Goal: Task Accomplishment & Management: Complete application form

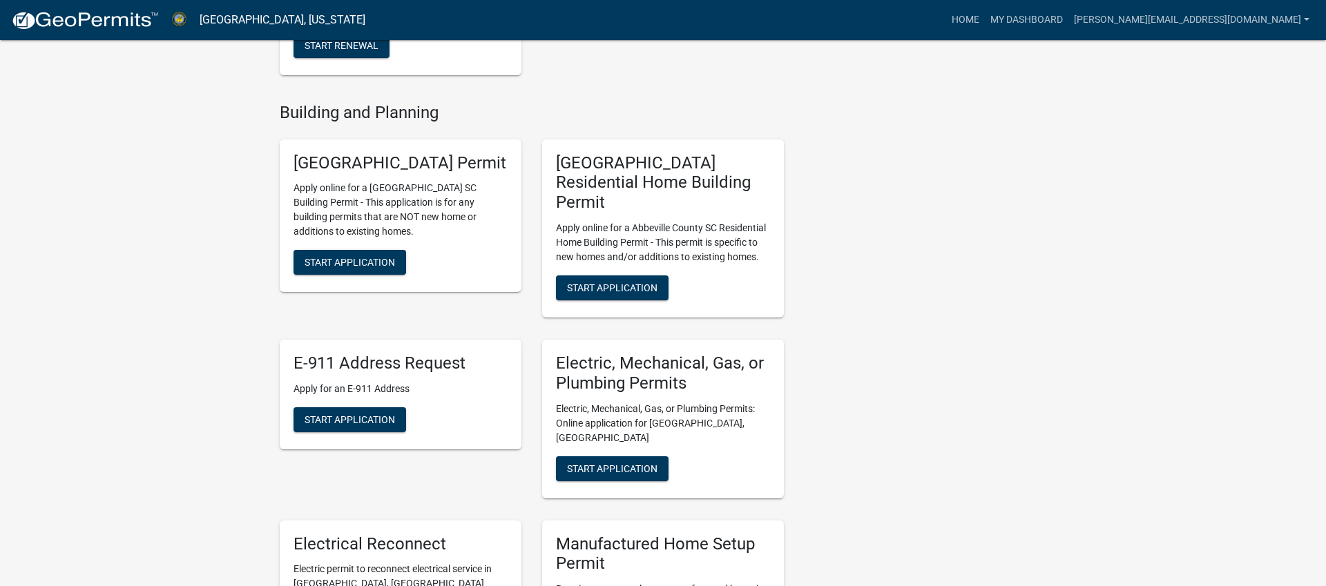
scroll to position [441, 0]
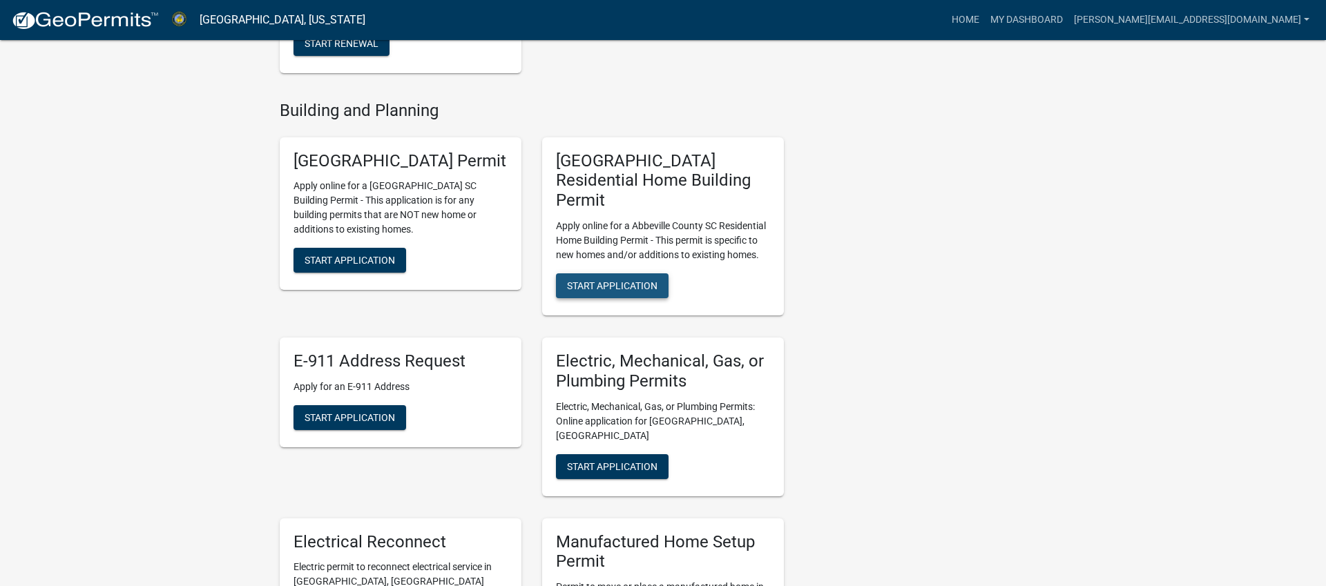
click at [608, 286] on span "Start Application" at bounding box center [612, 285] width 90 height 11
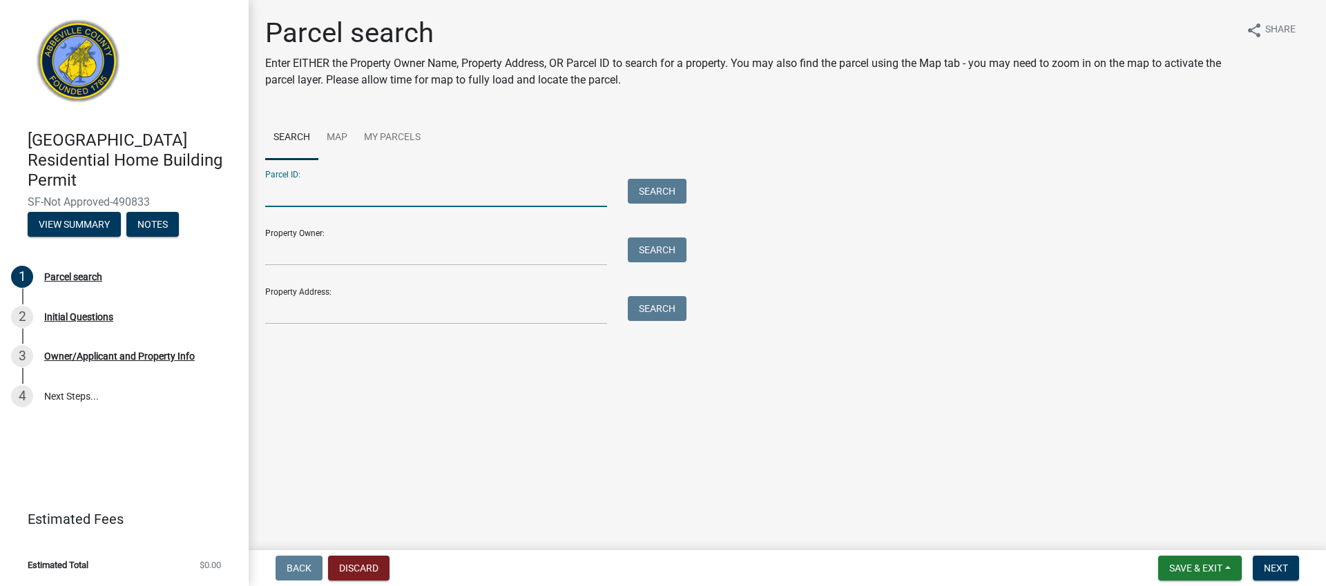
click at [377, 189] on input "Parcel ID:" at bounding box center [436, 193] width 342 height 28
click at [338, 136] on link "Map" at bounding box center [336, 138] width 37 height 44
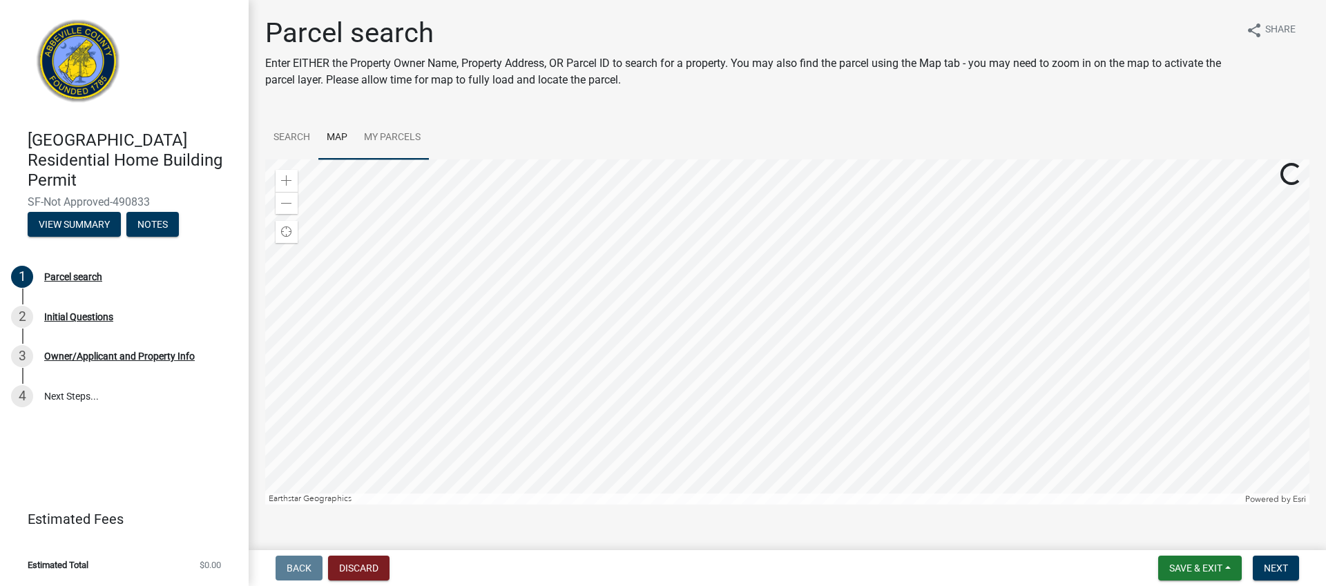
click at [394, 134] on link "My Parcels" at bounding box center [392, 138] width 73 height 44
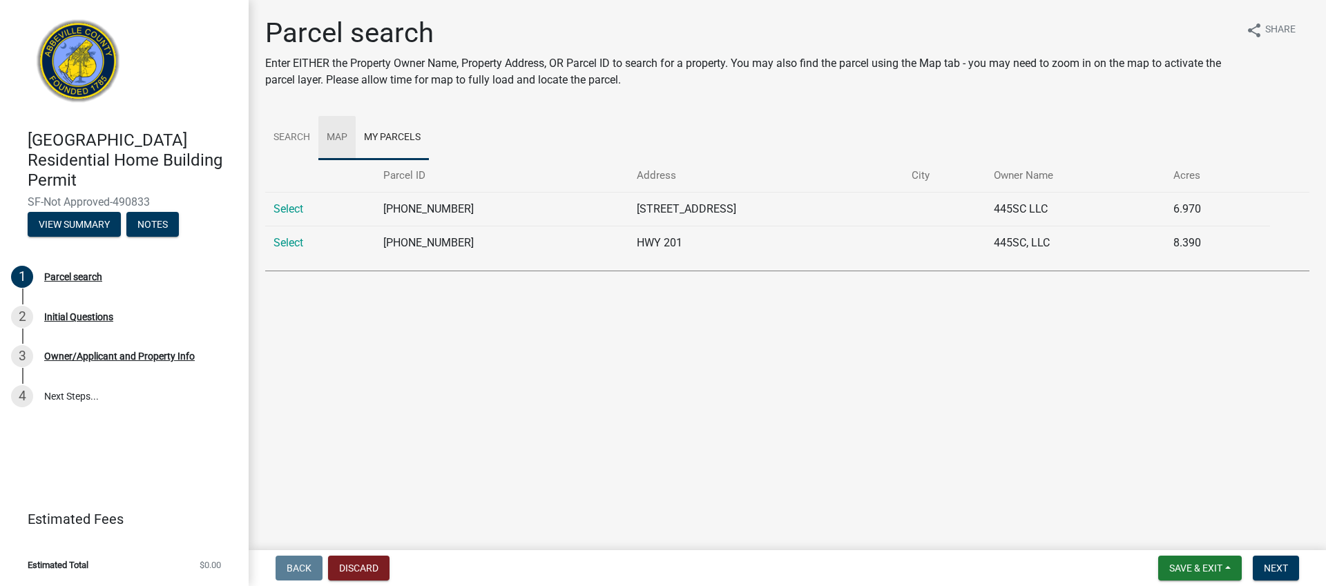
click at [340, 134] on link "Map" at bounding box center [336, 138] width 37 height 44
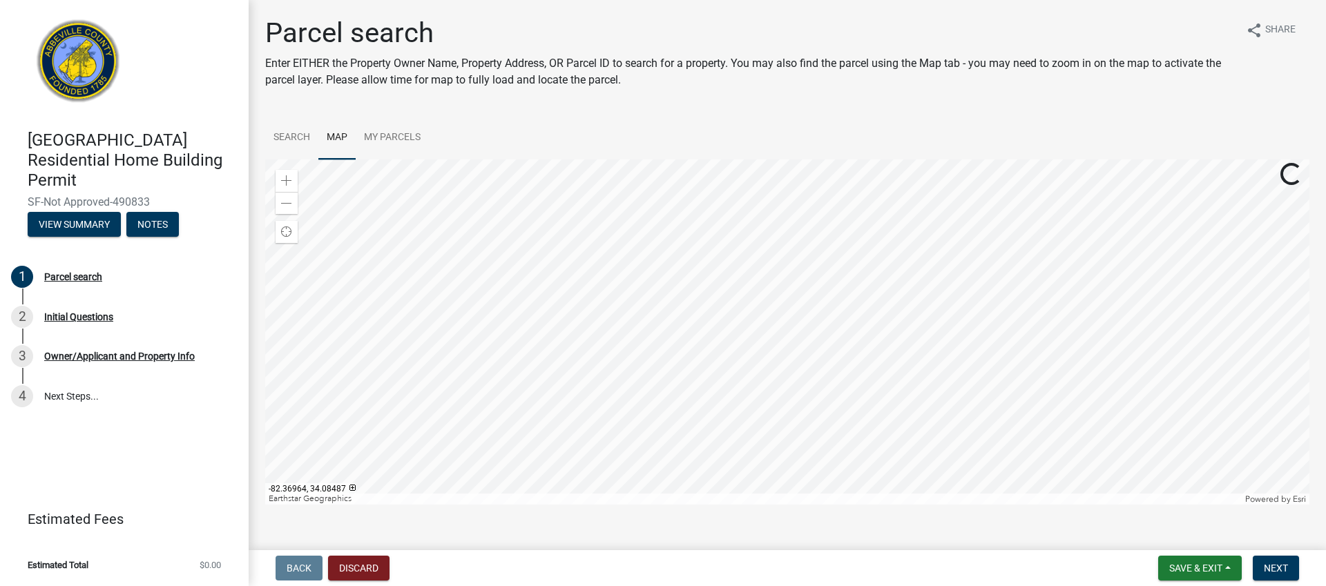
click at [801, 289] on div at bounding box center [787, 332] width 1044 height 345
click at [285, 180] on span at bounding box center [286, 180] width 11 height 11
click at [860, 358] on div at bounding box center [787, 332] width 1044 height 345
click at [287, 182] on span at bounding box center [286, 180] width 11 height 11
click at [648, 418] on div at bounding box center [787, 332] width 1044 height 345
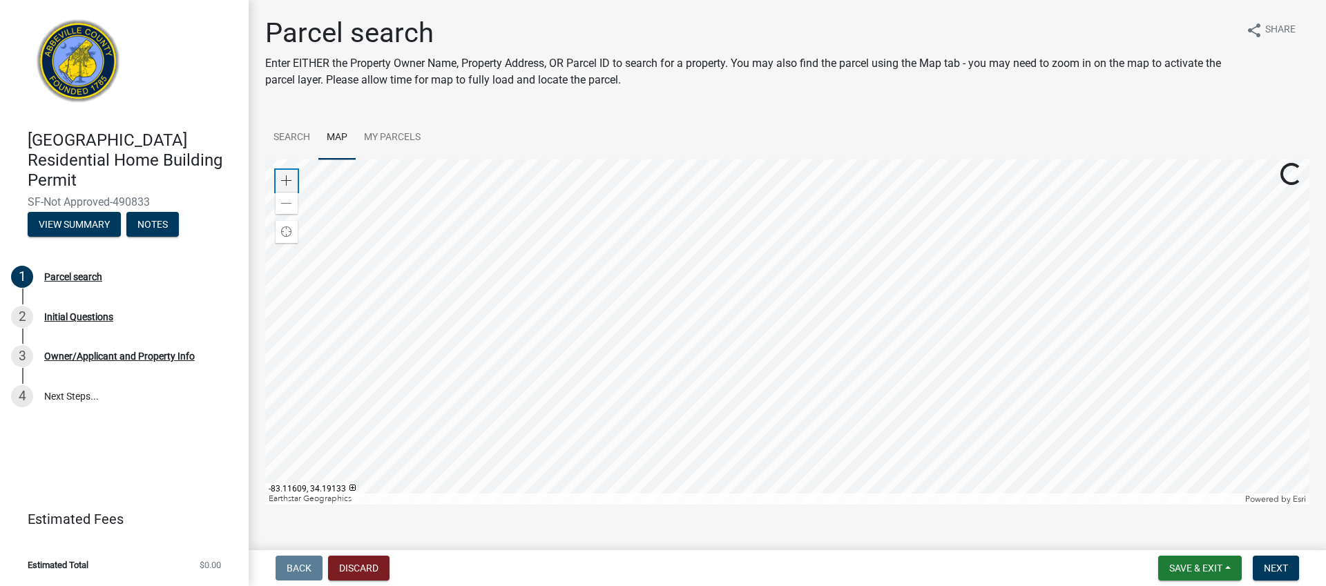
click at [287, 177] on span at bounding box center [286, 180] width 11 height 11
click at [285, 131] on link "Search" at bounding box center [291, 138] width 53 height 44
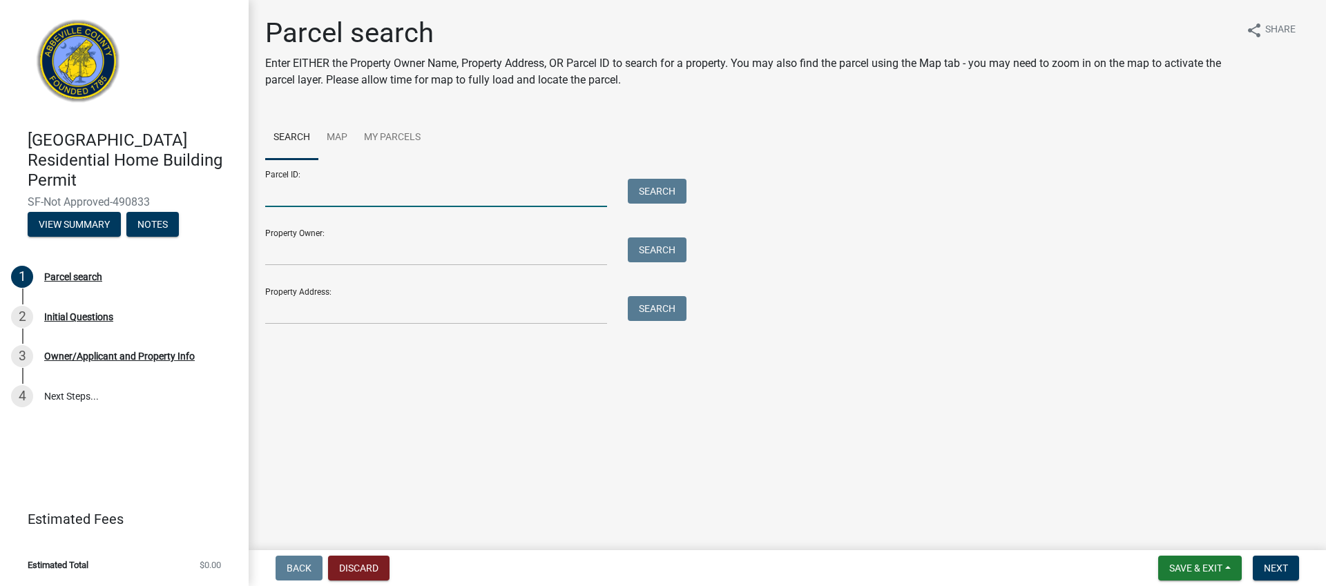
click at [320, 189] on input "Parcel ID:" at bounding box center [436, 193] width 342 height 28
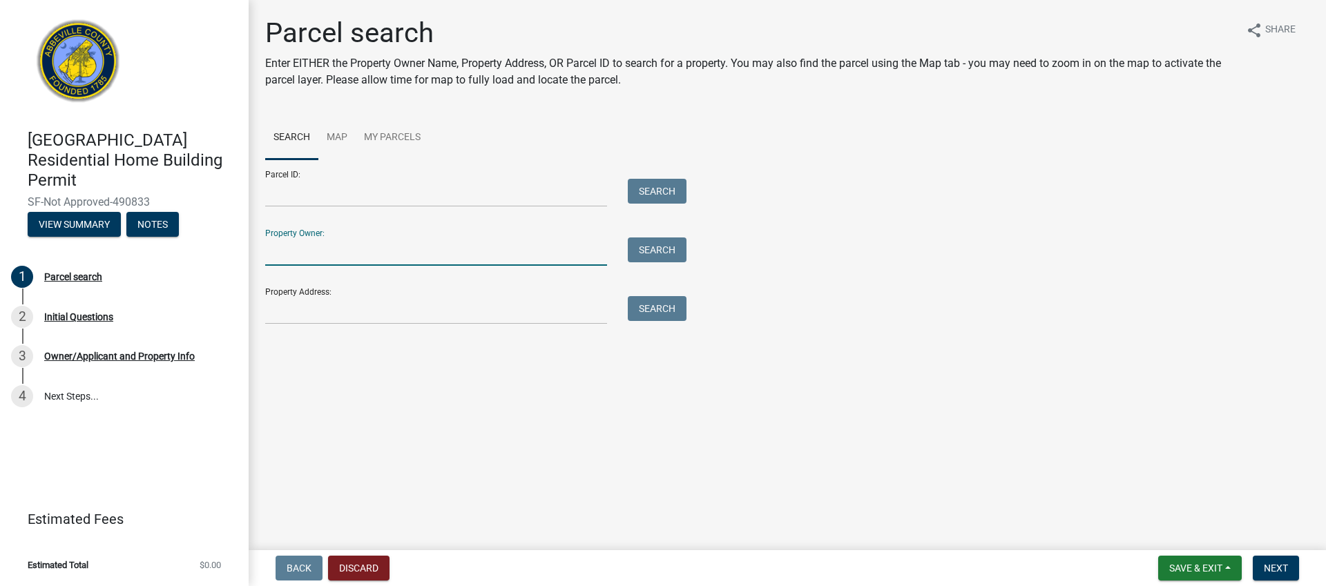
click at [327, 250] on input "Property Owner:" at bounding box center [436, 252] width 342 height 28
type input "445SC"
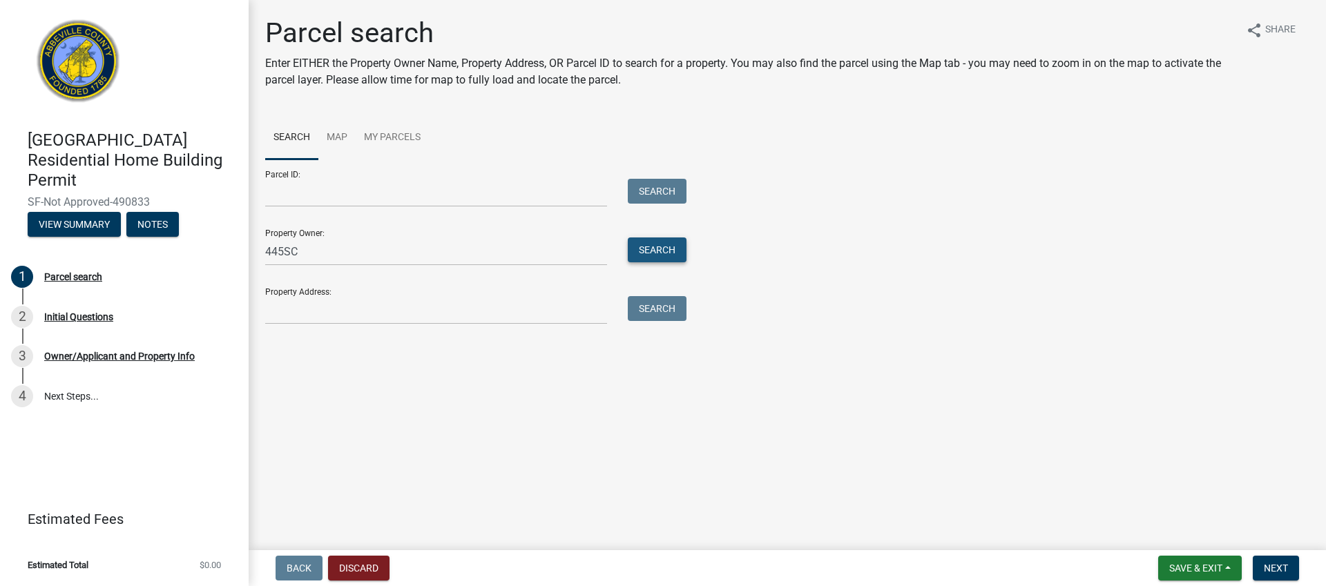
click at [649, 251] on button "Search" at bounding box center [657, 250] width 59 height 25
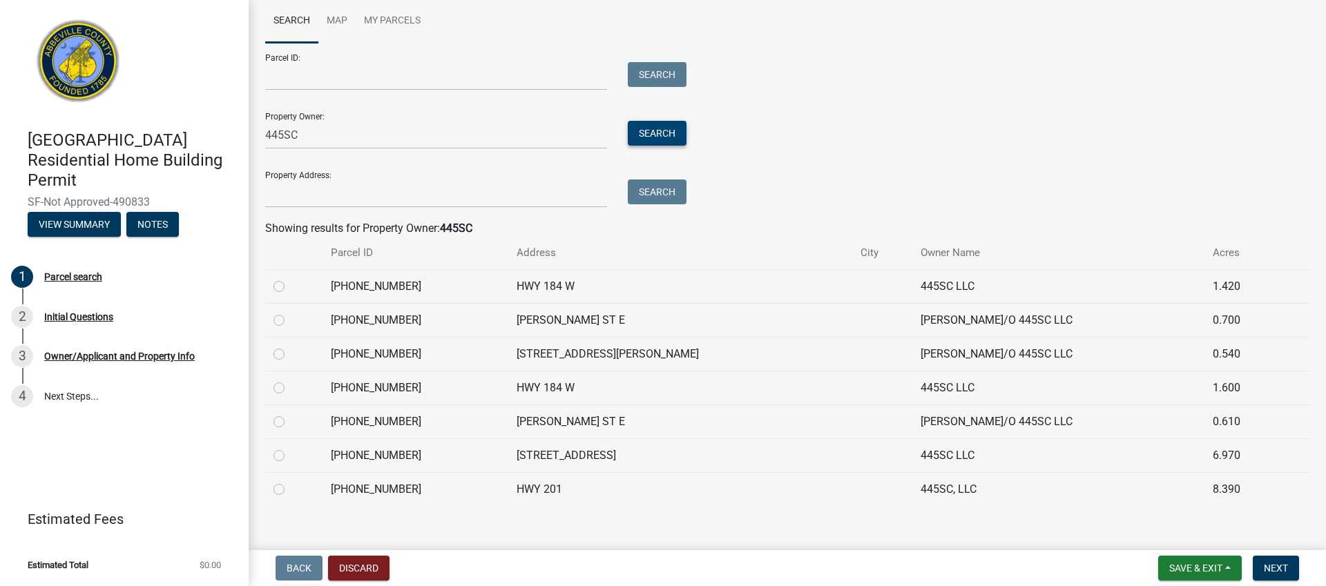
scroll to position [117, 0]
click at [290, 345] on label at bounding box center [290, 345] width 0 height 0
click at [290, 352] on input "radio" at bounding box center [294, 349] width 9 height 9
radio input "true"
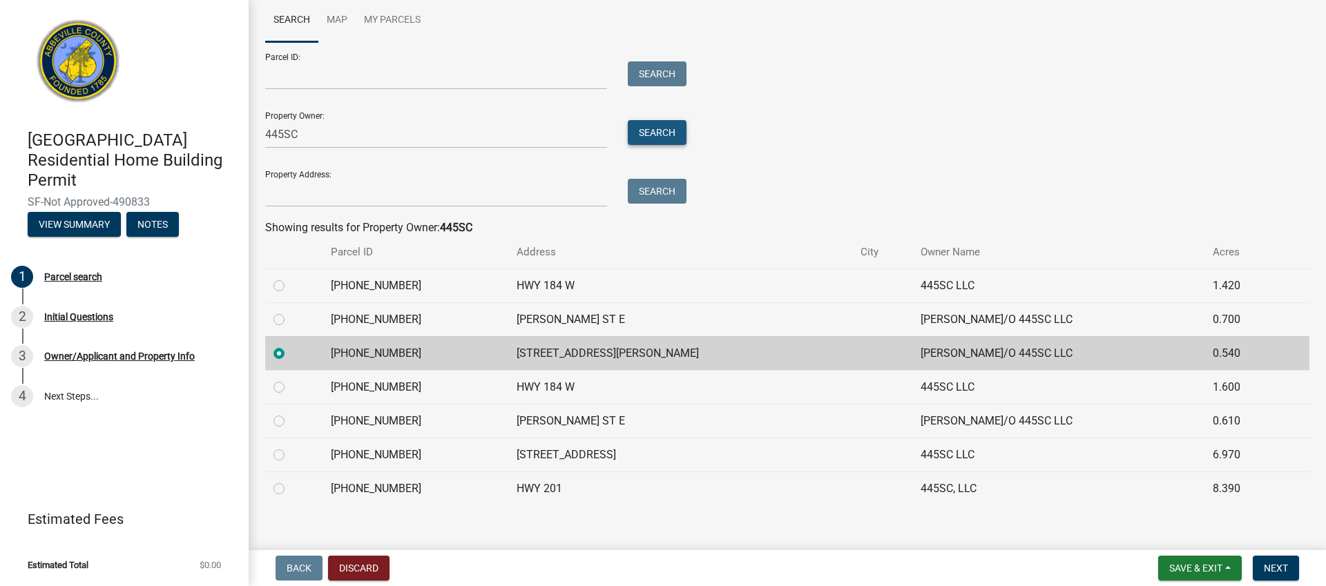
click at [658, 128] on button "Search" at bounding box center [657, 132] width 59 height 25
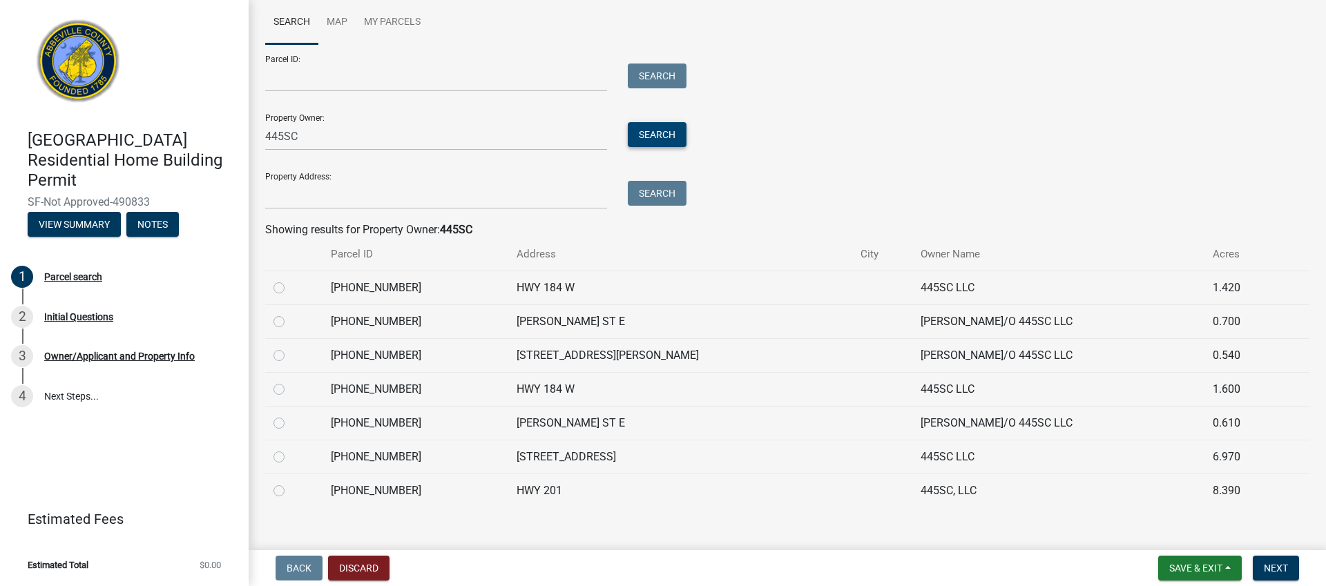
scroll to position [132, 0]
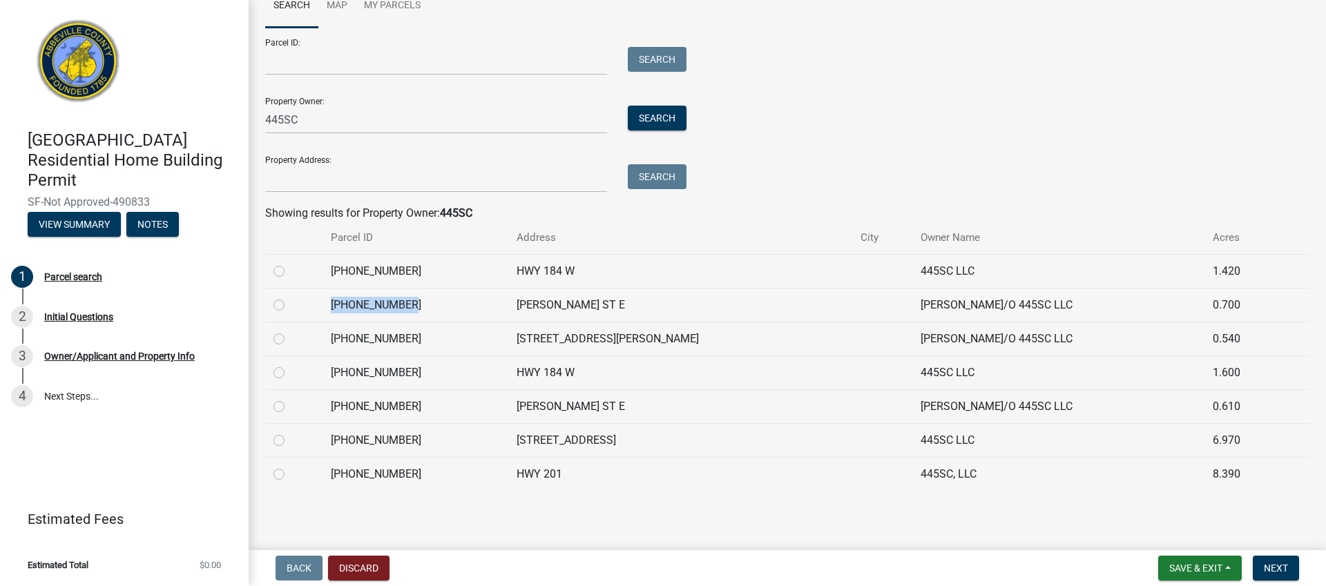
drag, startPoint x: 416, startPoint y: 303, endPoint x: 329, endPoint y: 303, distance: 86.3
click at [329, 303] on td "[PHONE_NUMBER]" at bounding box center [415, 305] width 185 height 34
copy td "[PHONE_NUMBER]"
drag, startPoint x: 422, startPoint y: 335, endPoint x: 333, endPoint y: 337, distance: 89.1
click at [333, 337] on td "[PHONE_NUMBER]" at bounding box center [415, 339] width 185 height 34
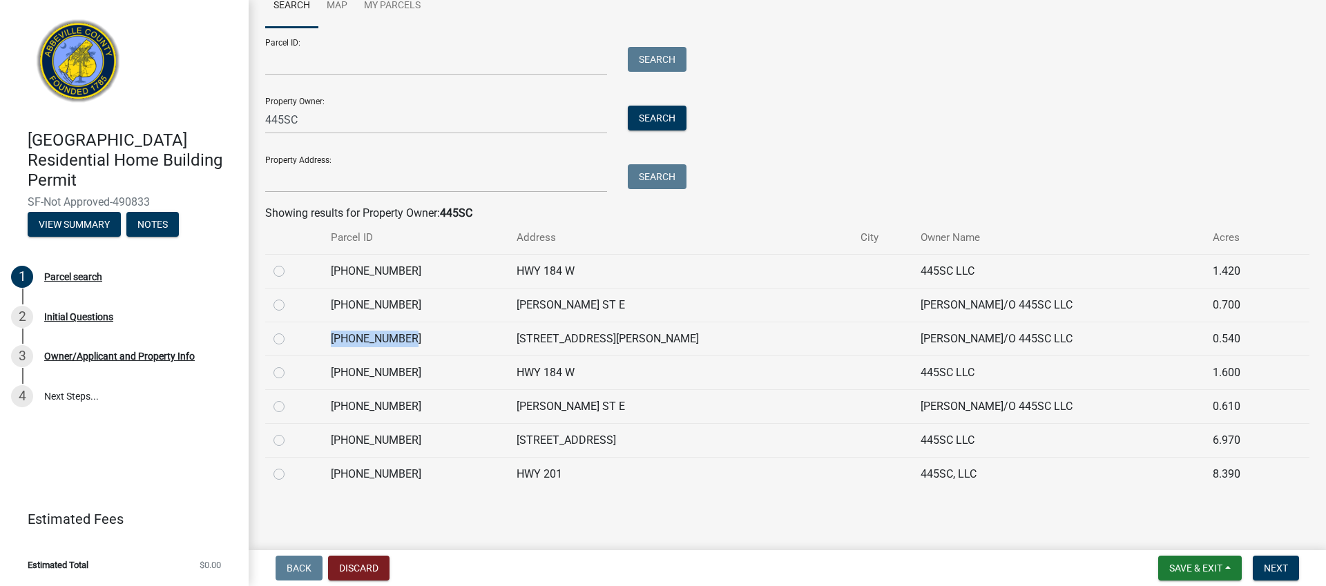
copy td "[PHONE_NUMBER]"
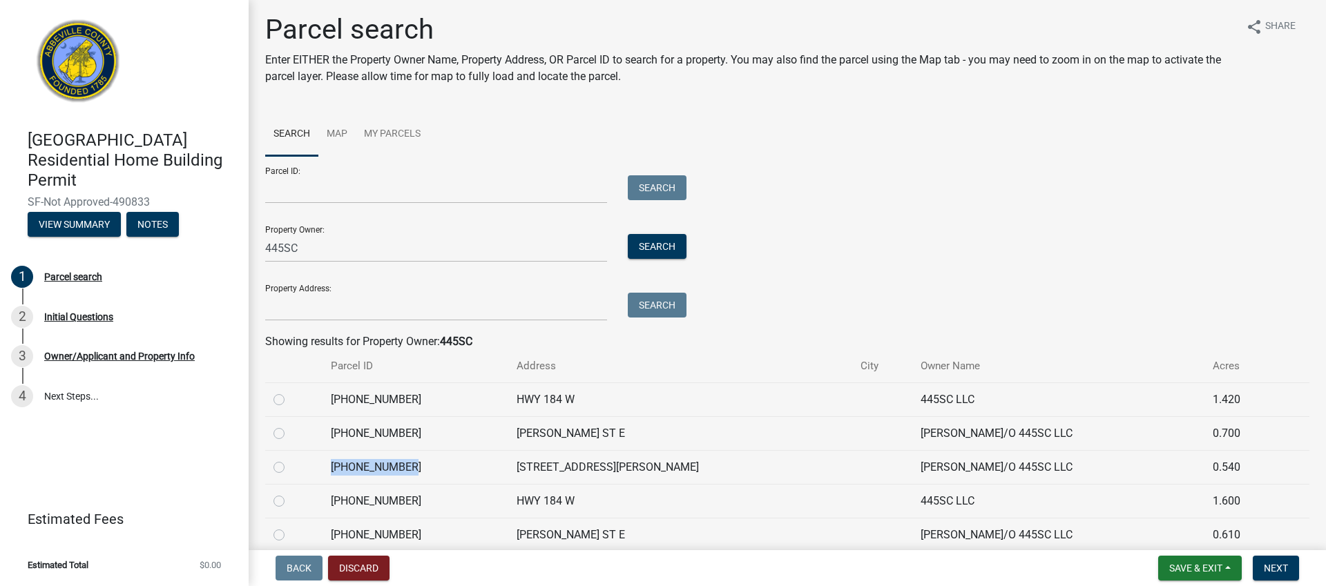
scroll to position [0, 0]
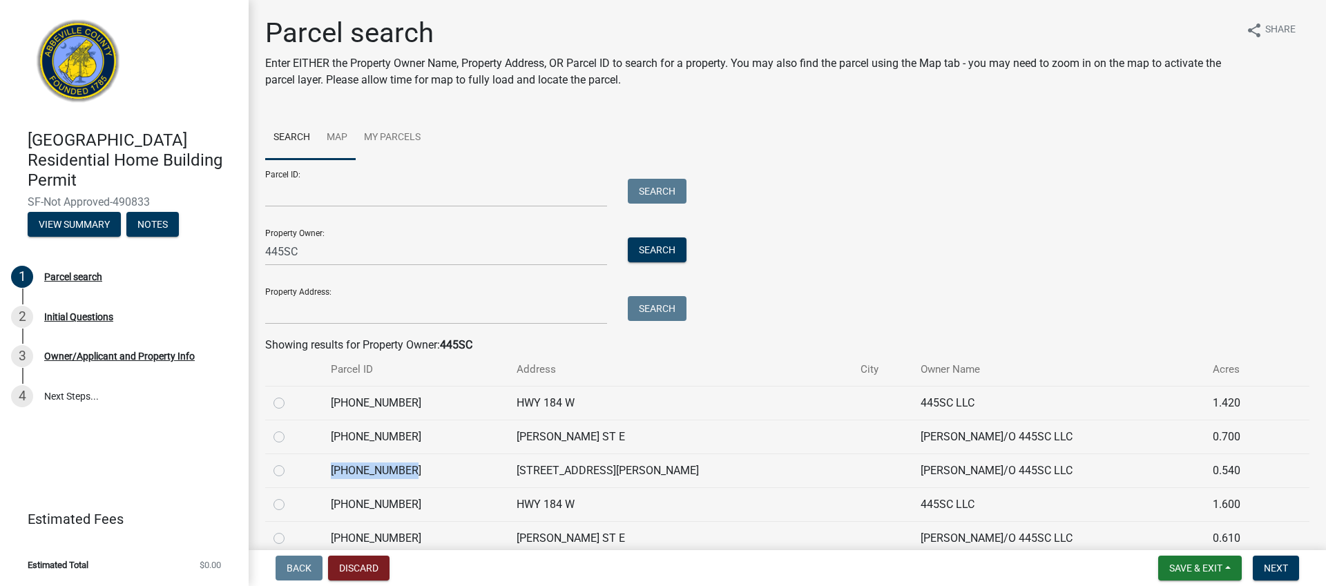
click at [339, 137] on link "Map" at bounding box center [336, 138] width 37 height 44
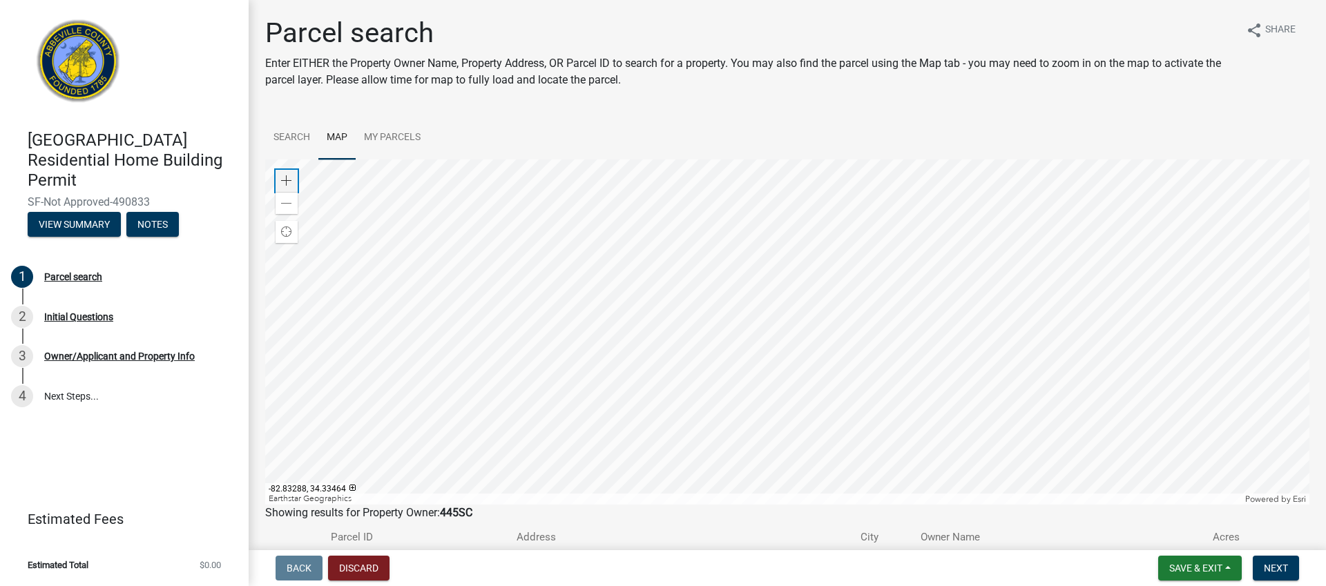
click at [291, 180] on span at bounding box center [286, 180] width 11 height 11
click at [282, 175] on span at bounding box center [286, 180] width 11 height 11
click at [287, 202] on span at bounding box center [286, 203] width 11 height 11
click at [793, 341] on div at bounding box center [787, 332] width 1044 height 345
click at [660, 383] on div at bounding box center [787, 332] width 1044 height 345
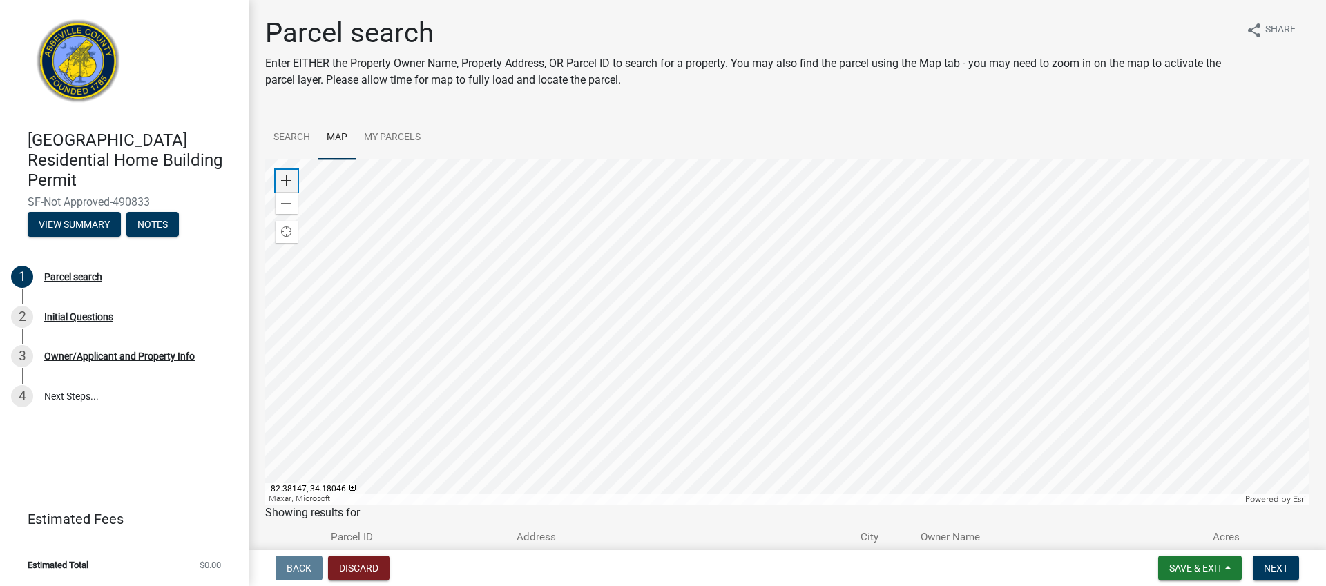
click at [286, 180] on span at bounding box center [286, 180] width 11 height 11
click at [285, 209] on span at bounding box center [286, 203] width 11 height 11
click at [747, 289] on div at bounding box center [787, 332] width 1044 height 345
click at [740, 288] on div at bounding box center [787, 332] width 1044 height 345
click at [1273, 566] on span "Next" at bounding box center [1276, 568] width 24 height 11
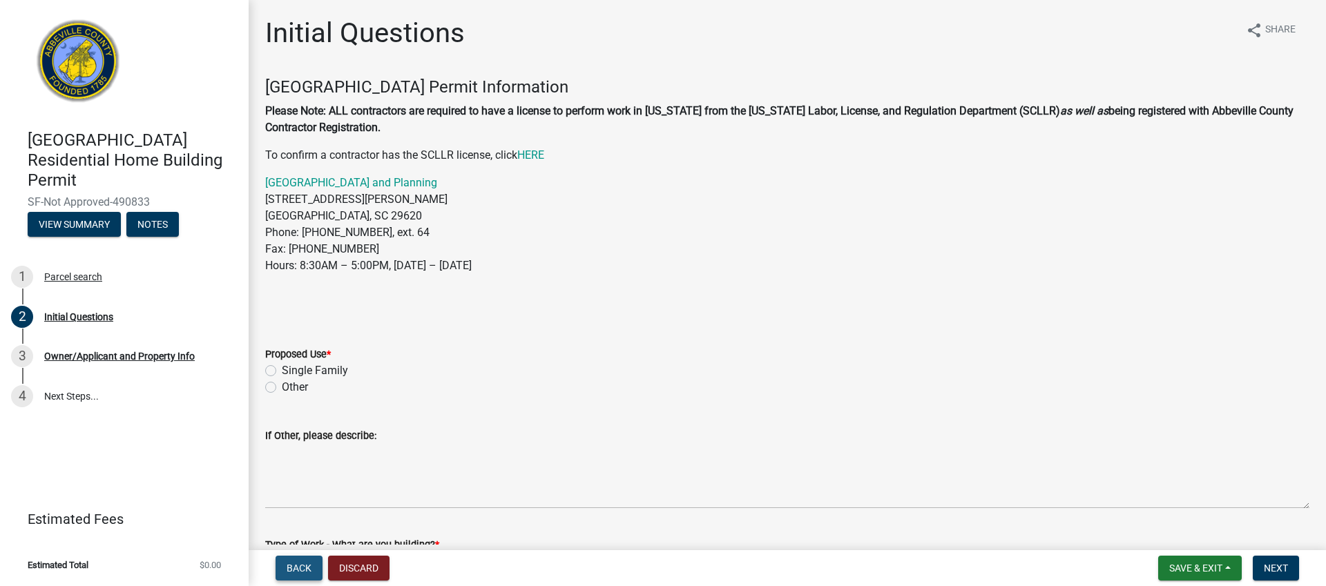
click at [301, 564] on span "Back" at bounding box center [299, 568] width 25 height 11
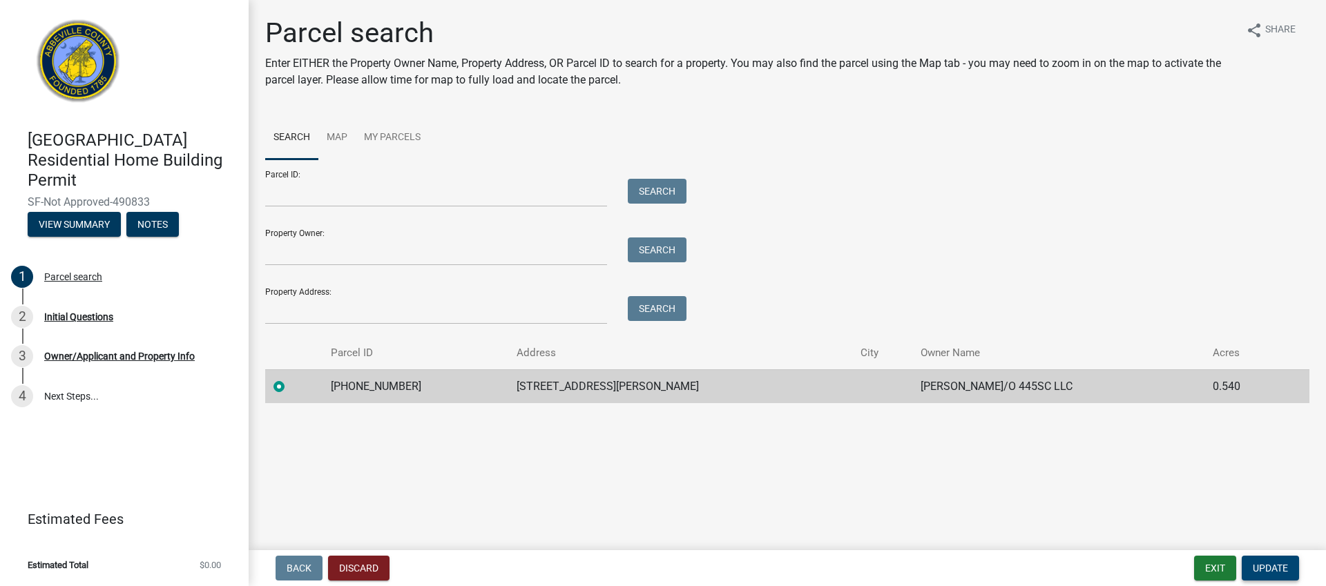
click at [1270, 571] on span "Update" at bounding box center [1270, 568] width 35 height 11
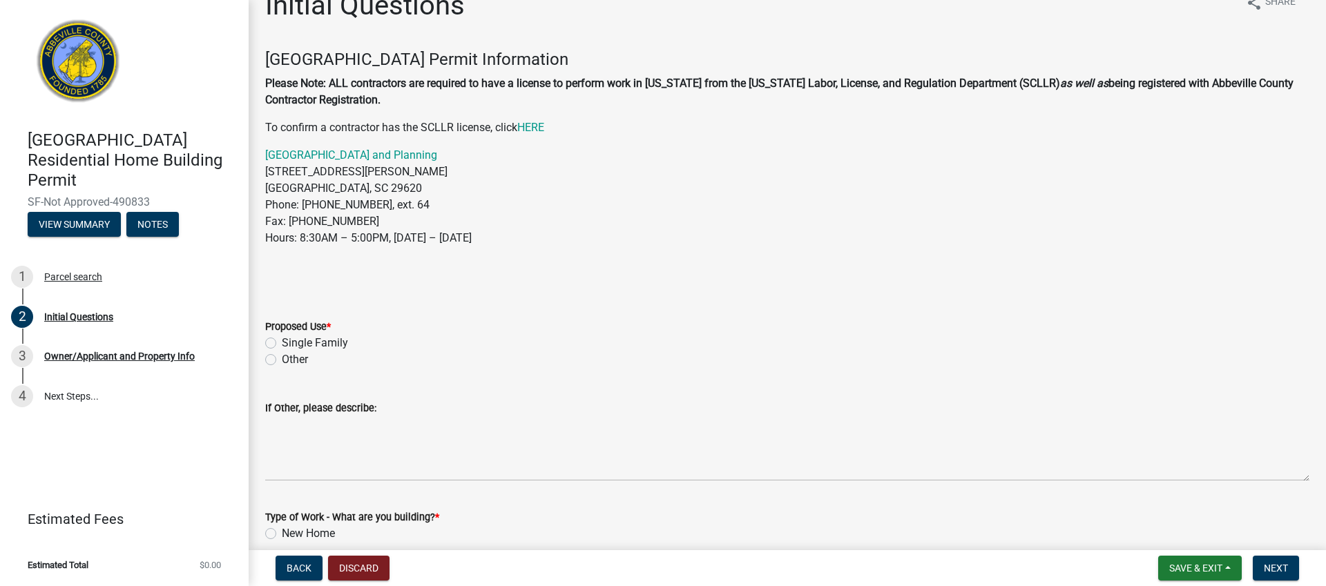
scroll to position [31, 0]
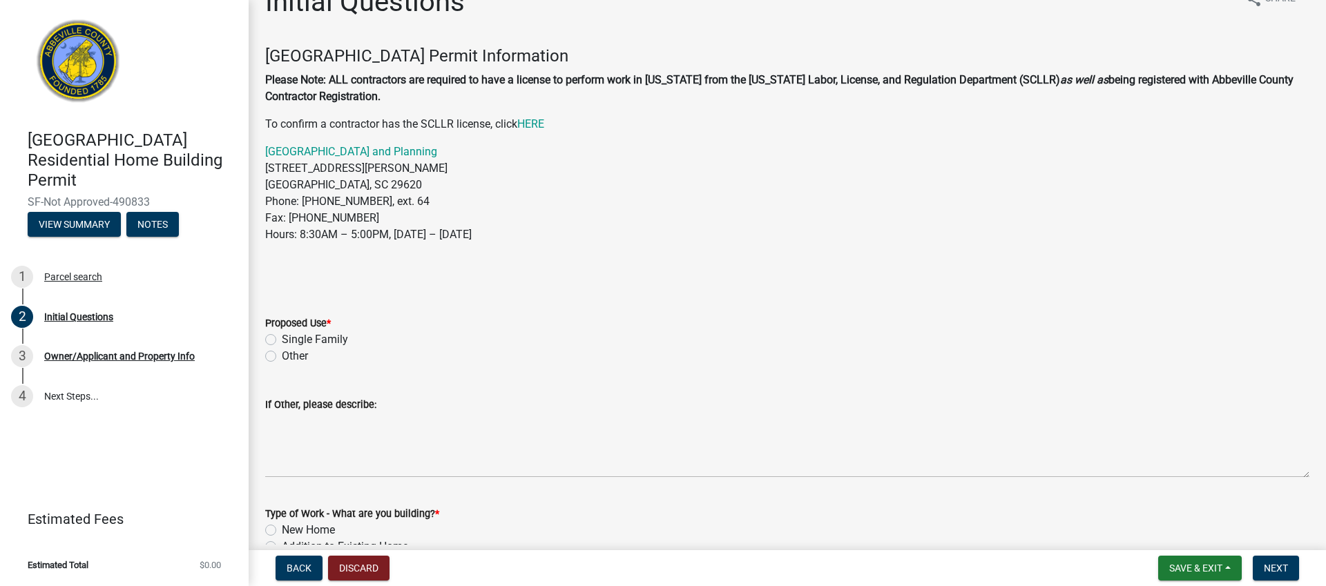
click at [282, 339] on label "Single Family" at bounding box center [315, 340] width 66 height 17
click at [282, 339] on input "Single Family" at bounding box center [286, 336] width 9 height 9
radio input "true"
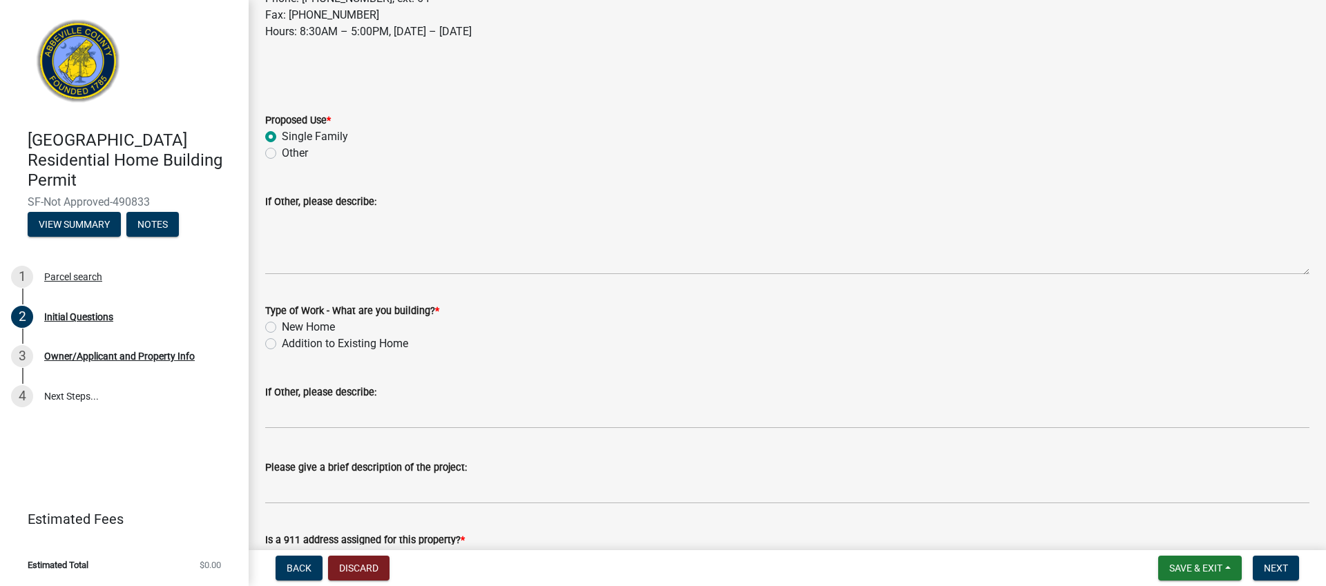
scroll to position [235, 0]
click at [282, 325] on label "New Home" at bounding box center [308, 326] width 53 height 17
click at [282, 325] on input "New Home" at bounding box center [286, 322] width 9 height 9
radio input "true"
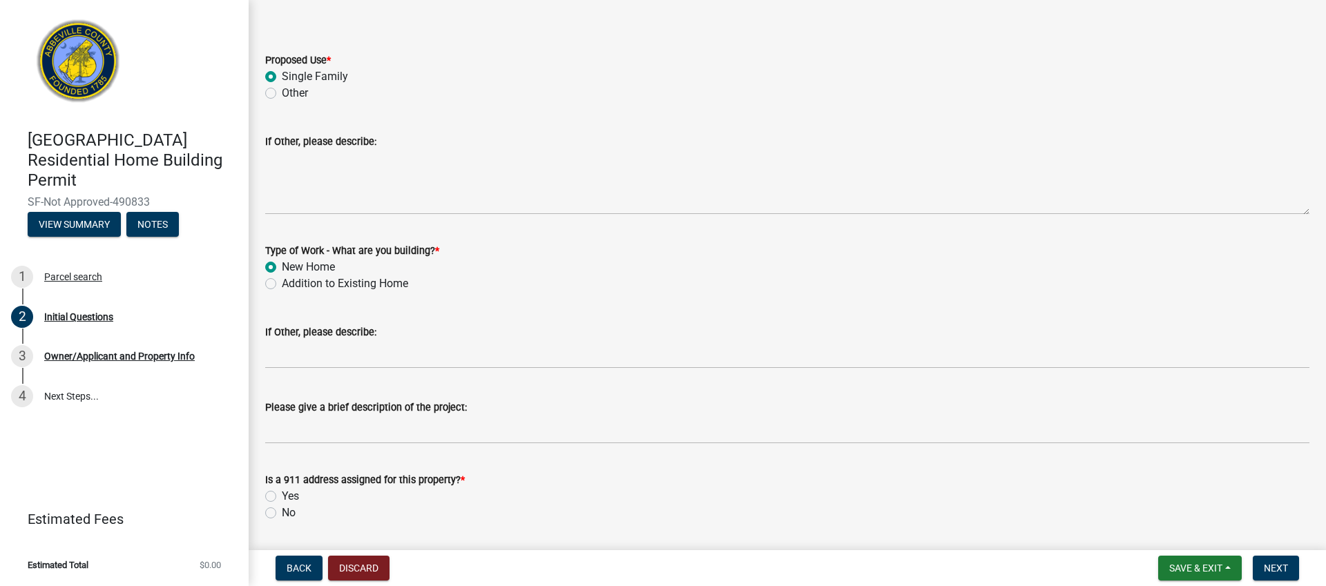
scroll to position [337, 0]
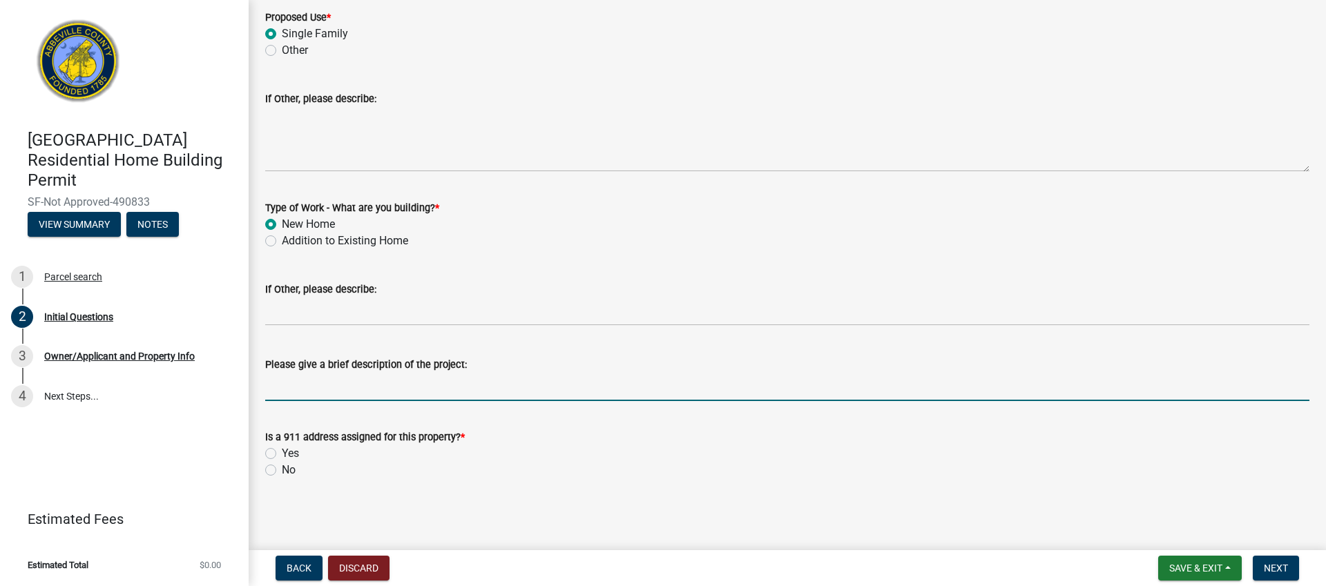
click at [349, 391] on input "Please give a brief description of the project:" at bounding box center [787, 387] width 1044 height 28
type input "We are wanting to put in a spec home that will be available for sale. This will…"
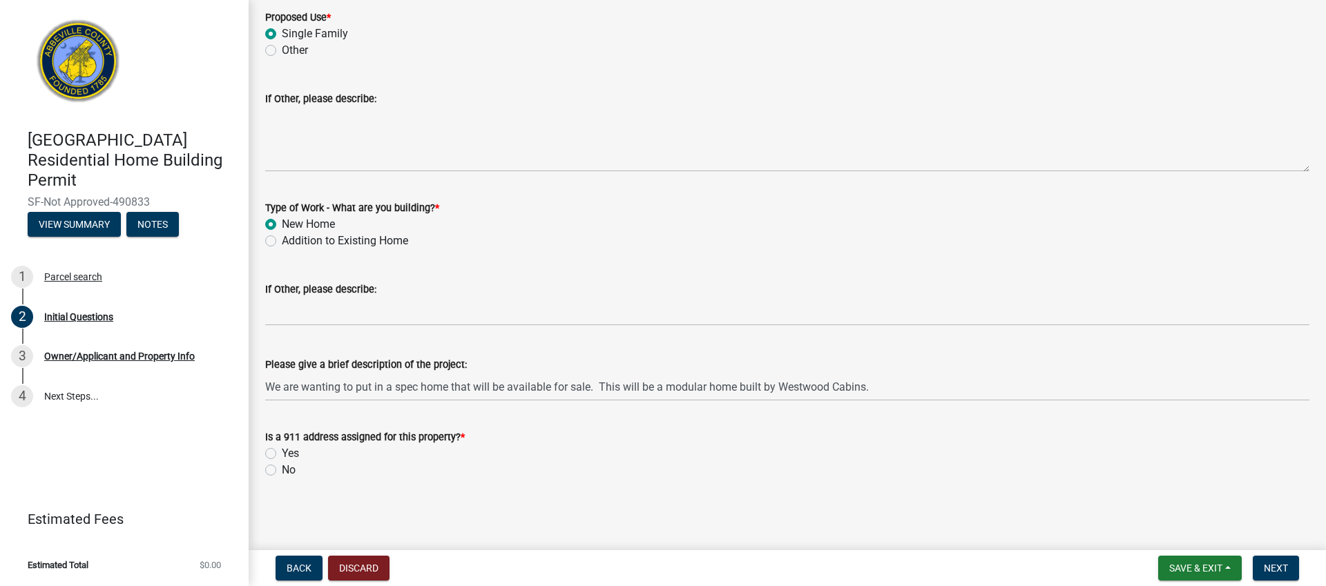
click at [282, 454] on label "Yes" at bounding box center [290, 453] width 17 height 17
click at [282, 454] on input "Yes" at bounding box center [286, 449] width 9 height 9
radio input "true"
click at [282, 470] on label "No" at bounding box center [289, 470] width 14 height 17
click at [282, 470] on input "No" at bounding box center [286, 466] width 9 height 9
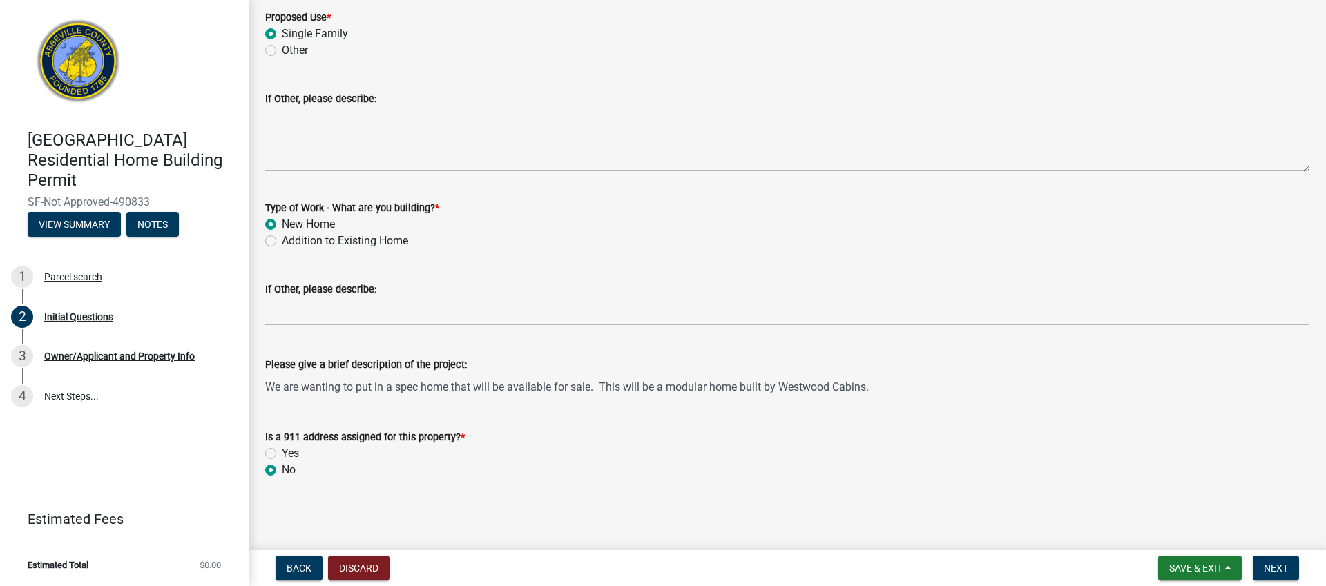
radio input "true"
click at [1280, 568] on span "Next" at bounding box center [1276, 568] width 24 height 11
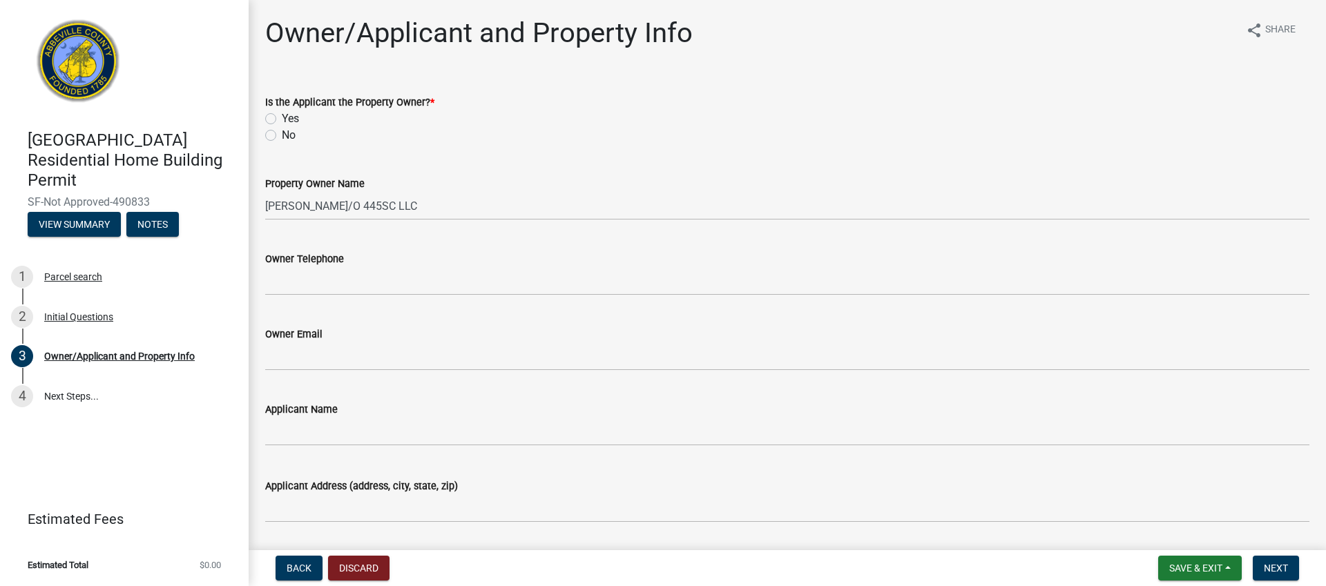
click at [282, 119] on label "Yes" at bounding box center [290, 119] width 17 height 17
click at [282, 119] on input "Yes" at bounding box center [286, 115] width 9 height 9
radio input "true"
click at [282, 135] on label "No" at bounding box center [289, 135] width 14 height 17
click at [282, 135] on input "No" at bounding box center [286, 131] width 9 height 9
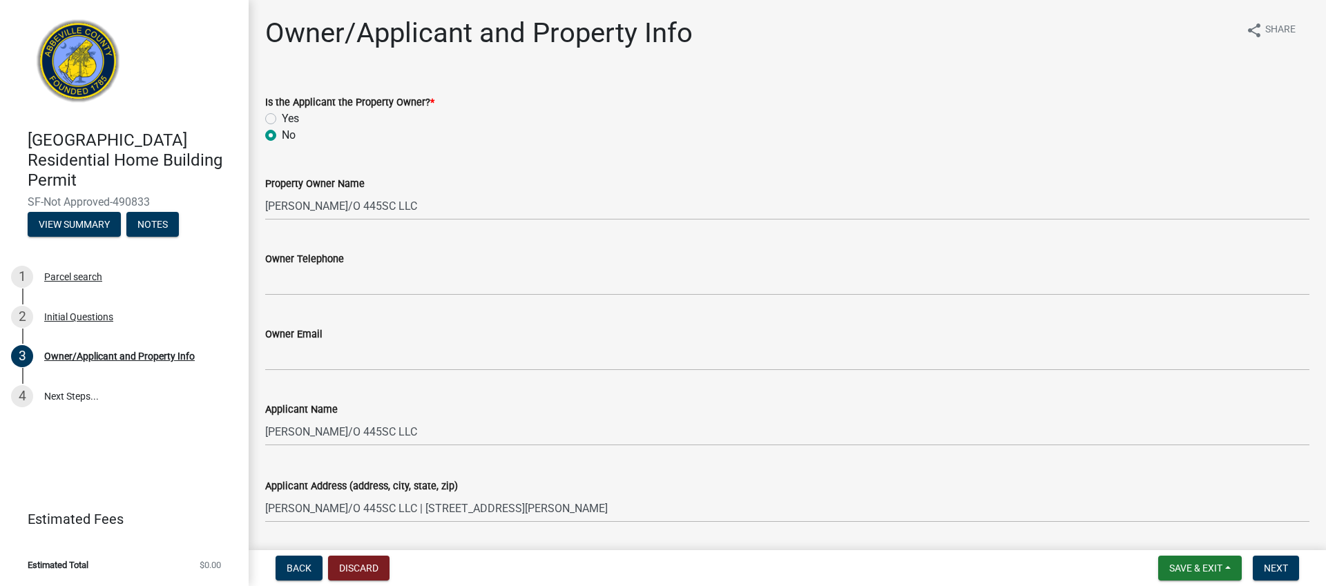
radio input "true"
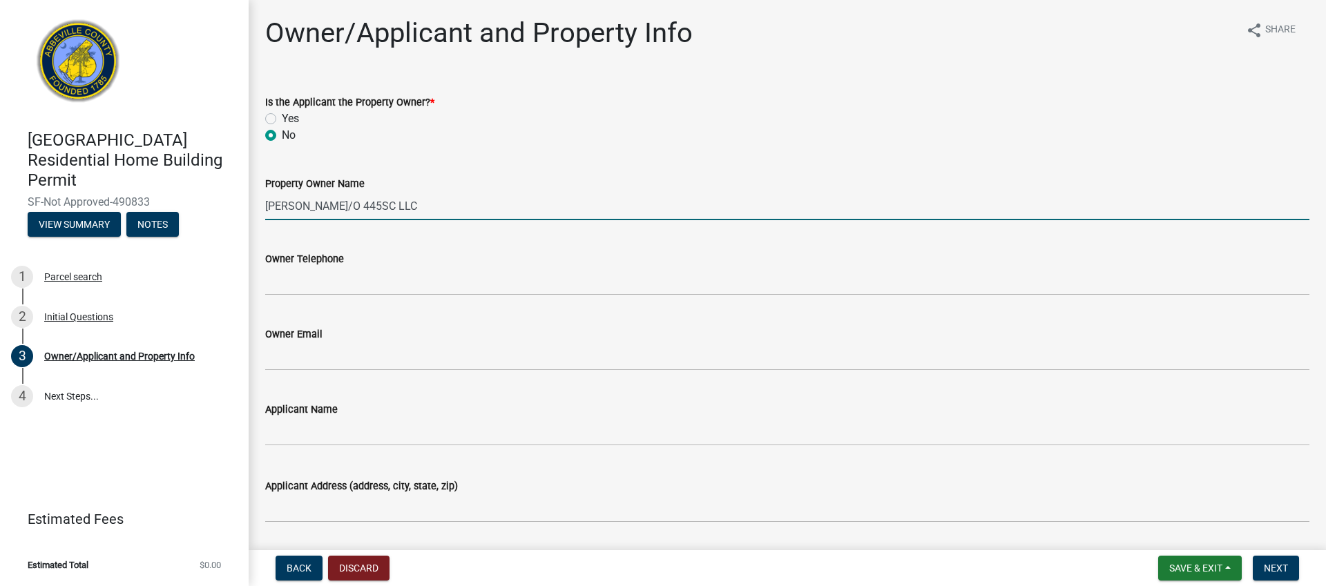
drag, startPoint x: 405, startPoint y: 205, endPoint x: 260, endPoint y: 198, distance: 144.5
click at [260, 198] on div "Property Owner Name [PERSON_NAME]/O 445SC LLC" at bounding box center [787, 188] width 1065 height 64
click at [352, 206] on input "445SC LLC" at bounding box center [787, 206] width 1044 height 28
type input "445SC LLC | [PERSON_NAME]"
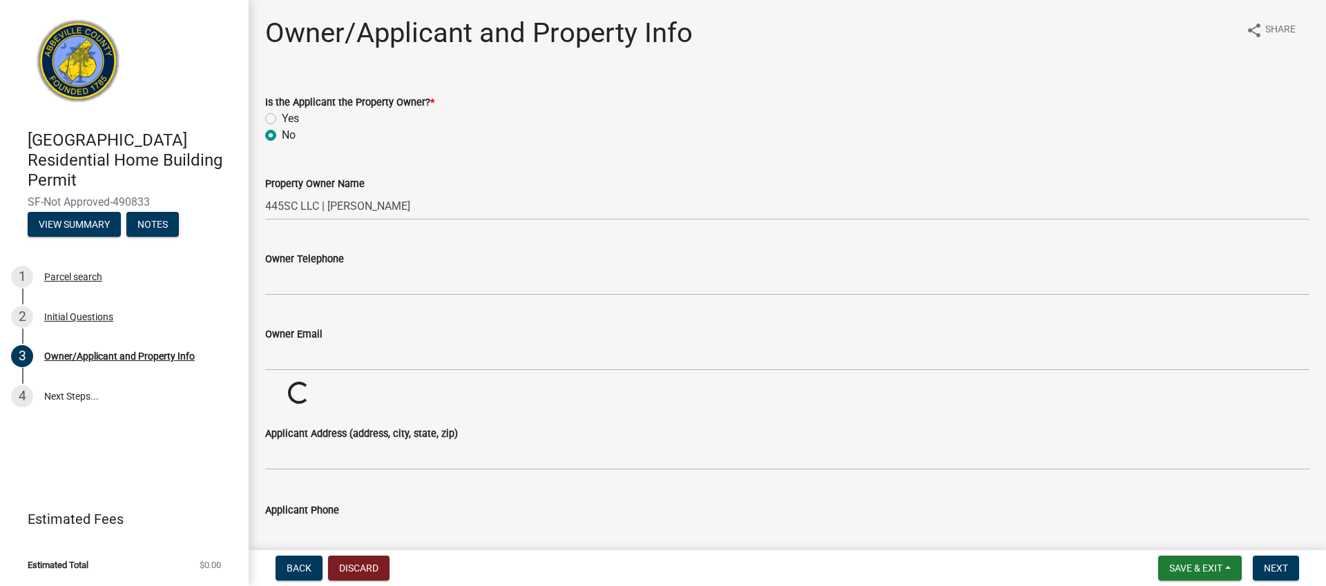
click at [282, 119] on label "Yes" at bounding box center [290, 119] width 17 height 17
click at [282, 119] on input "Yes" at bounding box center [286, 115] width 9 height 9
radio input "true"
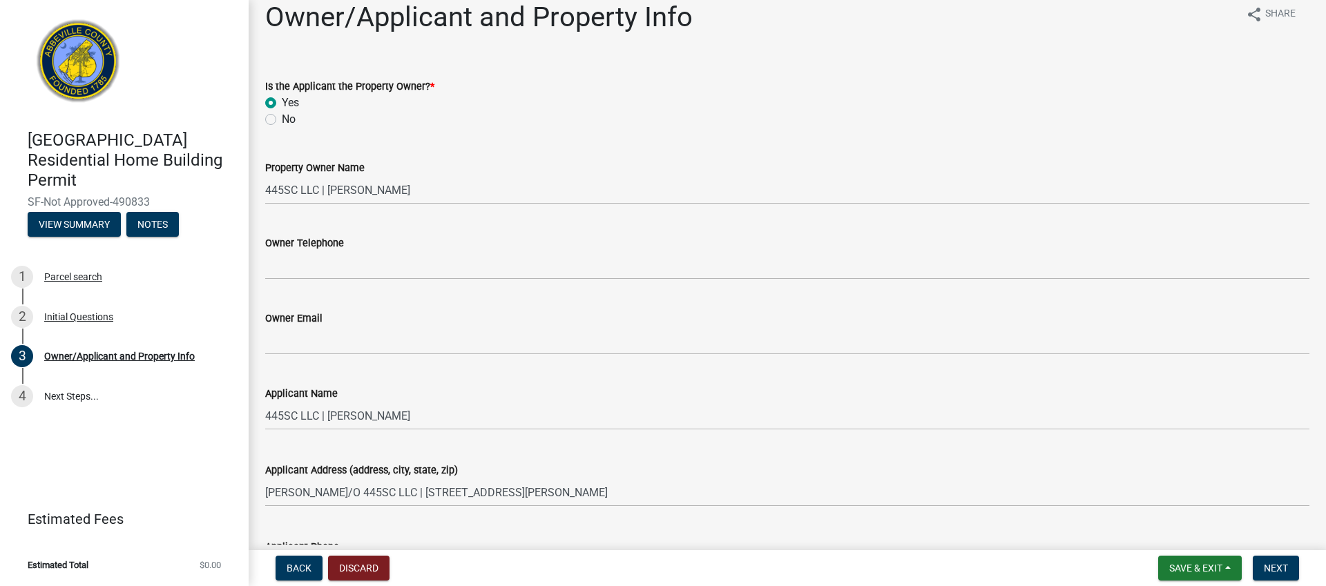
scroll to position [12, 0]
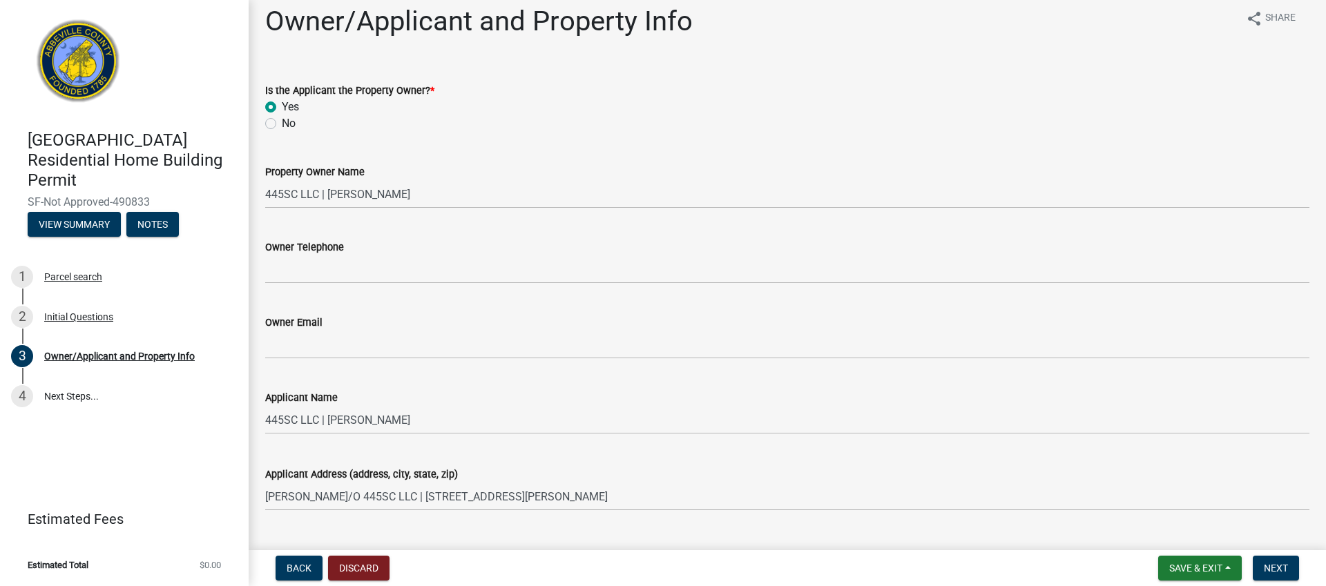
click at [282, 123] on label "No" at bounding box center [289, 123] width 14 height 17
click at [282, 123] on input "No" at bounding box center [286, 119] width 9 height 9
radio input "true"
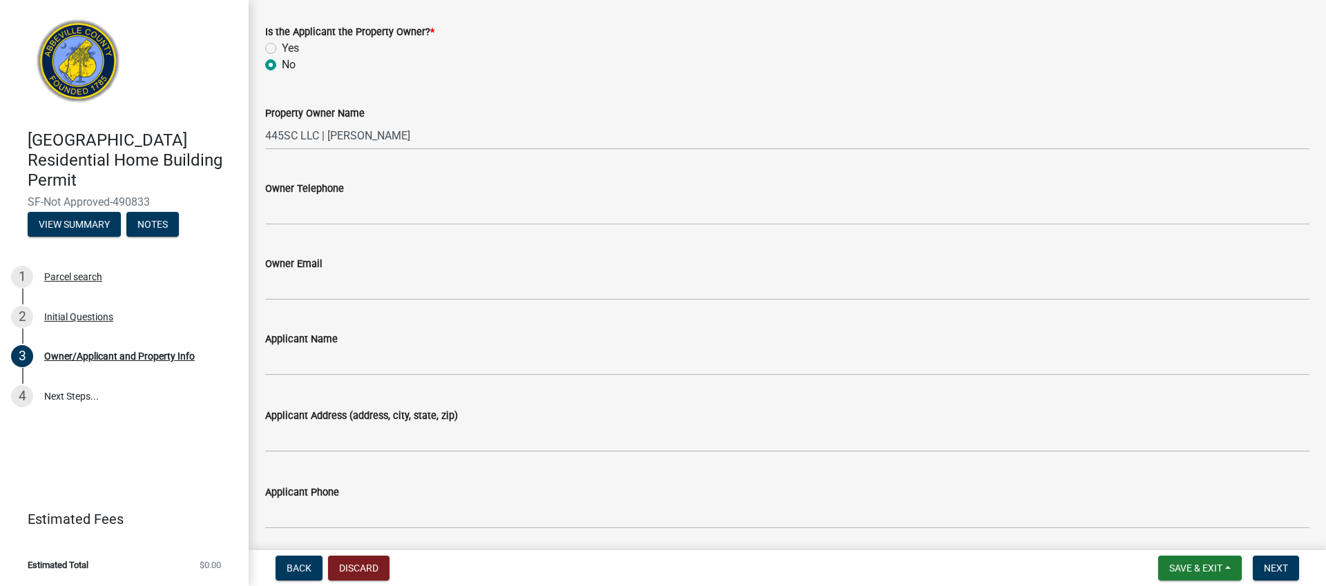
scroll to position [72, 0]
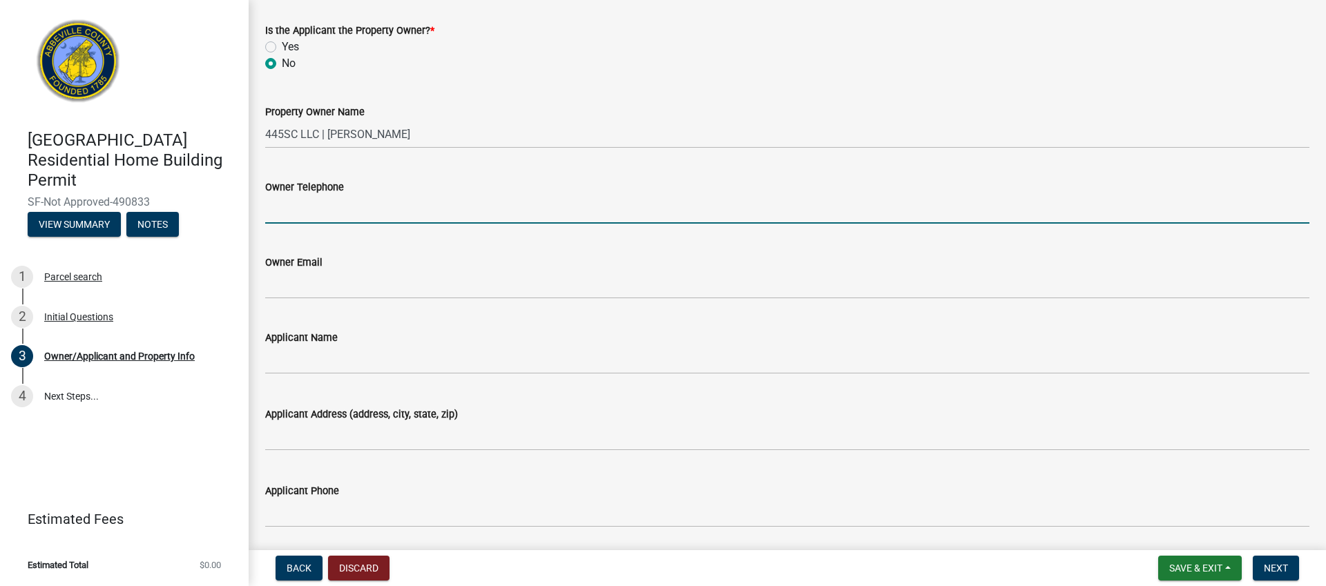
click at [314, 211] on input "Owner Telephone" at bounding box center [787, 209] width 1044 height 28
type input "[PHONE_NUMBER]"
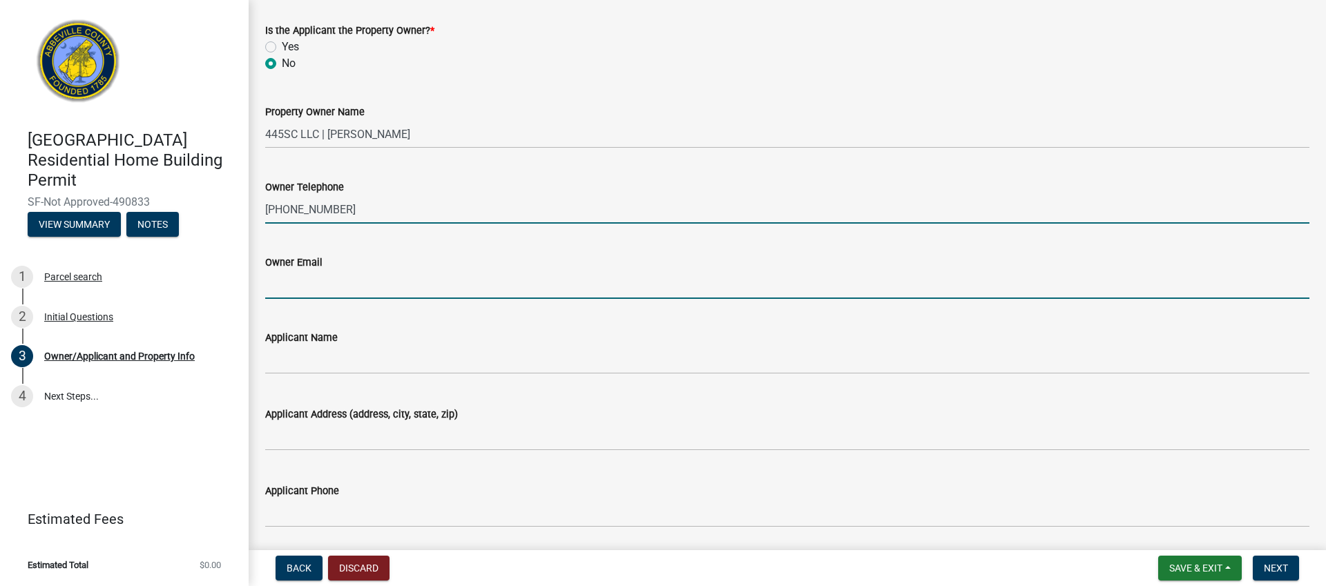
click at [321, 285] on input "Owner Email" at bounding box center [787, 285] width 1044 height 28
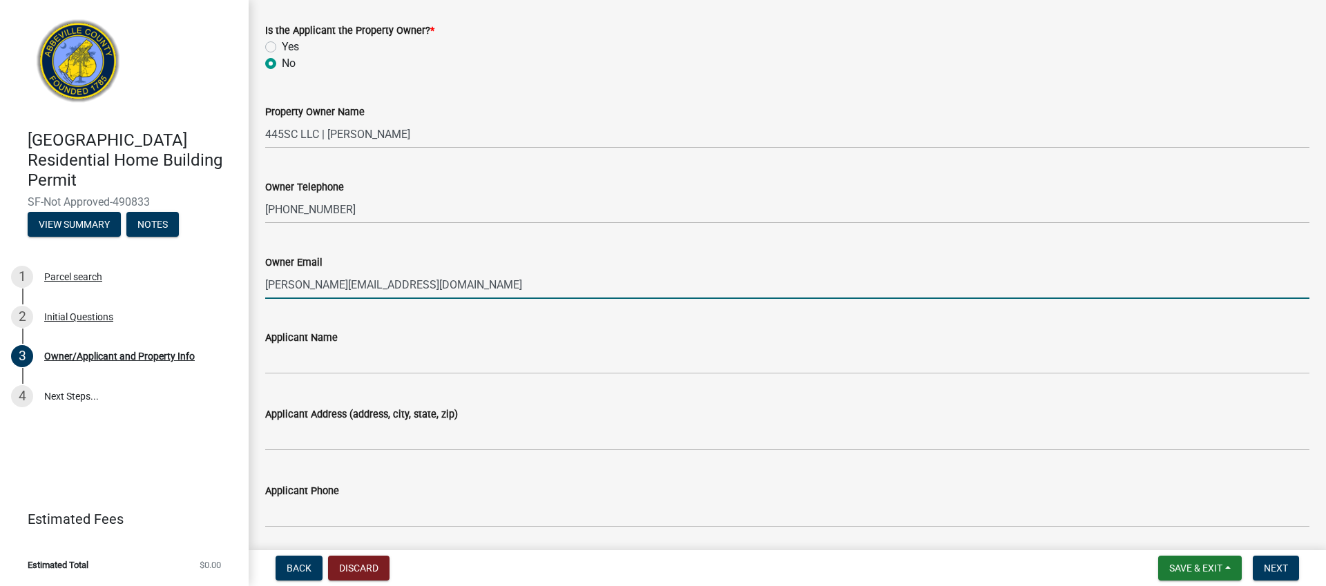
type input "[PERSON_NAME][EMAIL_ADDRESS][DOMAIN_NAME]"
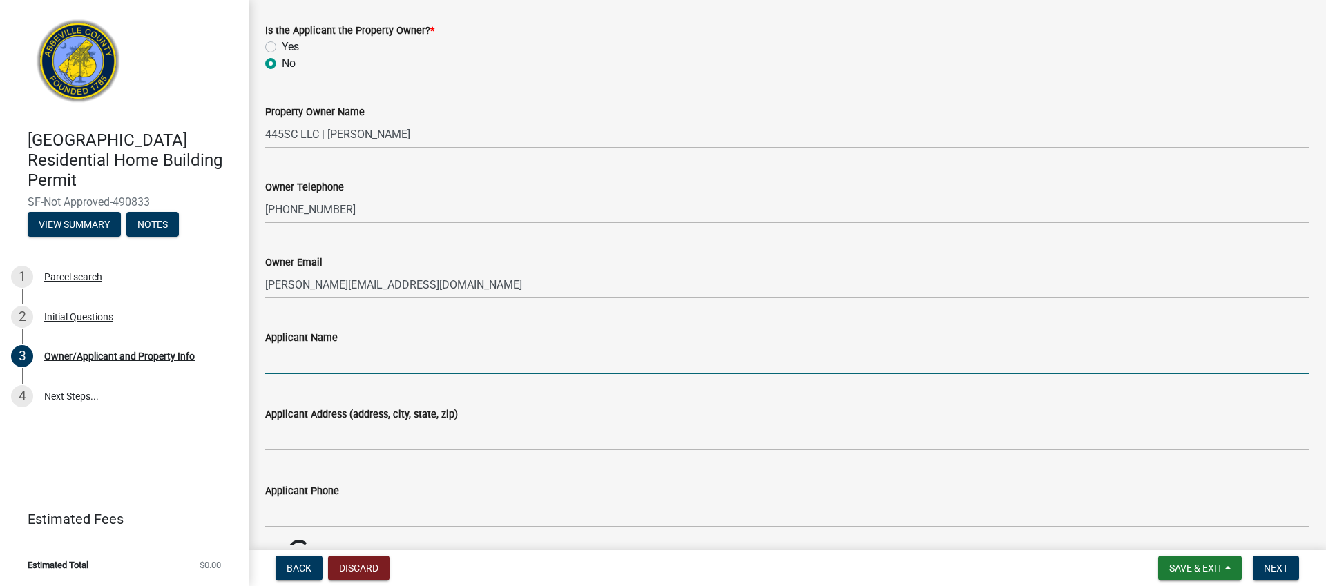
click at [280, 361] on input "Applicant Name" at bounding box center [787, 360] width 1044 height 28
type input "Westwood Onsite"
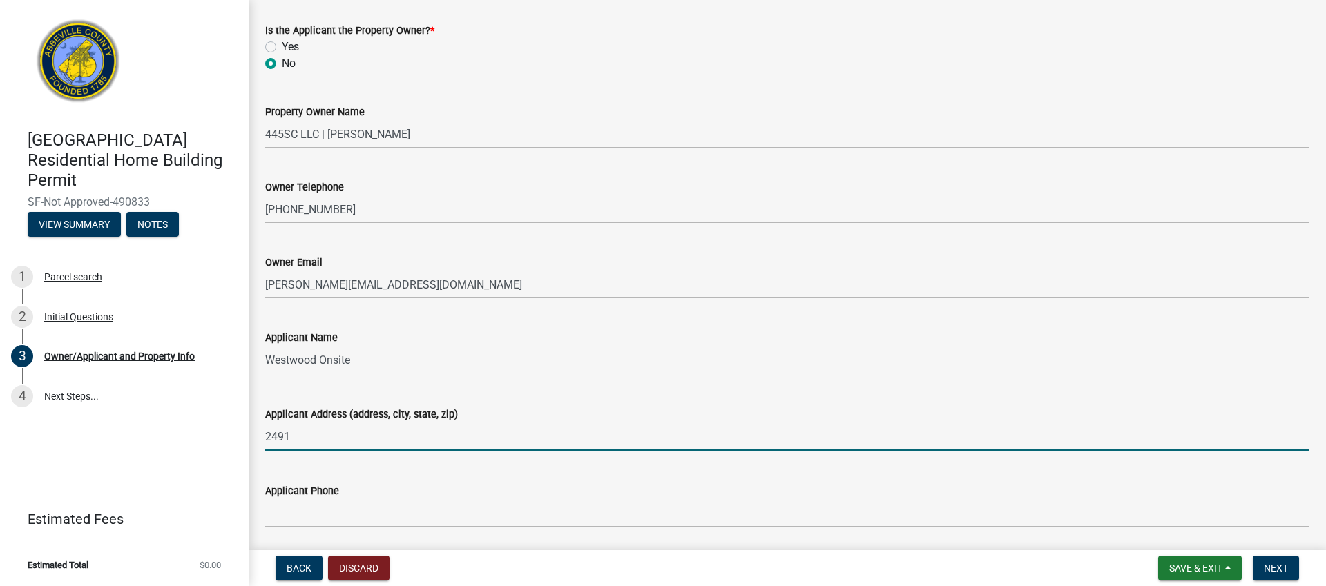
type input "[STREET_ADDRESS]"
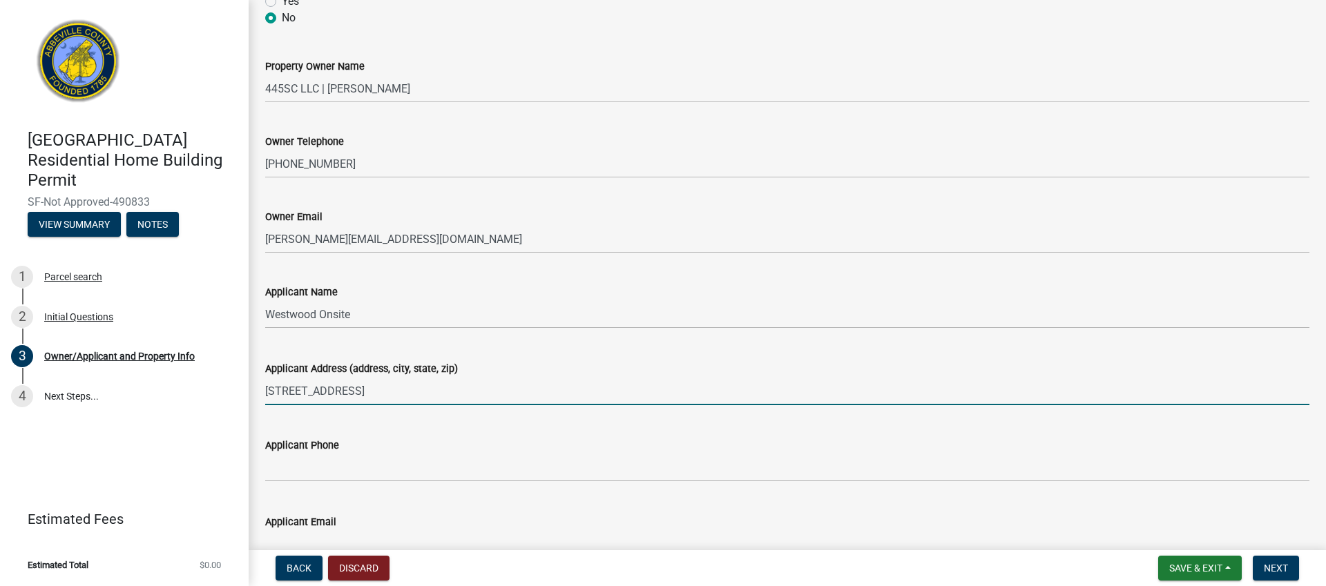
scroll to position [121, 0]
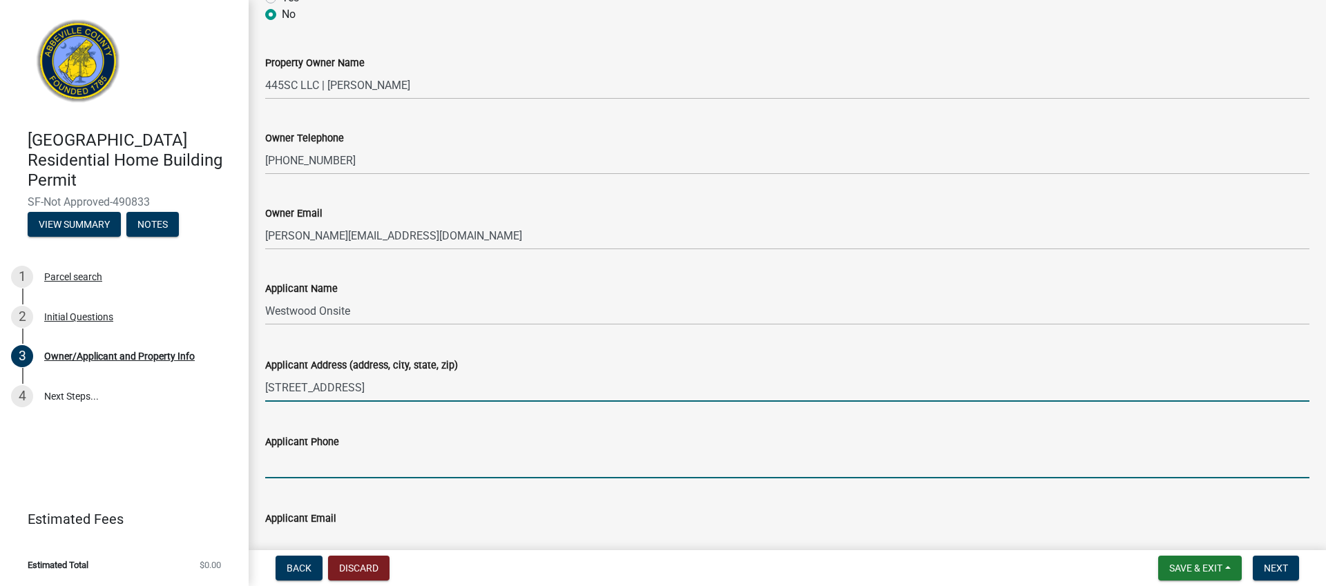
click at [368, 468] on input "Applicant Phone" at bounding box center [787, 464] width 1044 height 28
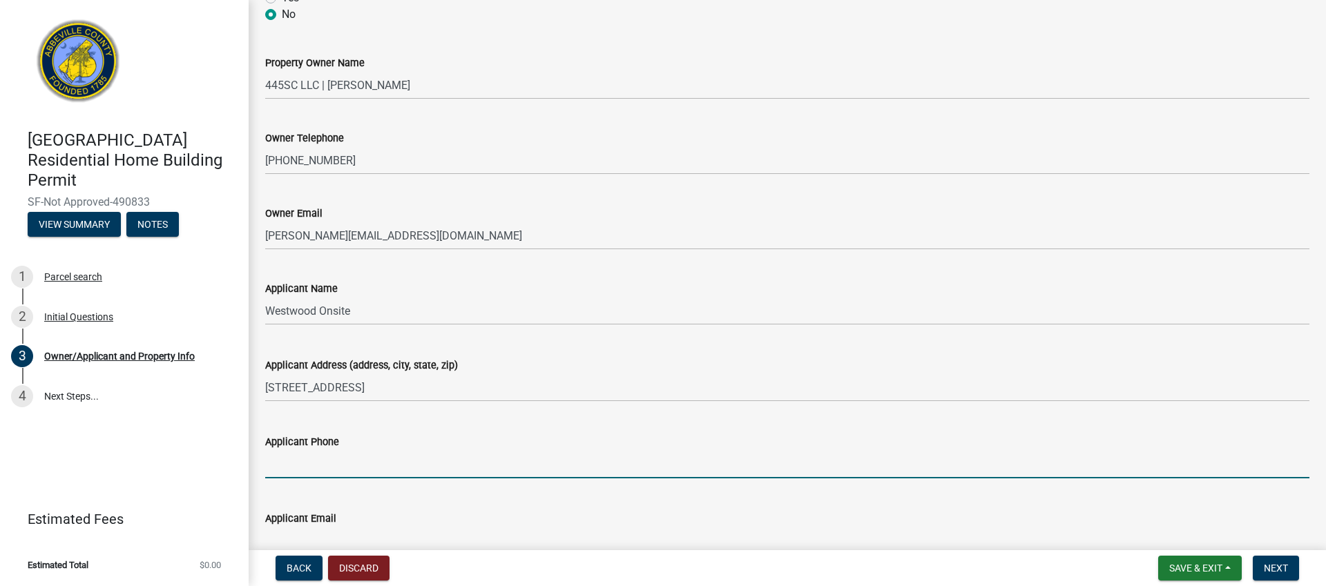
type input "8646425542"
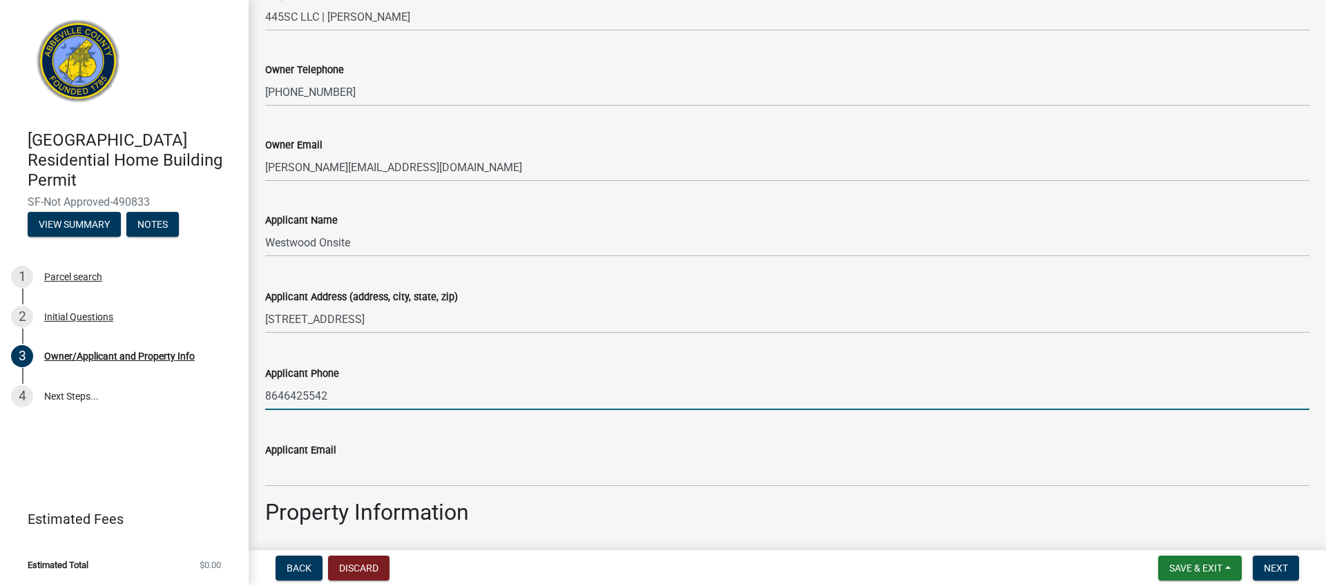
scroll to position [219, 0]
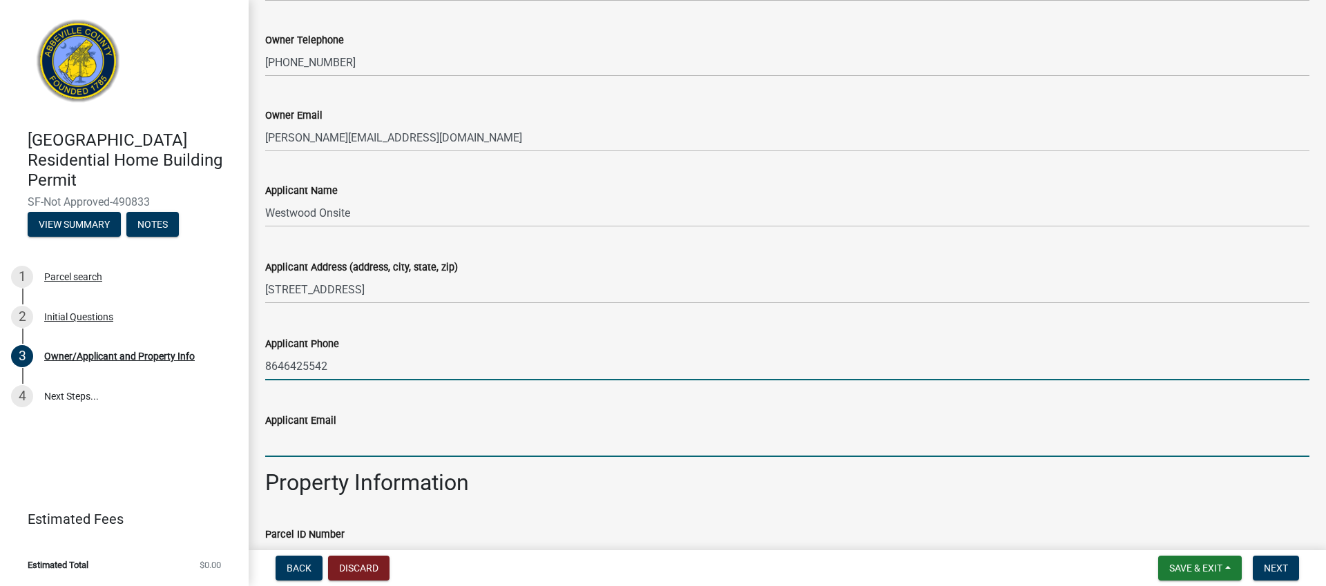
click at [331, 448] on input "Applicant Email" at bounding box center [787, 443] width 1044 height 28
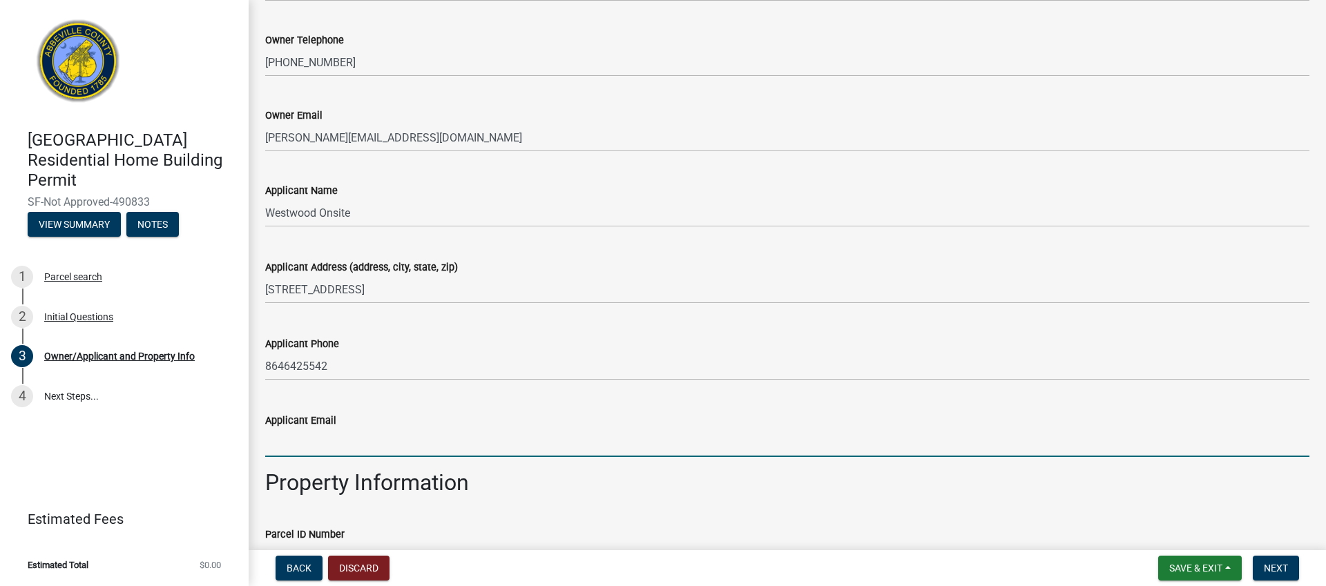
type input "[PERSON_NAME][EMAIL_ADDRESS][DOMAIN_NAME]"
type input "Westwood Sheds"
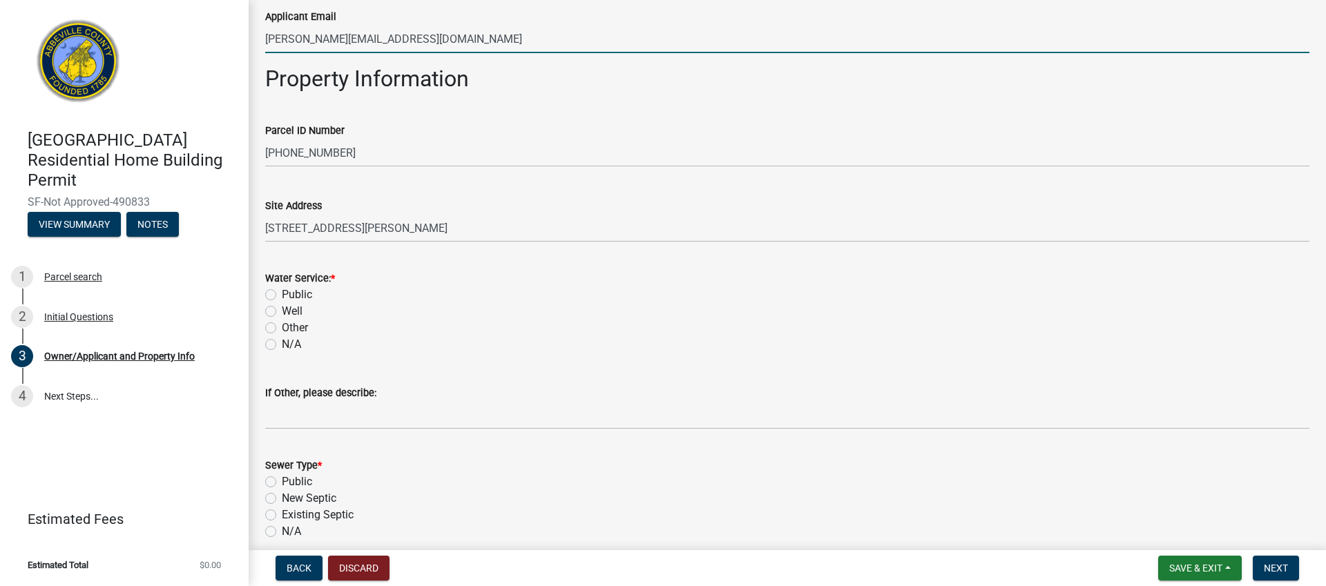
scroll to position [624, 0]
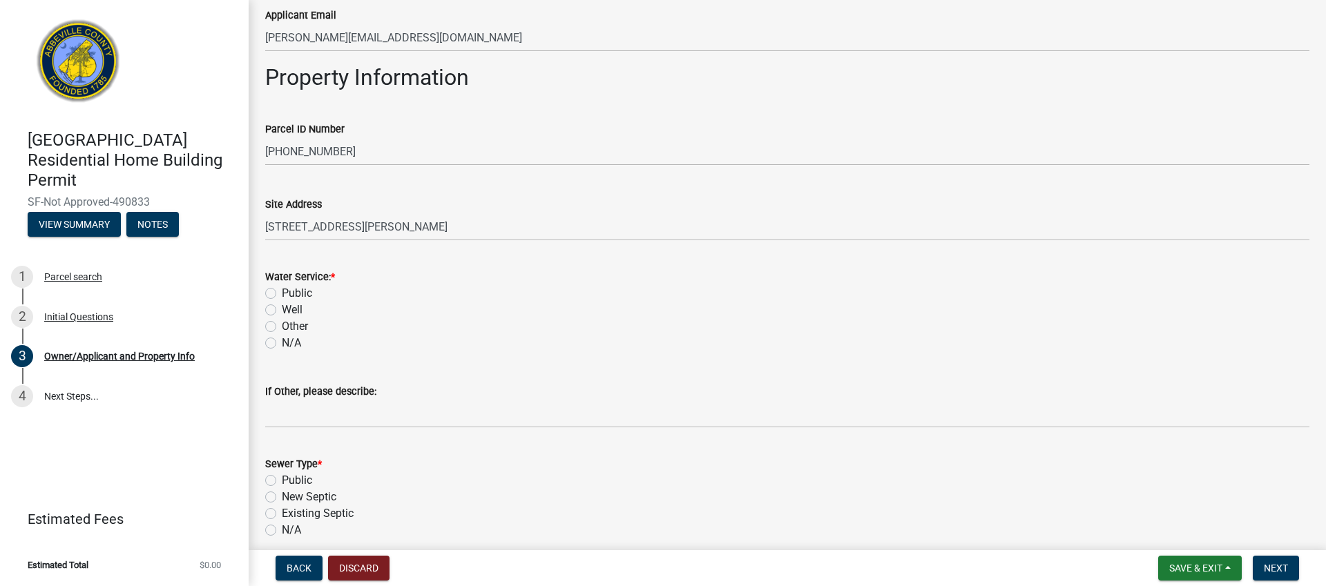
click at [282, 295] on label "Public" at bounding box center [297, 293] width 30 height 17
click at [282, 294] on input "Public" at bounding box center [286, 289] width 9 height 9
radio input "true"
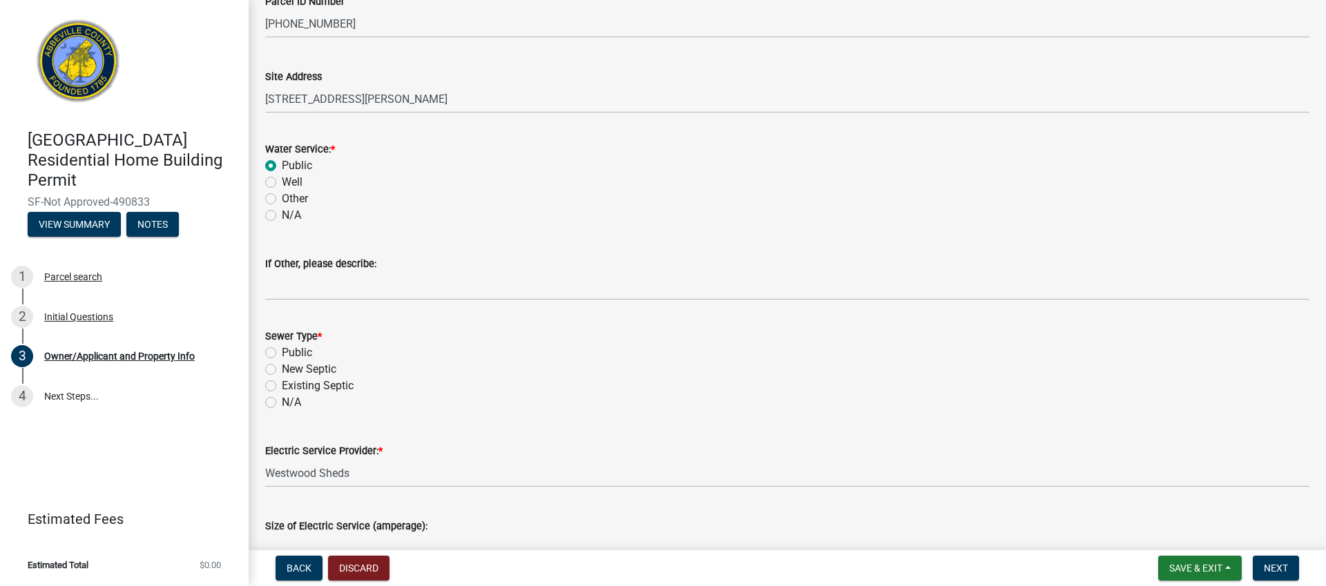
scroll to position [760, 0]
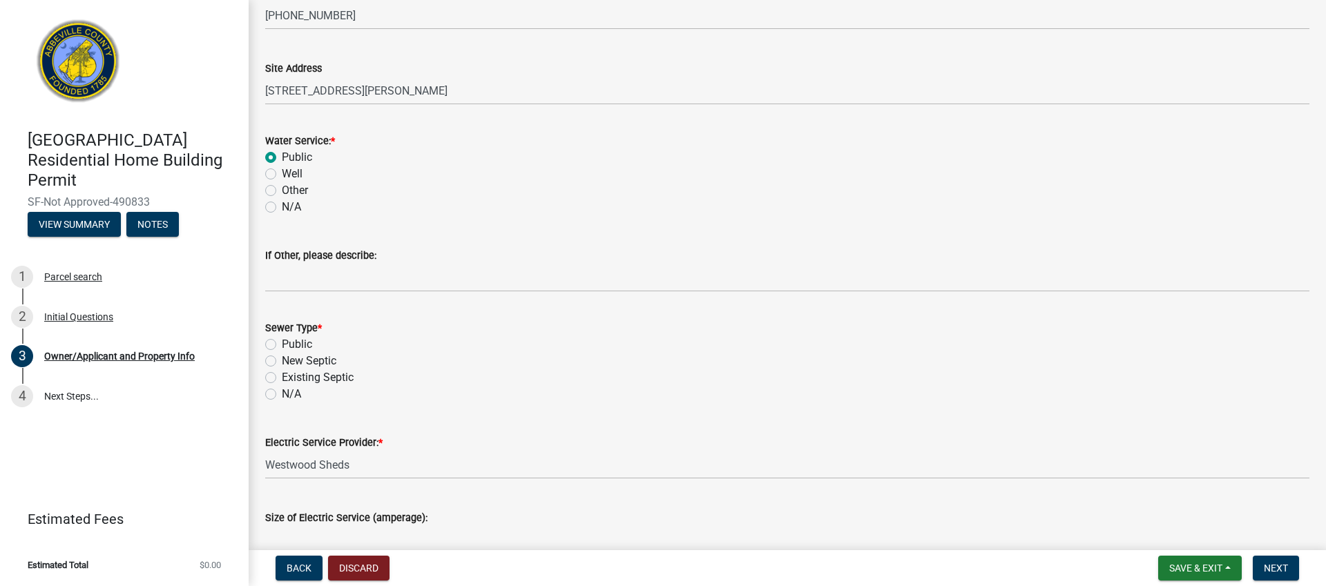
click at [282, 343] on label "Public" at bounding box center [297, 344] width 30 height 17
click at [282, 343] on input "Public" at bounding box center [286, 340] width 9 height 9
radio input "true"
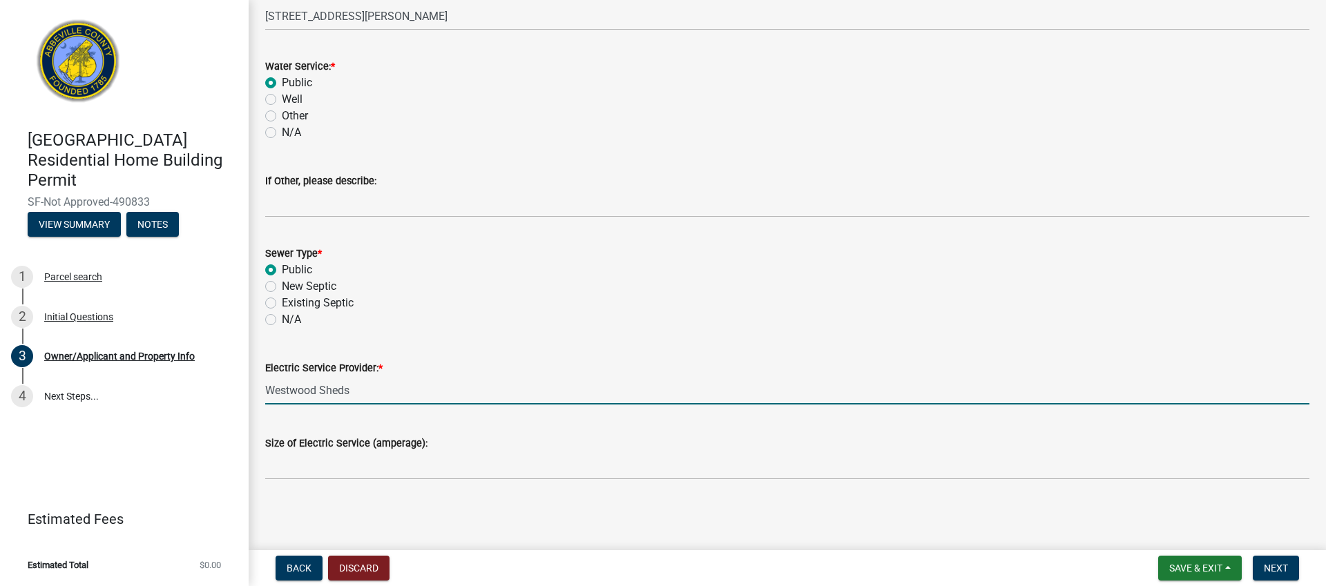
click at [359, 392] on input "Westwood Sheds" at bounding box center [787, 390] width 1044 height 28
drag, startPoint x: 378, startPoint y: 392, endPoint x: 244, endPoint y: 383, distance: 134.3
click at [244, 383] on div "[GEOGRAPHIC_DATA] Residential Home Building Permit SF-Not Approved-490833 View …" at bounding box center [663, 293] width 1326 height 586
type input "Abbeville Public Utilities"
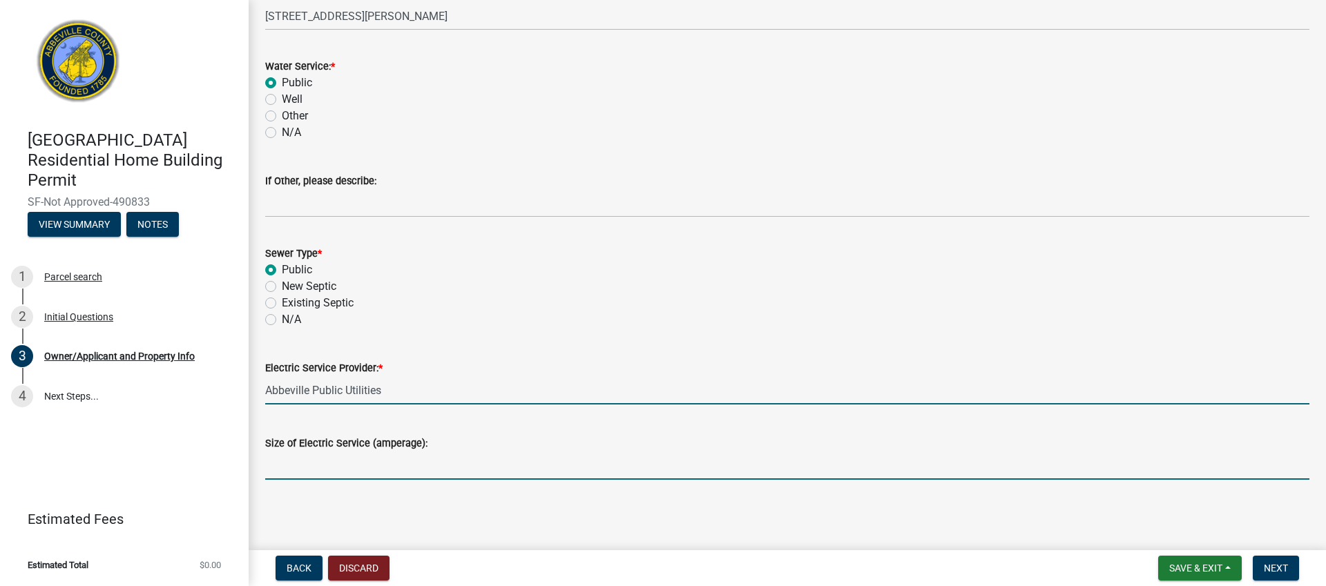
click at [340, 466] on input "Size of Electric Service (amperage):" at bounding box center [787, 466] width 1044 height 28
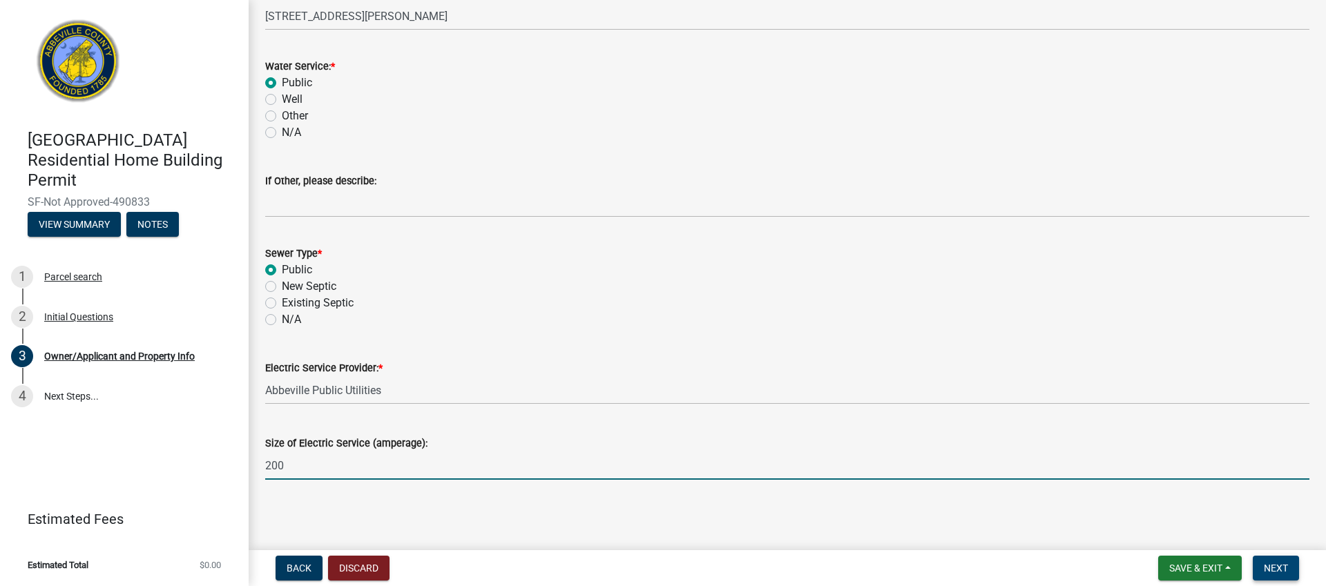
type input "200"
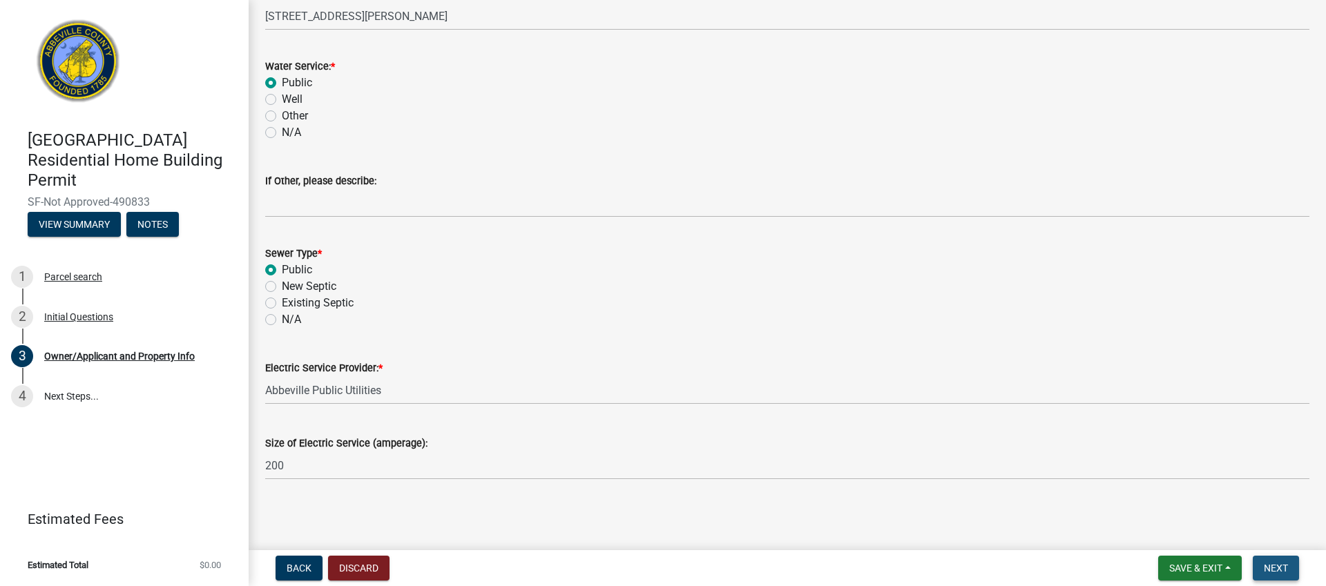
click at [1278, 568] on span "Next" at bounding box center [1276, 568] width 24 height 11
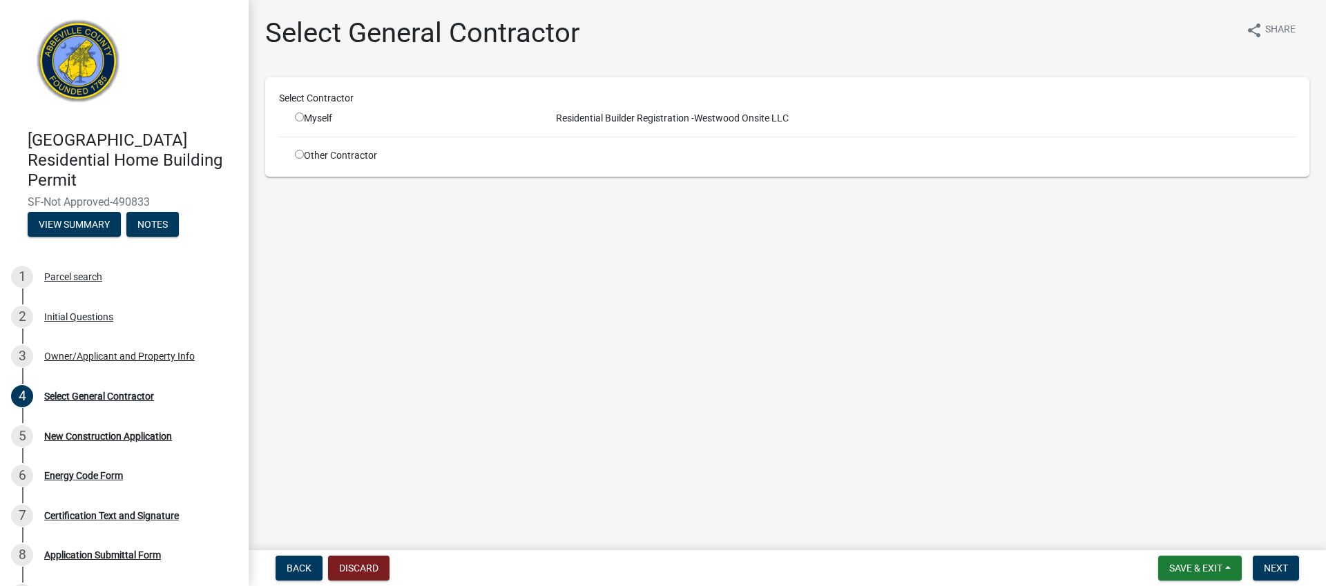
click at [617, 118] on span "Residential Builder Registration -" at bounding box center [622, 118] width 144 height 11
click at [300, 155] on input "radio" at bounding box center [299, 154] width 9 height 9
radio input "true"
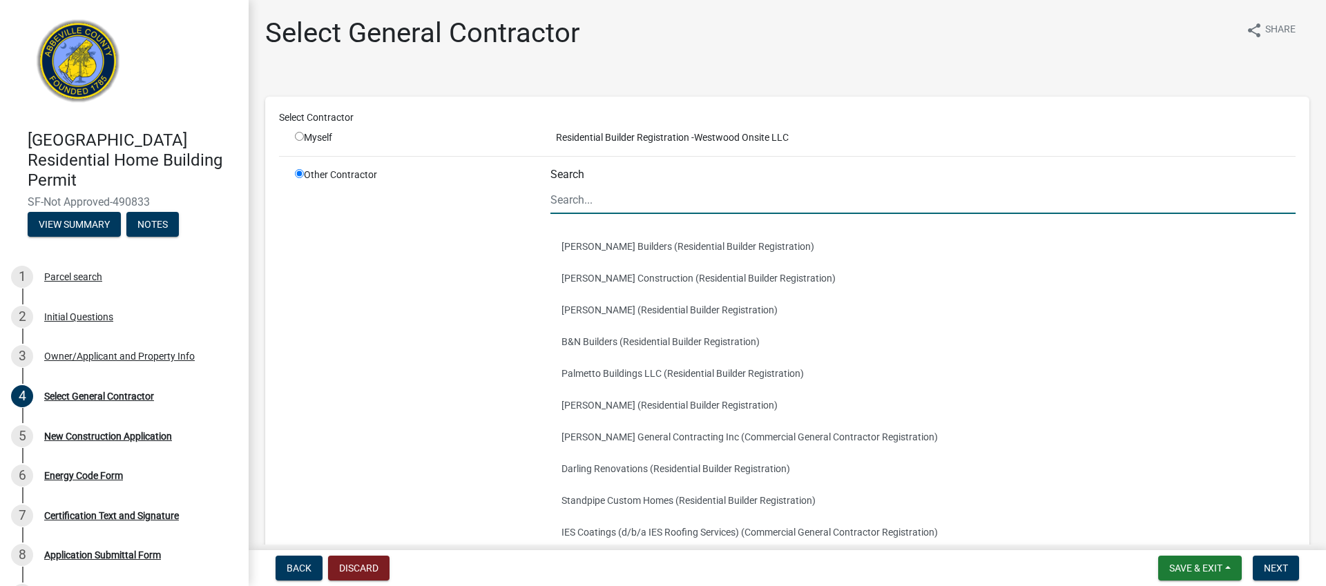
click at [584, 198] on input "Search" at bounding box center [922, 200] width 745 height 28
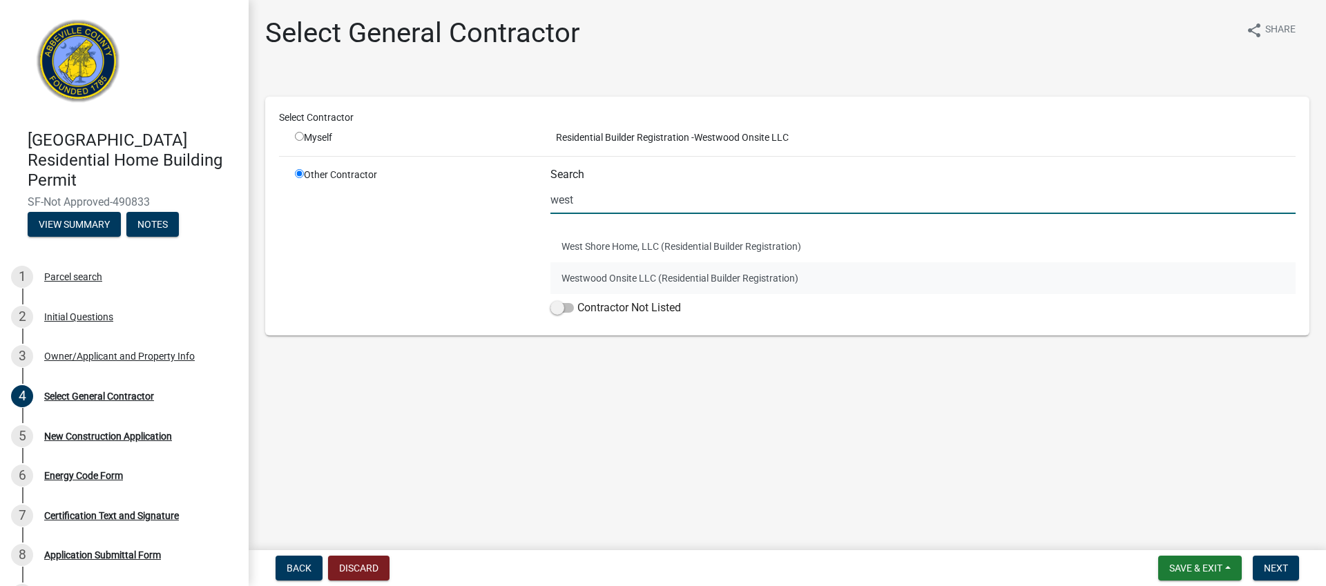
type input "west"
click at [669, 275] on button "Westwood Onsite LLC (Residential Builder Registration)" at bounding box center [922, 278] width 745 height 32
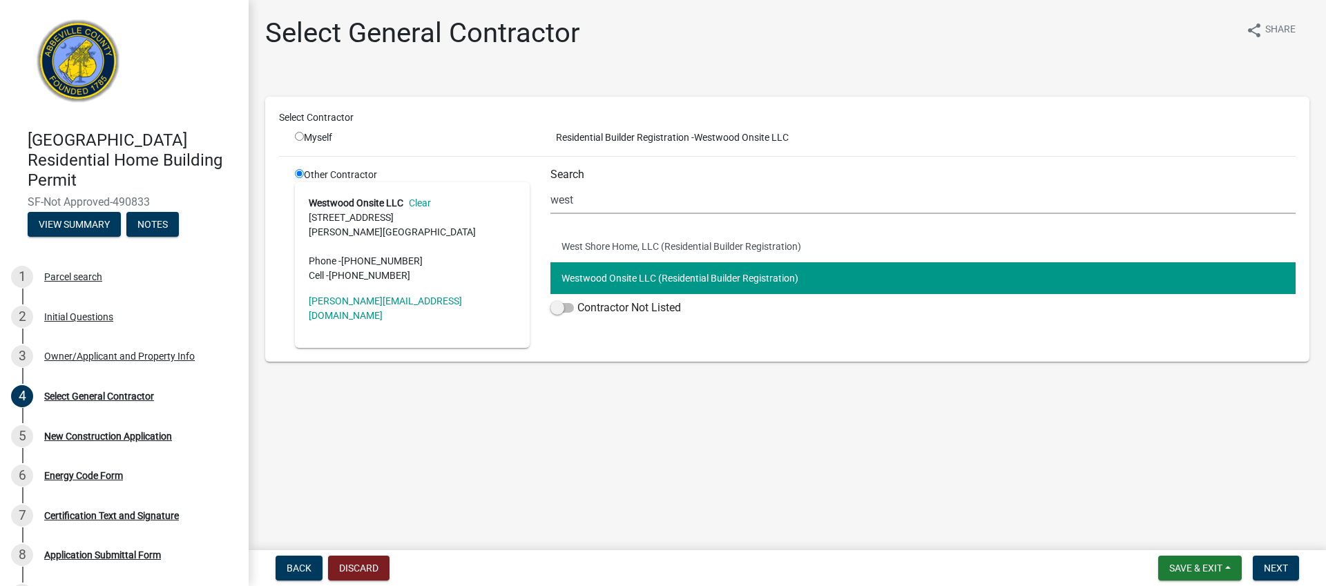
click at [681, 394] on main "Select General Contractor share Share Select Contractor Myself Residential Buil…" at bounding box center [787, 272] width 1077 height 545
click at [683, 282] on button "Westwood Onsite LLC (Residential Builder Registration)" at bounding box center [922, 278] width 745 height 32
click at [535, 430] on main "Select General Contractor share Share Select Contractor Myself Residential Buil…" at bounding box center [787, 272] width 1077 height 545
click at [1285, 571] on span "Next" at bounding box center [1276, 568] width 24 height 11
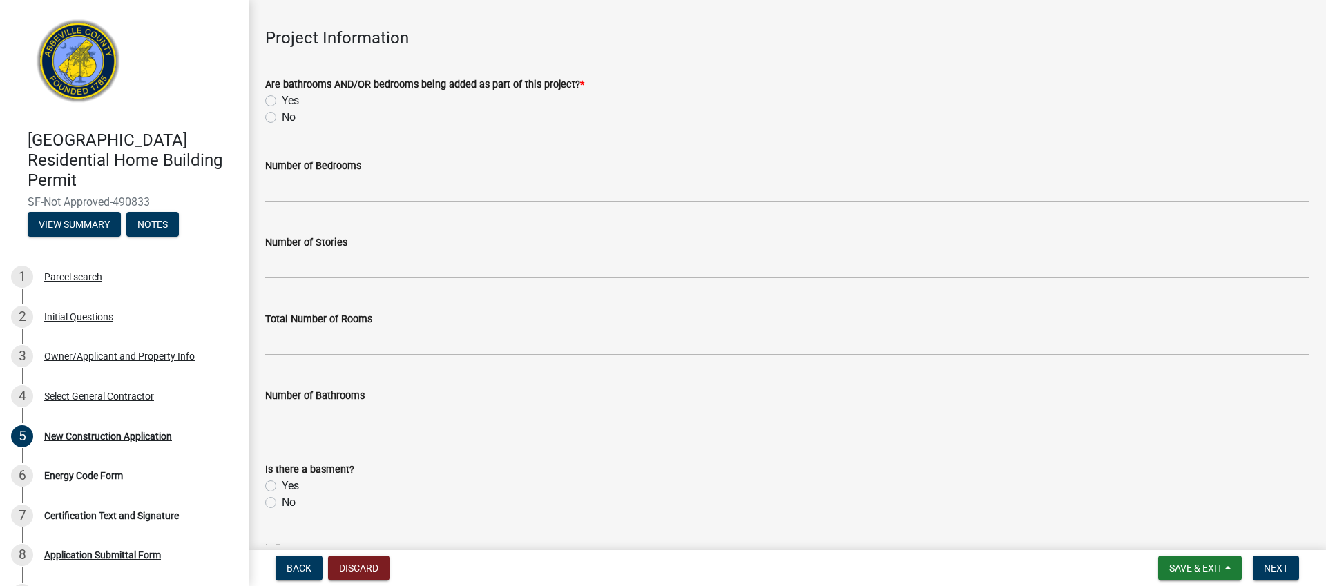
scroll to position [55, 0]
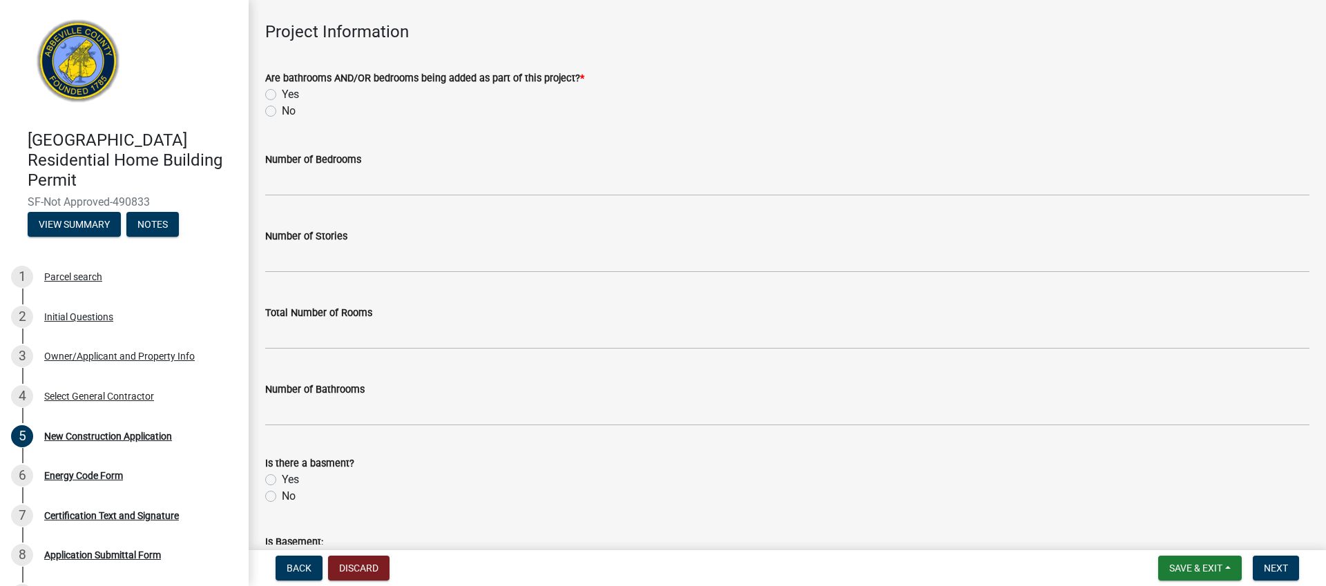
click at [282, 94] on label "Yes" at bounding box center [290, 94] width 17 height 17
click at [282, 94] on input "Yes" at bounding box center [286, 90] width 9 height 9
radio input "true"
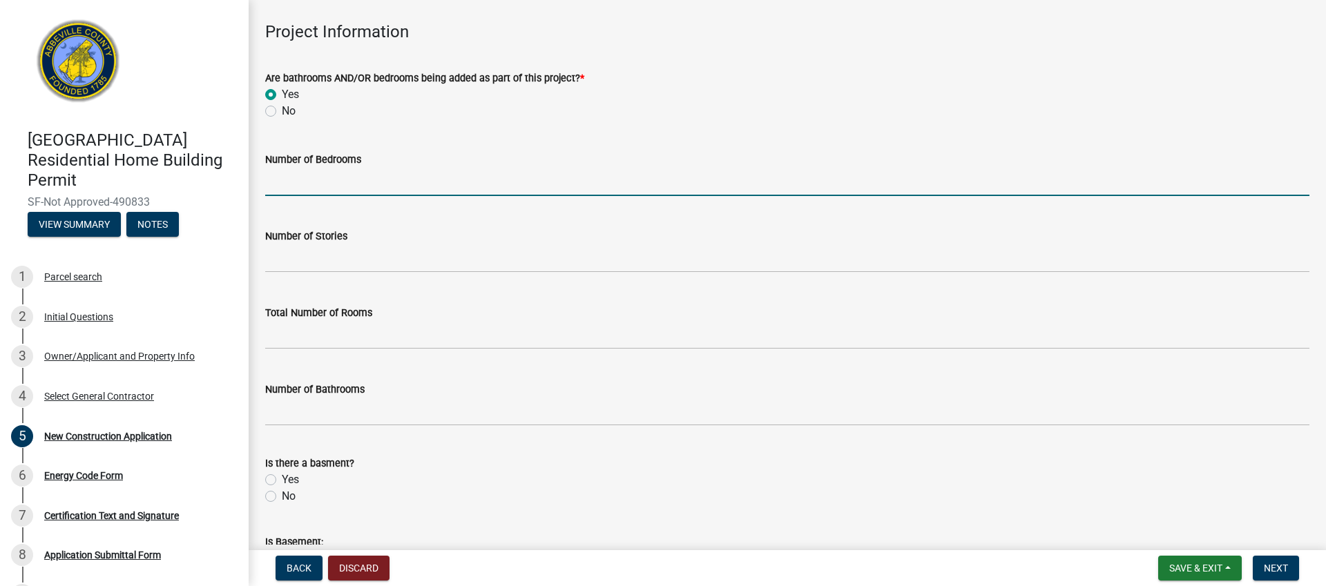
click at [336, 184] on input "text" at bounding box center [787, 182] width 1044 height 28
type input "3"
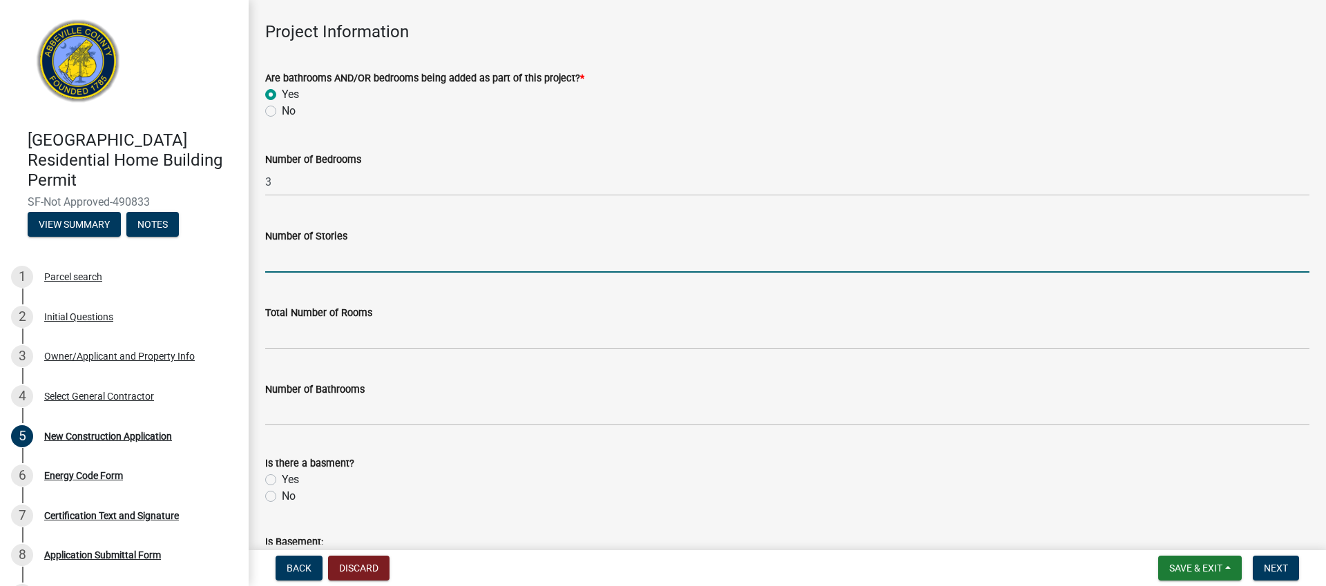
click at [338, 258] on input "text" at bounding box center [787, 258] width 1044 height 28
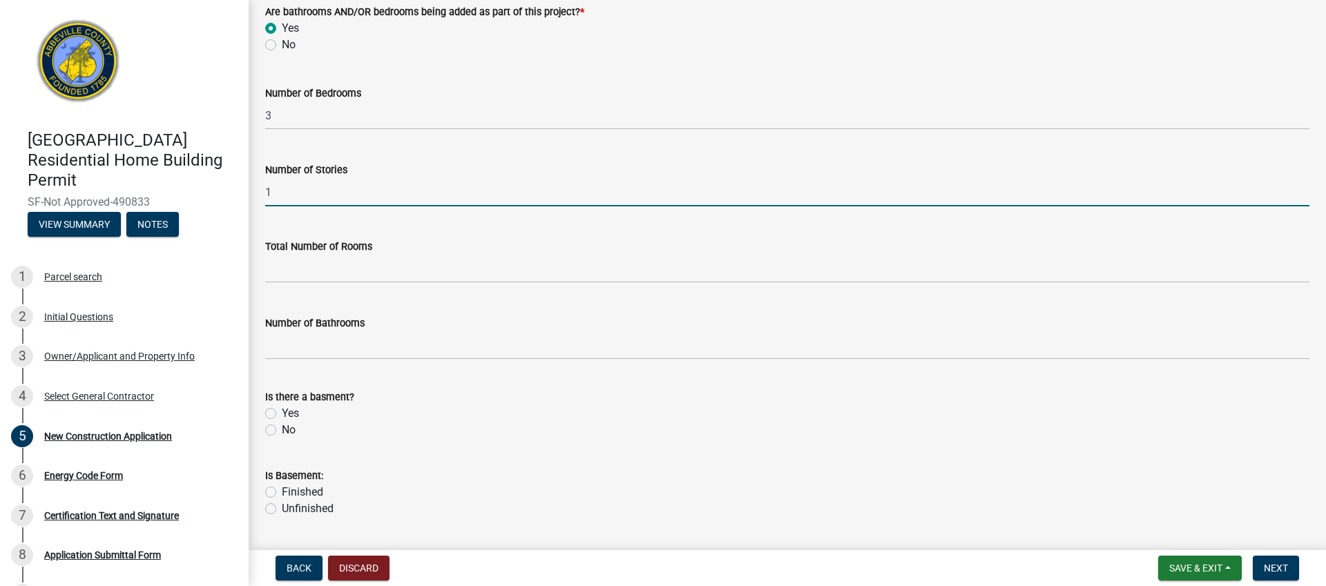
scroll to position [127, 0]
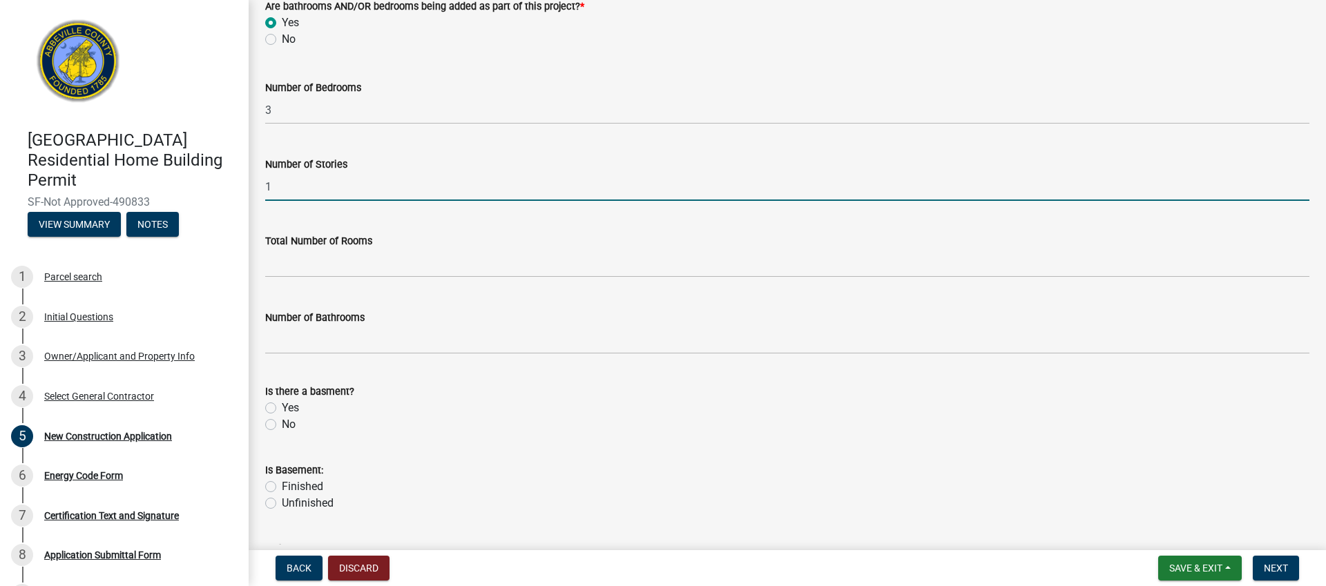
type input "1"
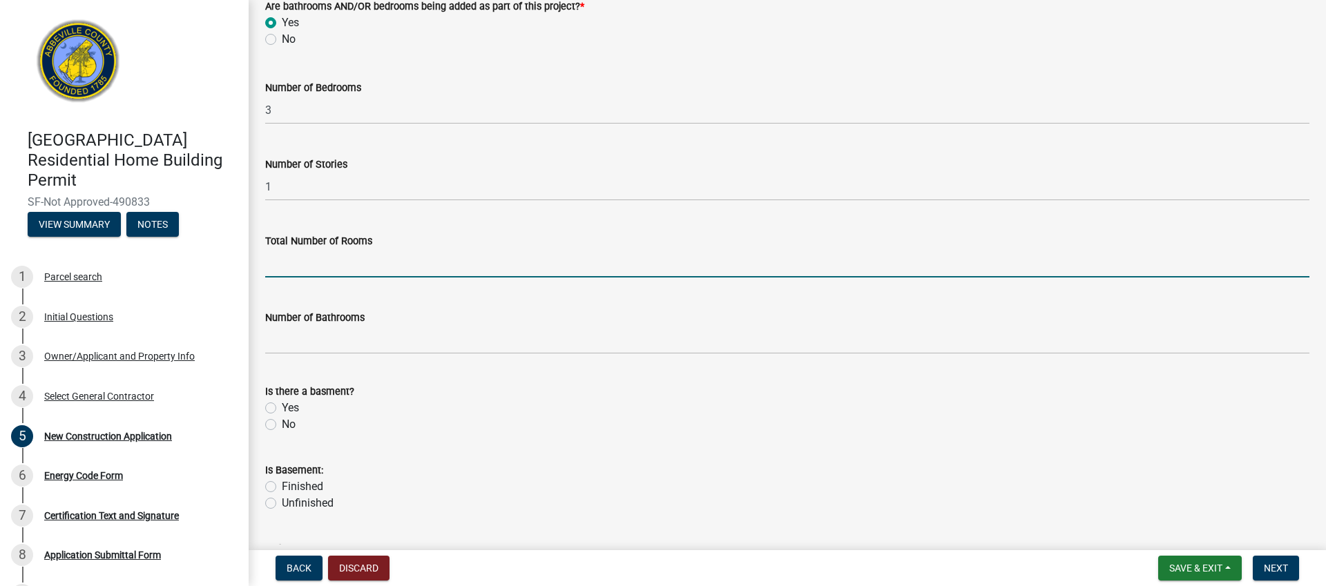
click at [338, 270] on input "text" at bounding box center [787, 263] width 1044 height 28
drag, startPoint x: 278, startPoint y: 264, endPoint x: 260, endPoint y: 263, distance: 18.0
click at [260, 263] on div "Total Number of Rooms 7" at bounding box center [787, 245] width 1065 height 64
type input "7"
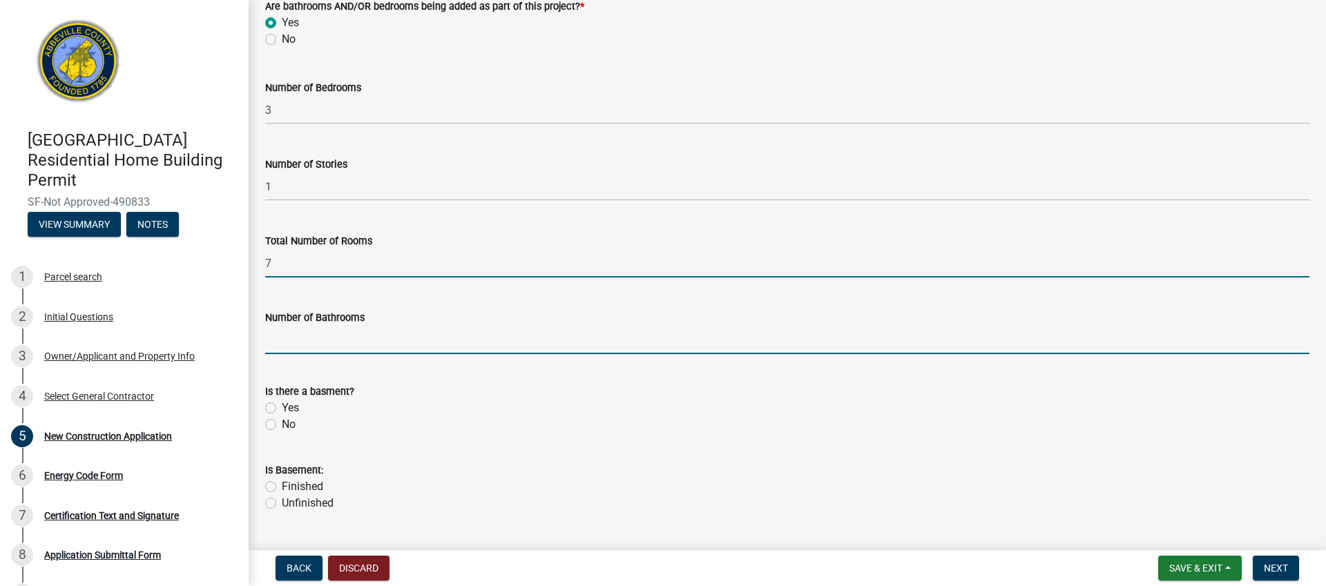
click at [305, 340] on input "text" at bounding box center [787, 340] width 1044 height 28
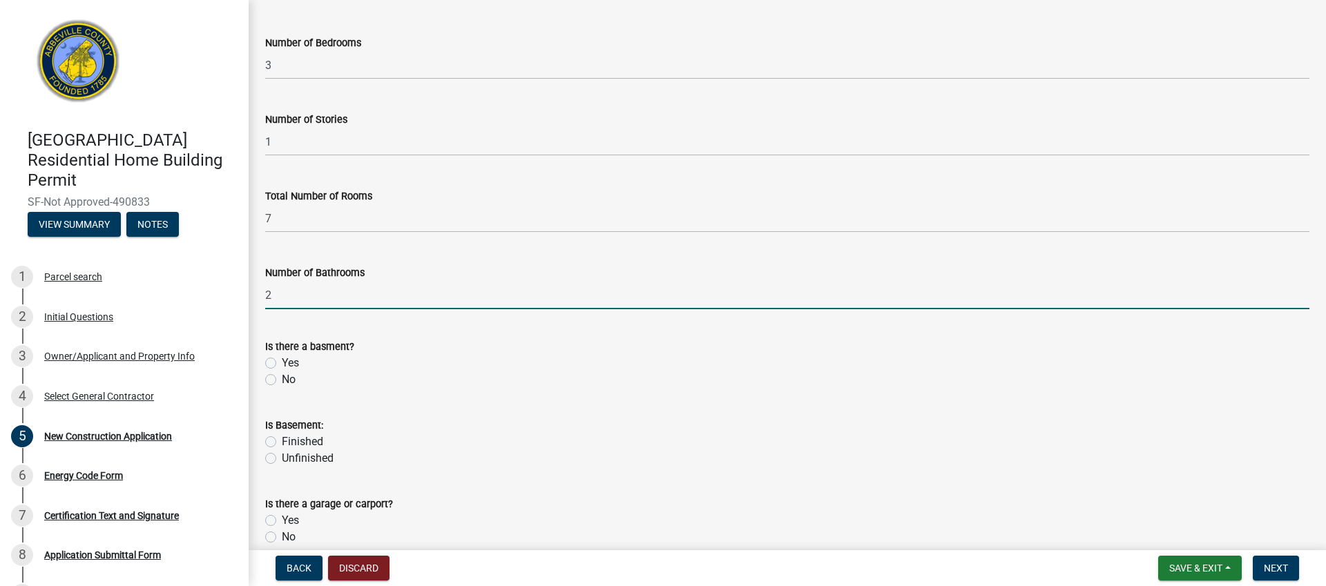
type input "2"
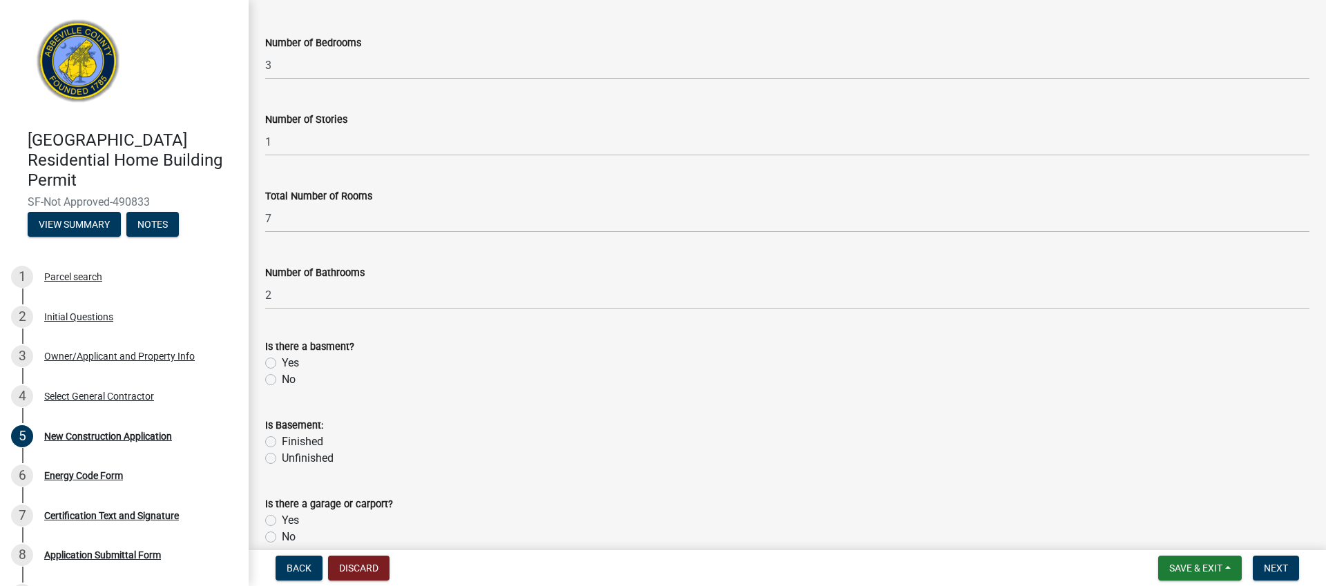
click at [282, 378] on label "No" at bounding box center [289, 380] width 14 height 17
click at [282, 378] on input "No" at bounding box center [286, 376] width 9 height 9
radio input "true"
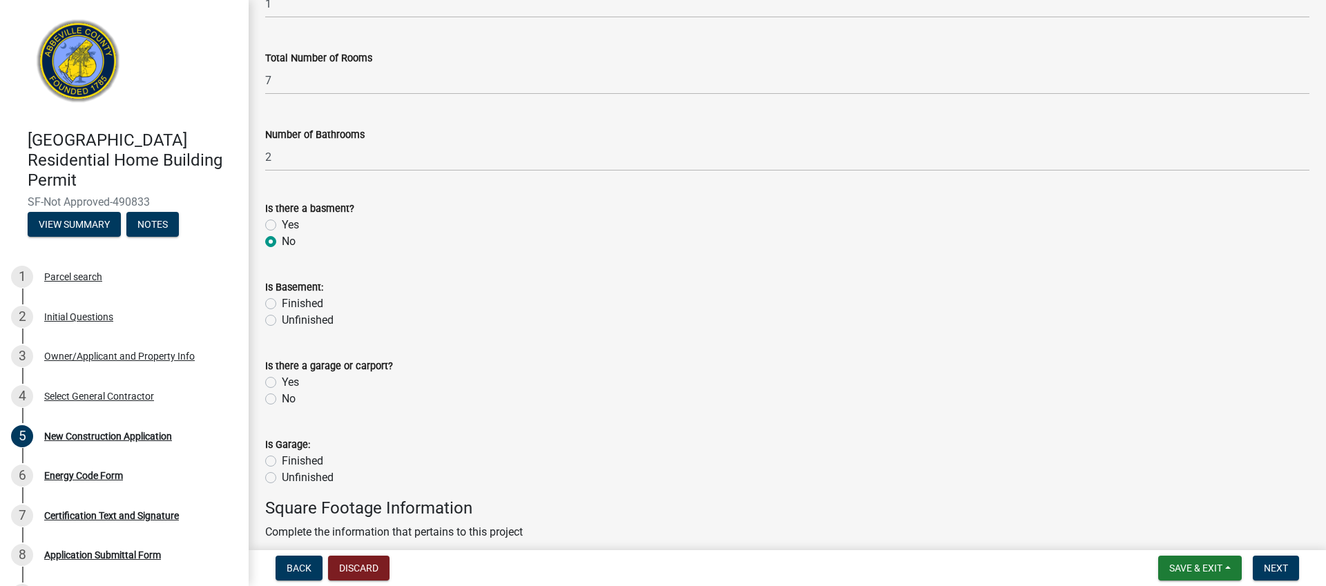
scroll to position [337, 0]
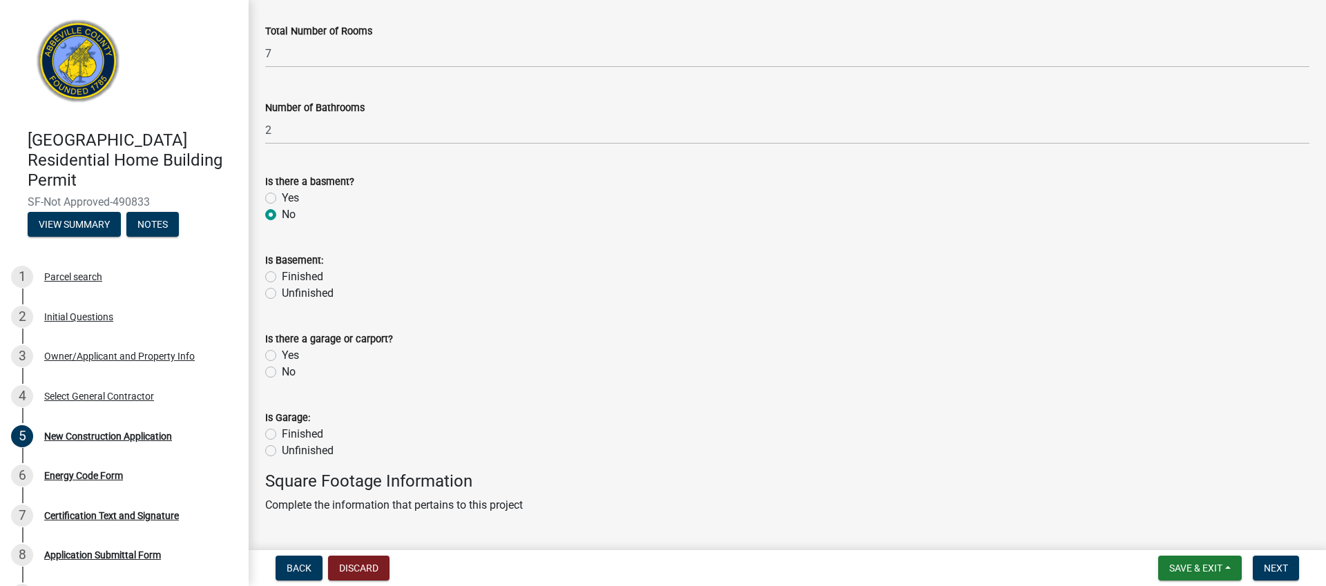
click at [282, 354] on label "Yes" at bounding box center [290, 355] width 17 height 17
click at [282, 354] on input "Yes" at bounding box center [286, 351] width 9 height 9
radio input "true"
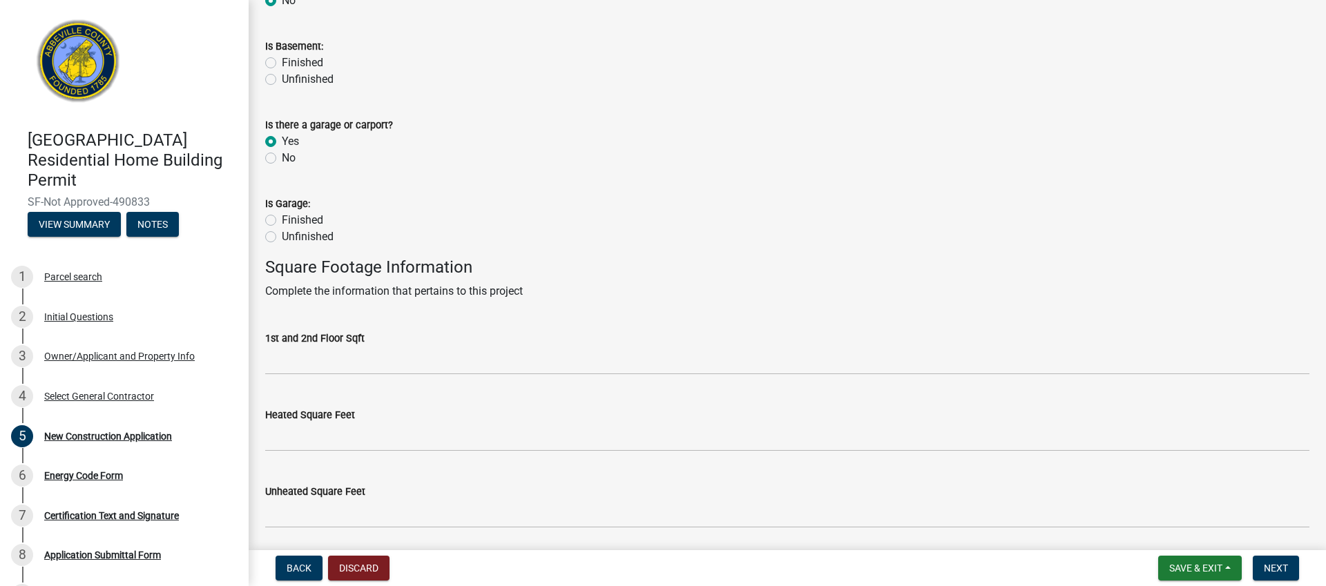
scroll to position [553, 0]
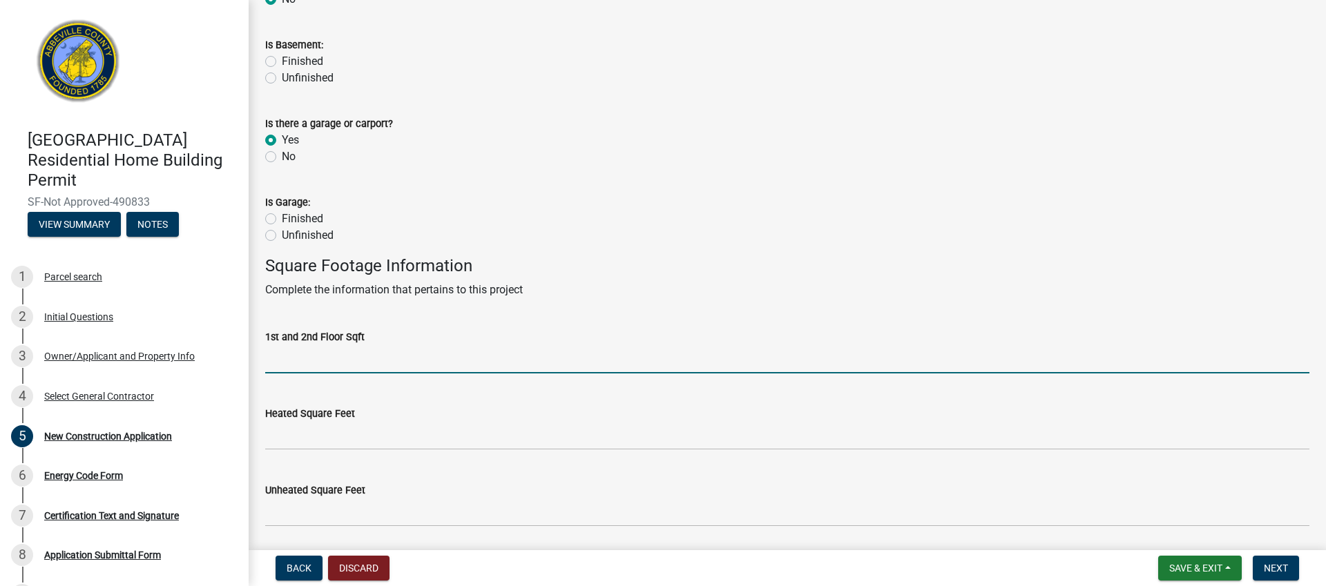
click at [292, 368] on input "text" at bounding box center [787, 359] width 1044 height 28
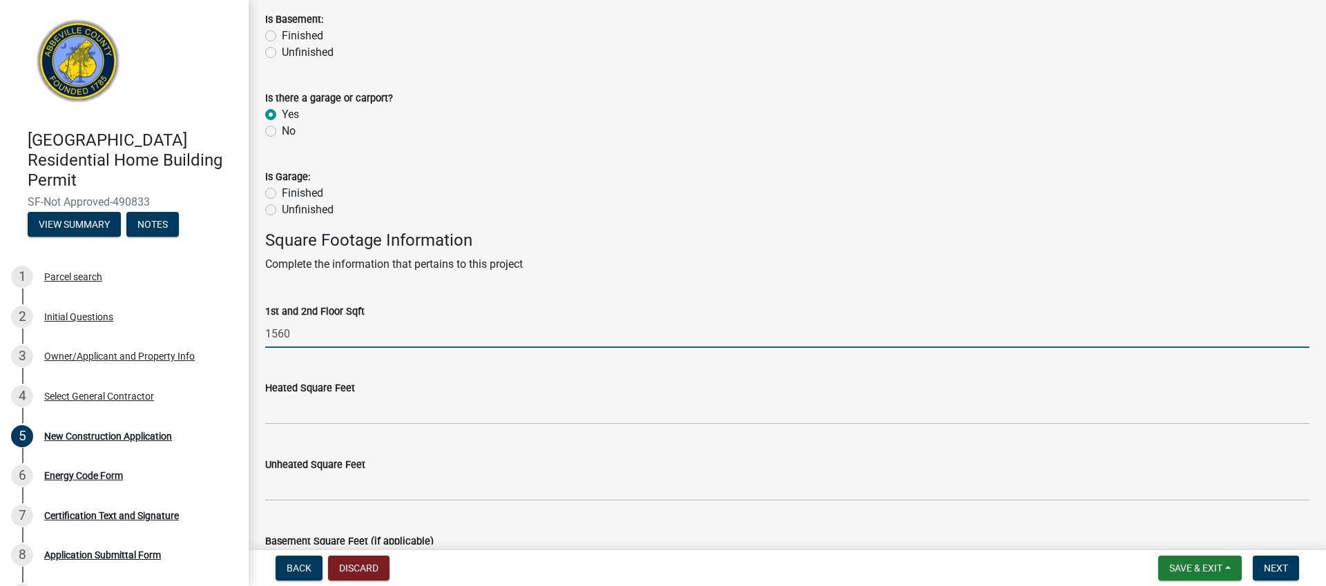
scroll to position [581, 0]
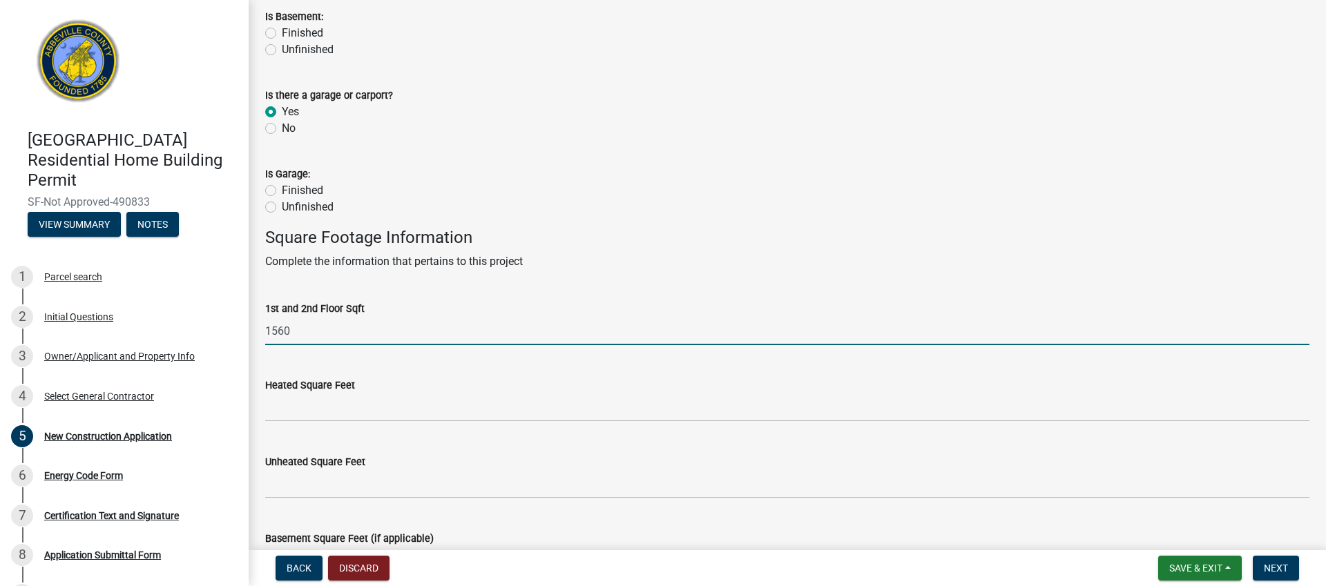
type input "1560"
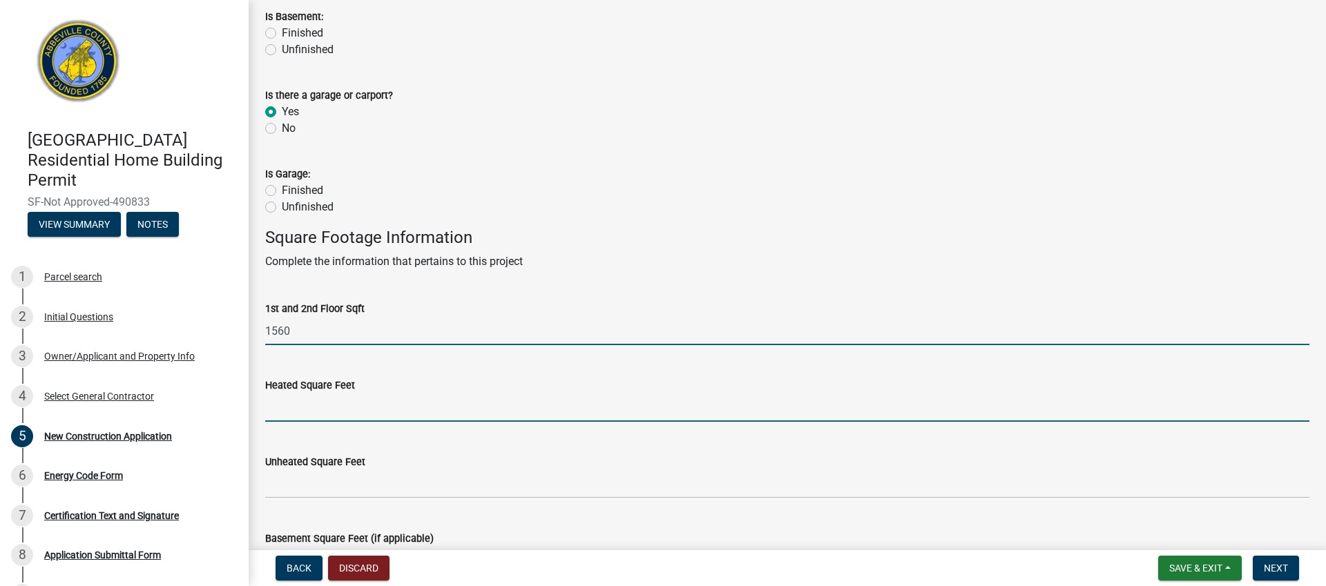
click at [293, 415] on input "text" at bounding box center [787, 408] width 1044 height 28
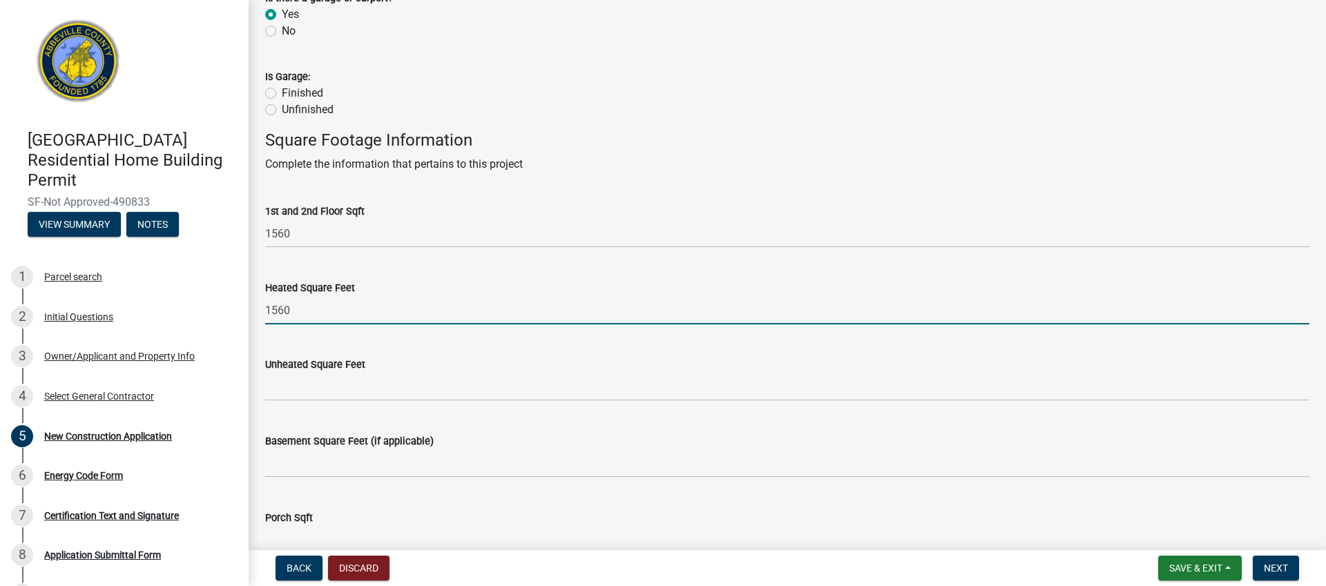
scroll to position [682, 0]
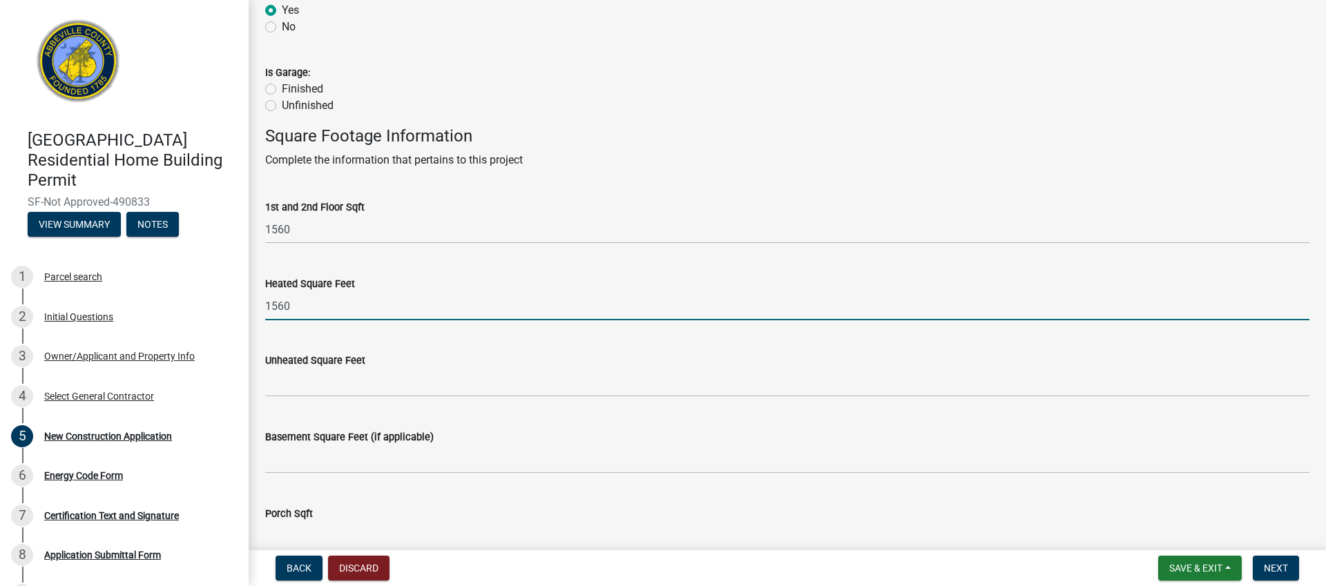
type input "1560"
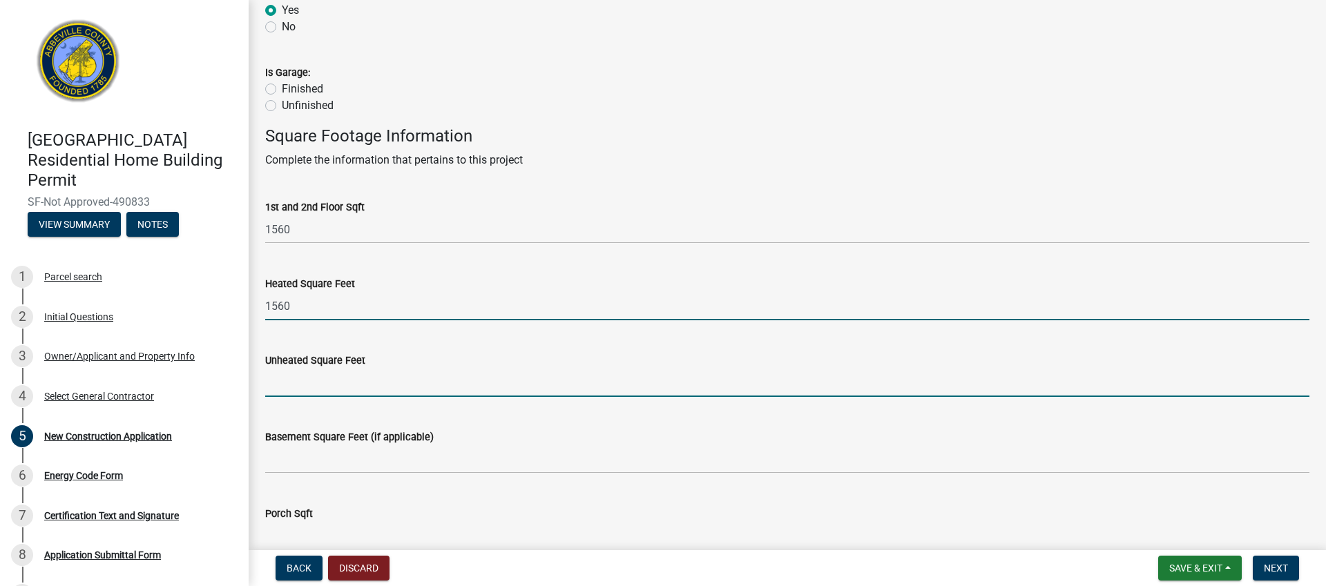
click at [296, 384] on input "text" at bounding box center [787, 383] width 1044 height 28
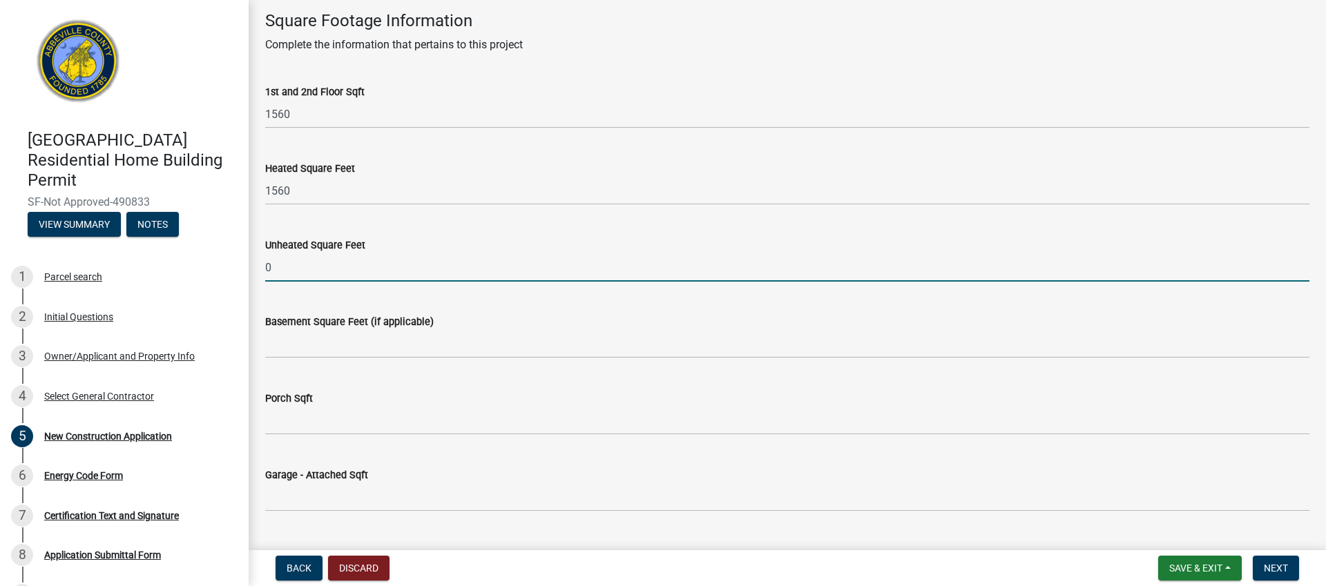
scroll to position [829, 0]
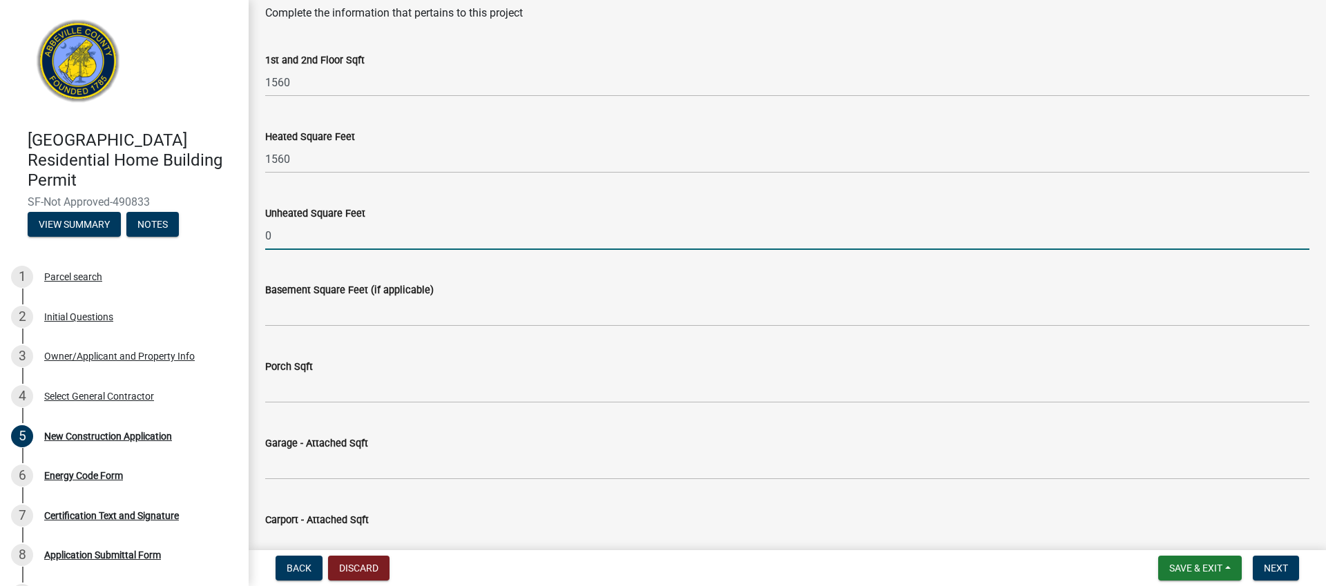
type input "0"
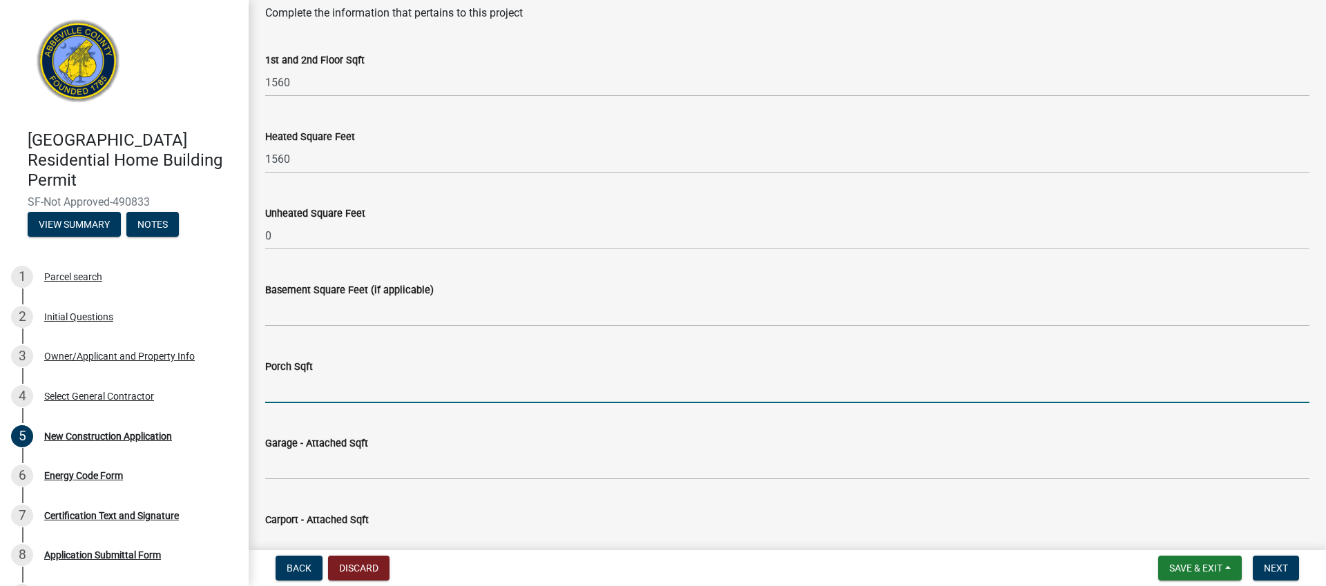
click at [299, 393] on input "text" at bounding box center [787, 389] width 1044 height 28
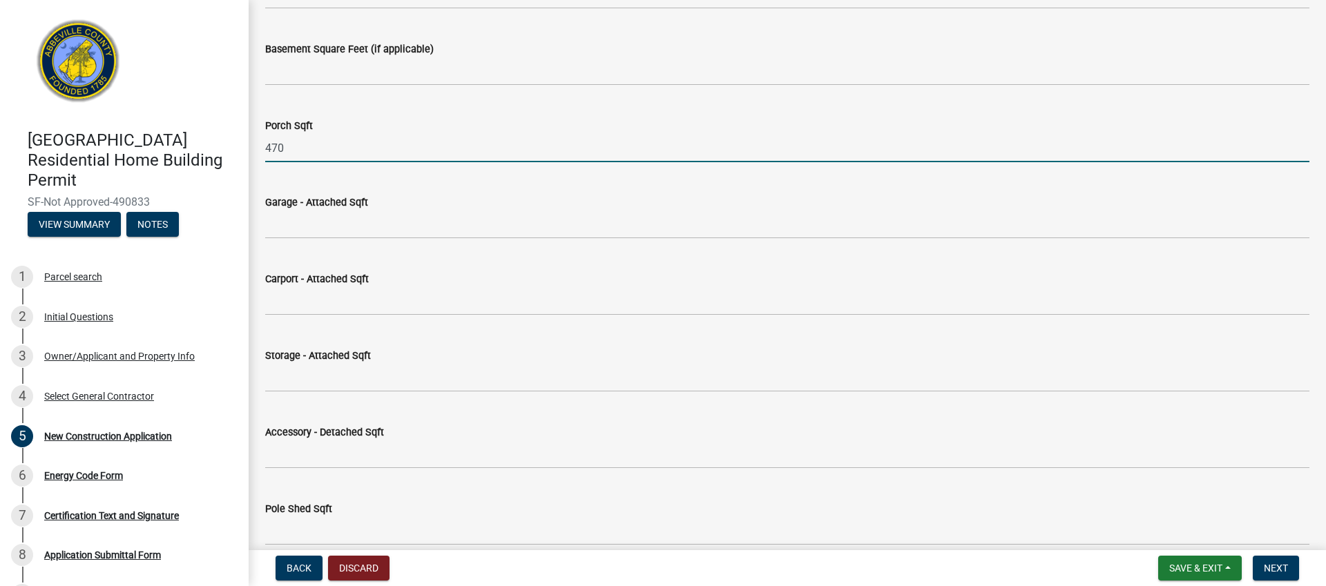
scroll to position [1070, 0]
drag, startPoint x: 289, startPoint y: 148, endPoint x: 256, endPoint y: 147, distance: 33.2
click at [256, 147] on div "Porch Sqft 470" at bounding box center [787, 131] width 1065 height 64
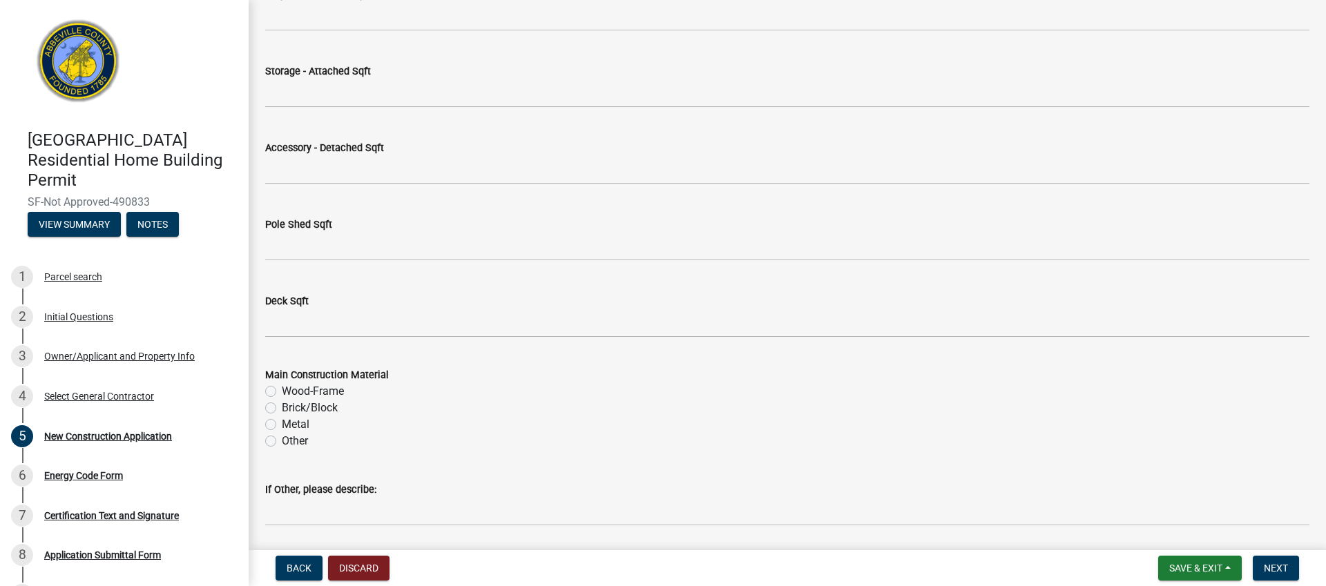
scroll to position [1376, 0]
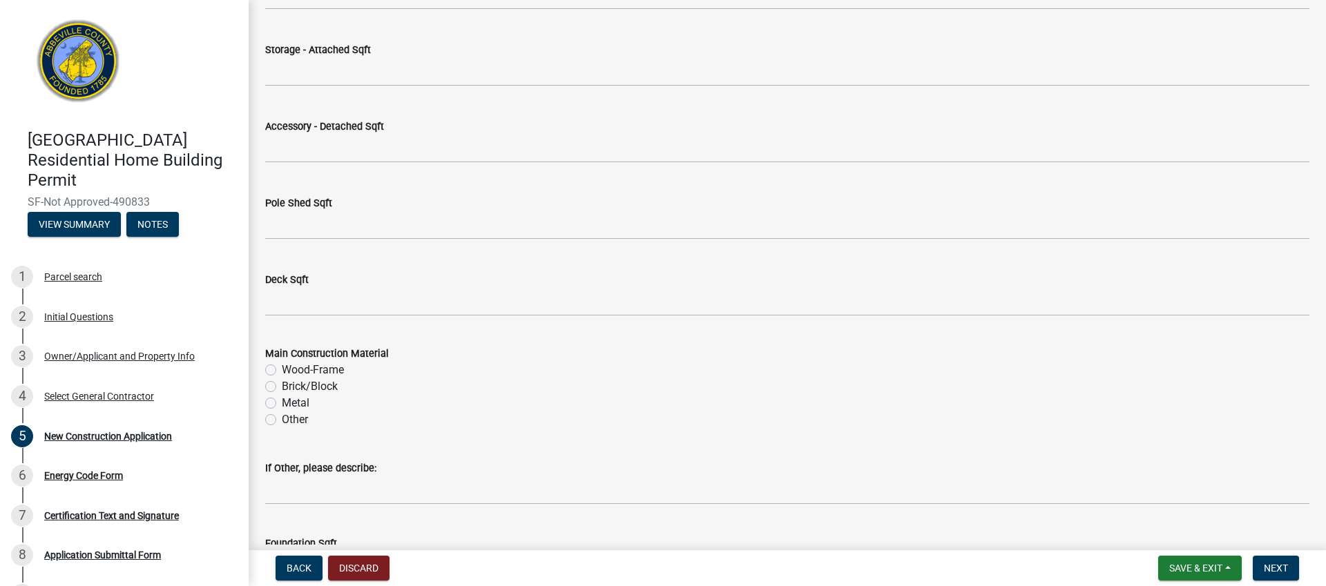
type input "220"
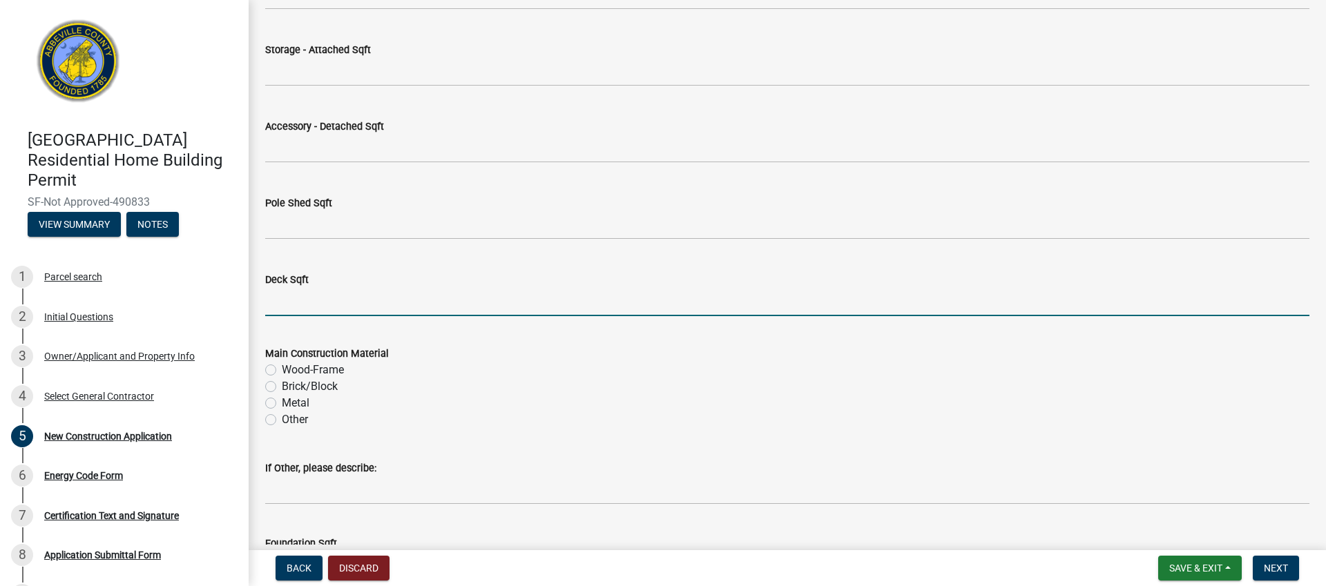
click at [291, 305] on input "text" at bounding box center [787, 302] width 1044 height 28
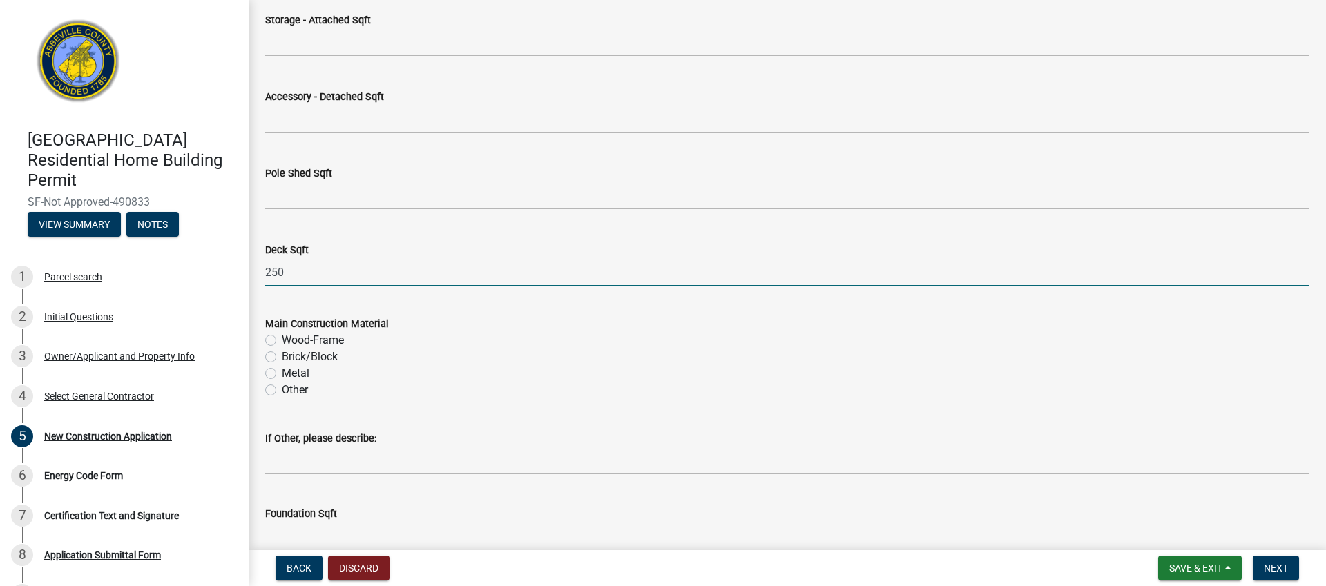
scroll to position [1412, 0]
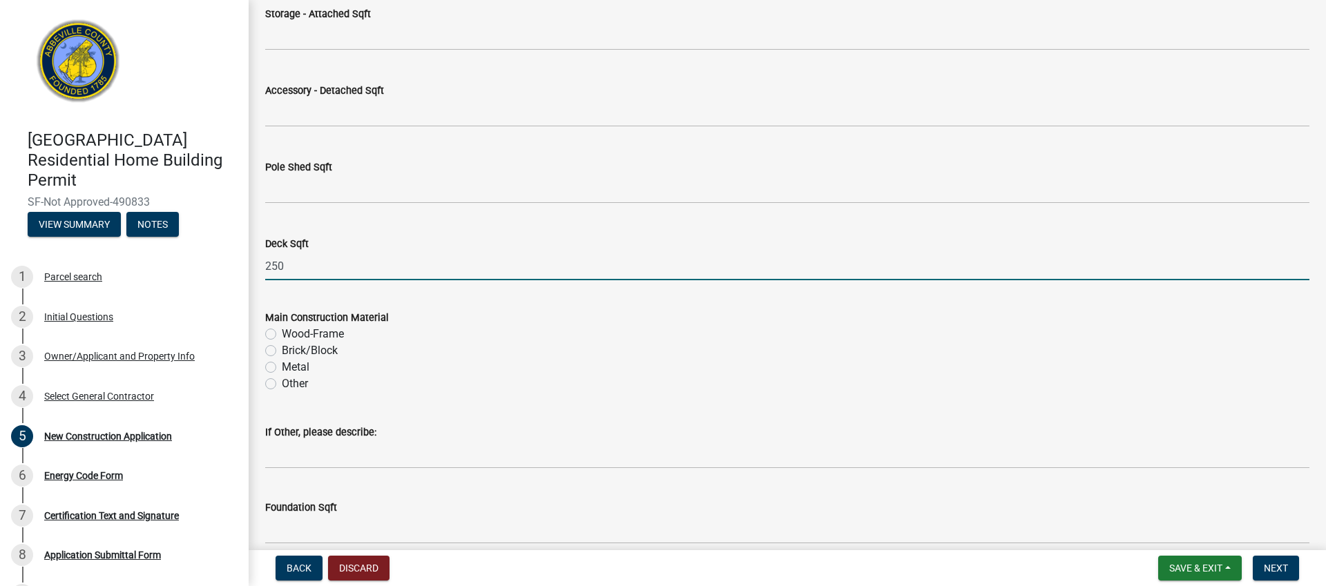
type input "250"
click at [282, 333] on label "Wood-Frame" at bounding box center [313, 334] width 62 height 17
click at [282, 333] on input "Wood-Frame" at bounding box center [286, 330] width 9 height 9
radio input "true"
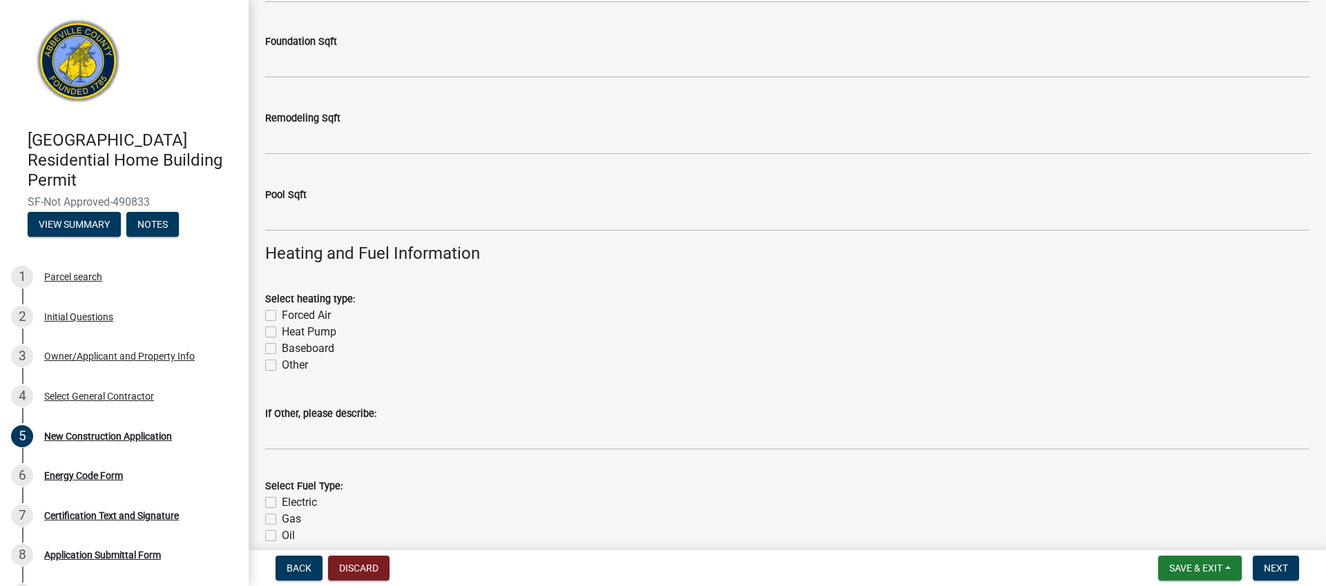
scroll to position [1879, 0]
click at [282, 333] on label "Heat Pump" at bounding box center [309, 331] width 55 height 17
click at [282, 332] on input "Heat Pump" at bounding box center [286, 327] width 9 height 9
checkbox input "true"
checkbox input "false"
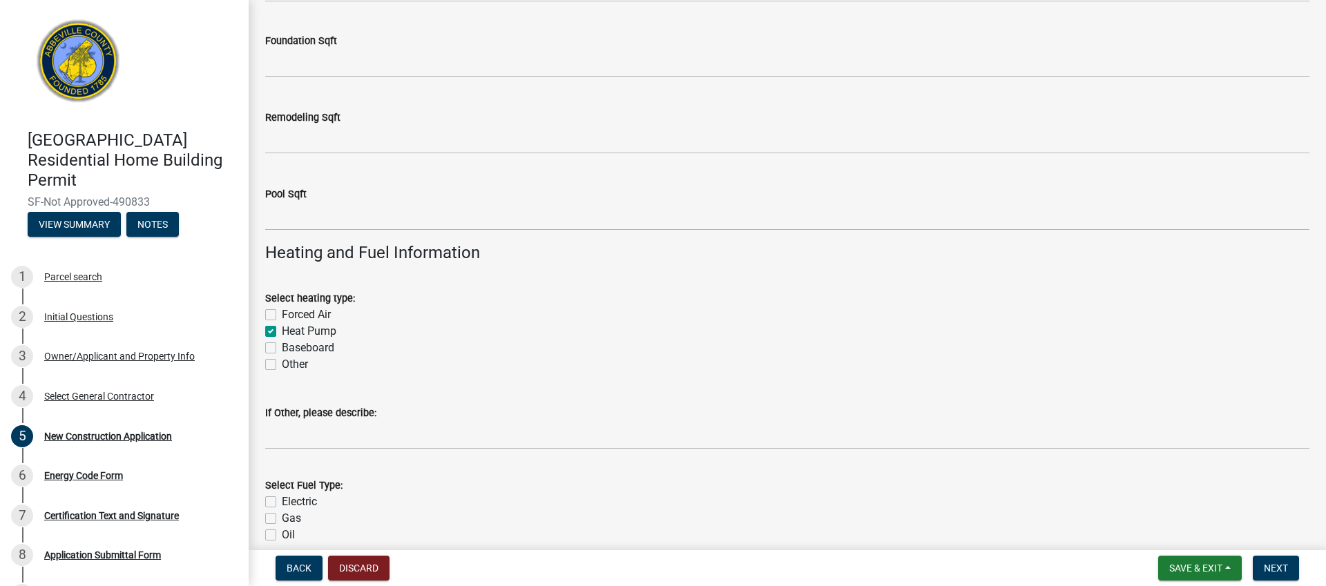
checkbox input "true"
checkbox input "false"
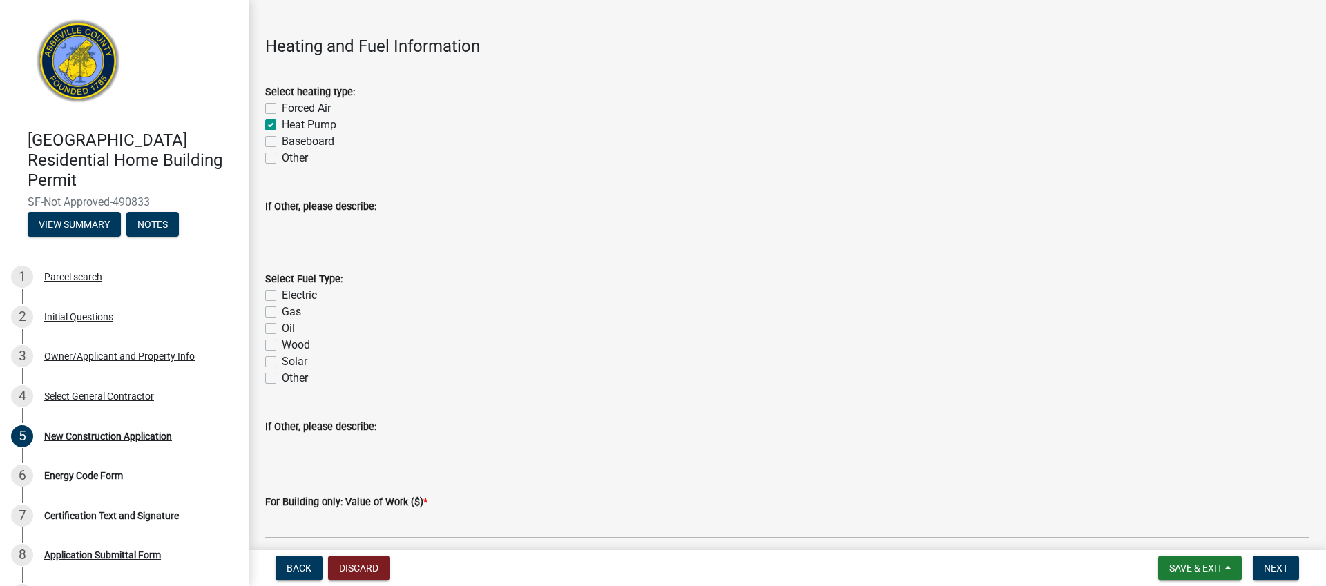
scroll to position [2090, 0]
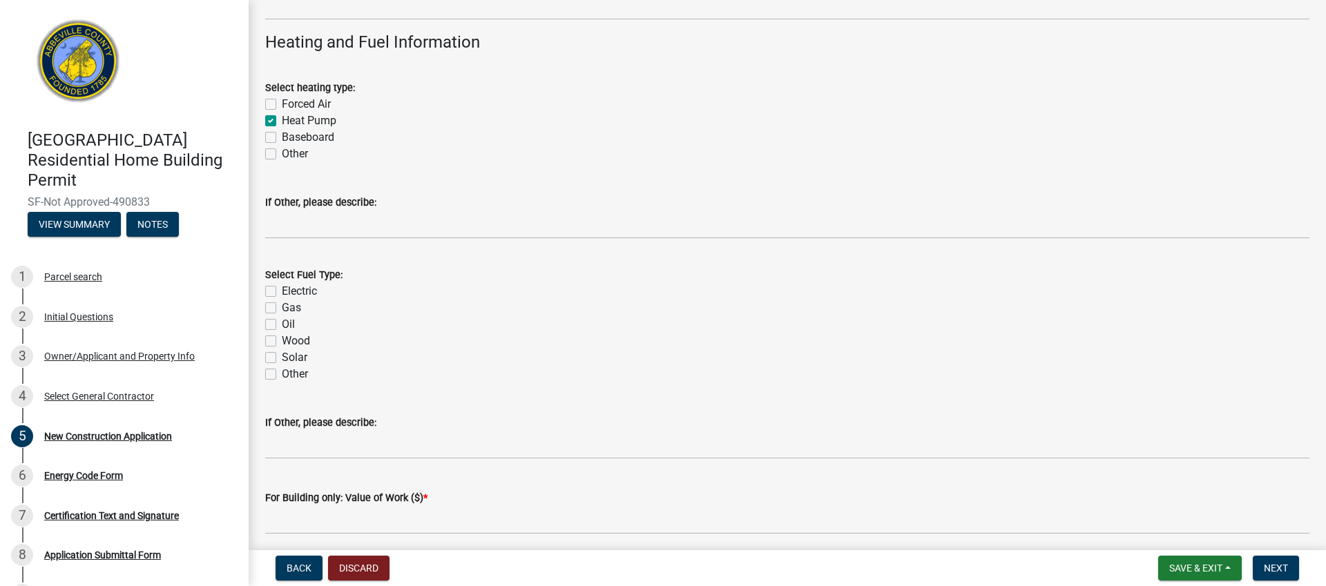
click at [282, 294] on label "Electric" at bounding box center [299, 291] width 35 height 17
click at [282, 292] on input "Electric" at bounding box center [286, 287] width 9 height 9
checkbox input "true"
checkbox input "false"
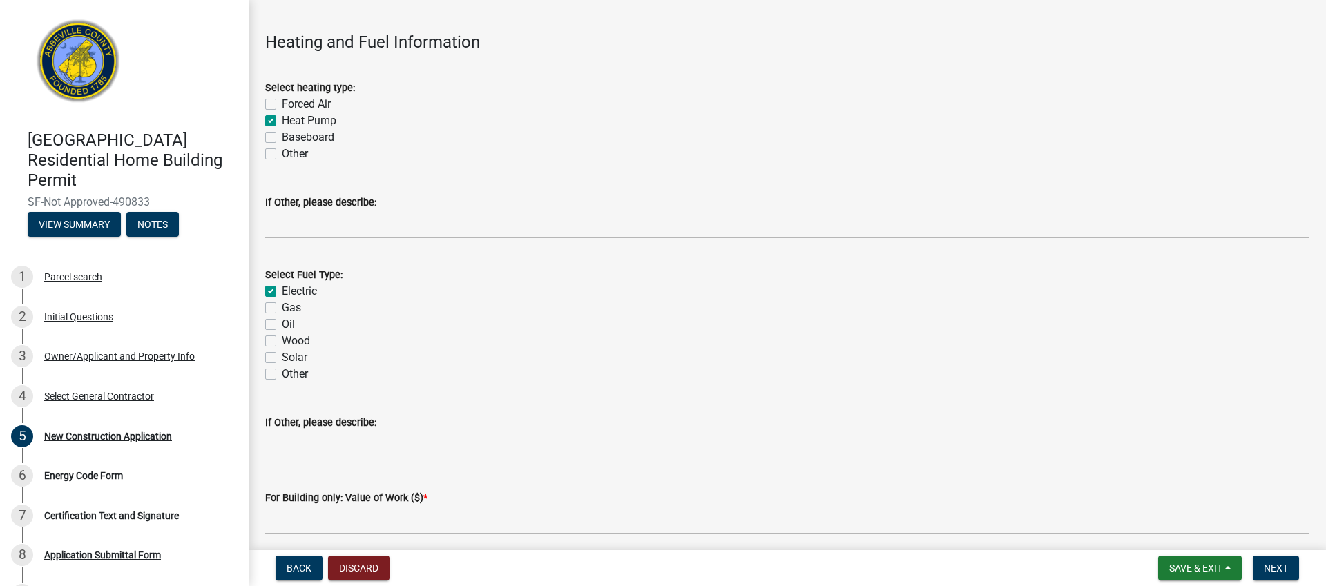
checkbox input "false"
click at [282, 307] on label "Gas" at bounding box center [291, 308] width 19 height 17
click at [282, 307] on input "Gas" at bounding box center [286, 304] width 9 height 9
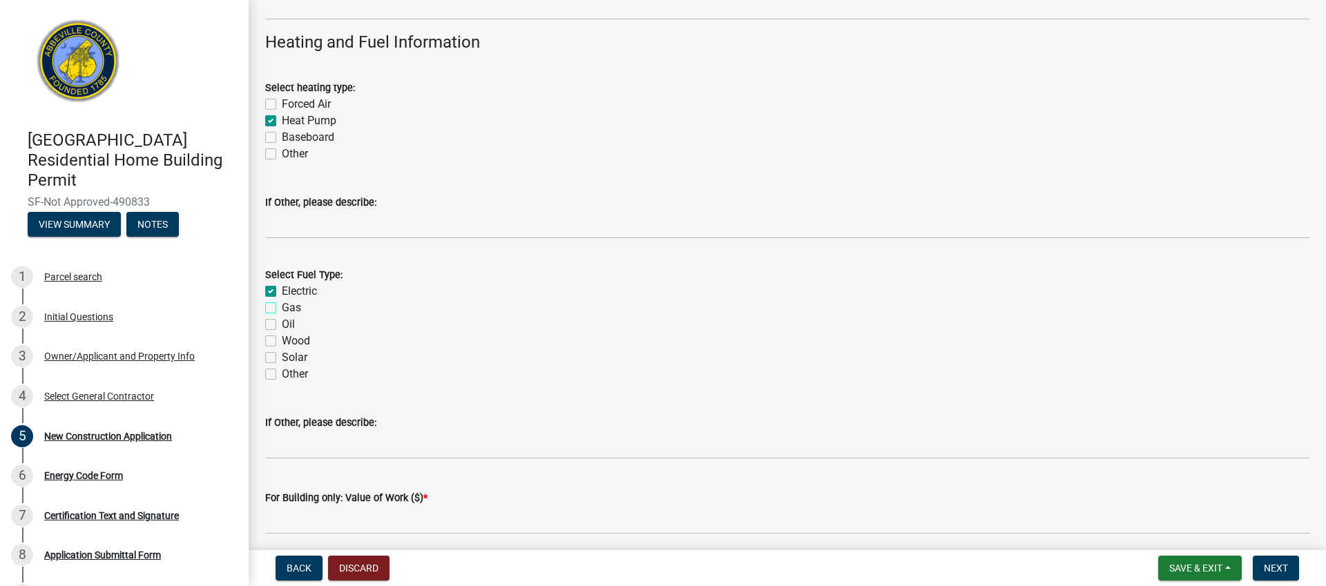
checkbox input "true"
checkbox input "false"
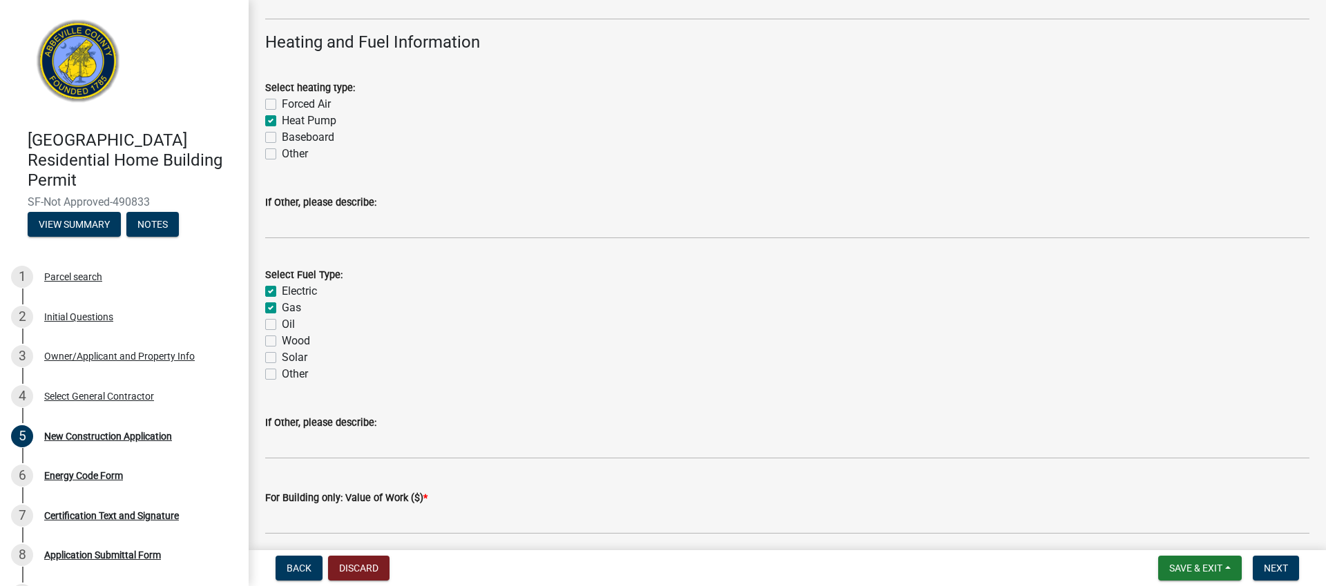
checkbox input "false"
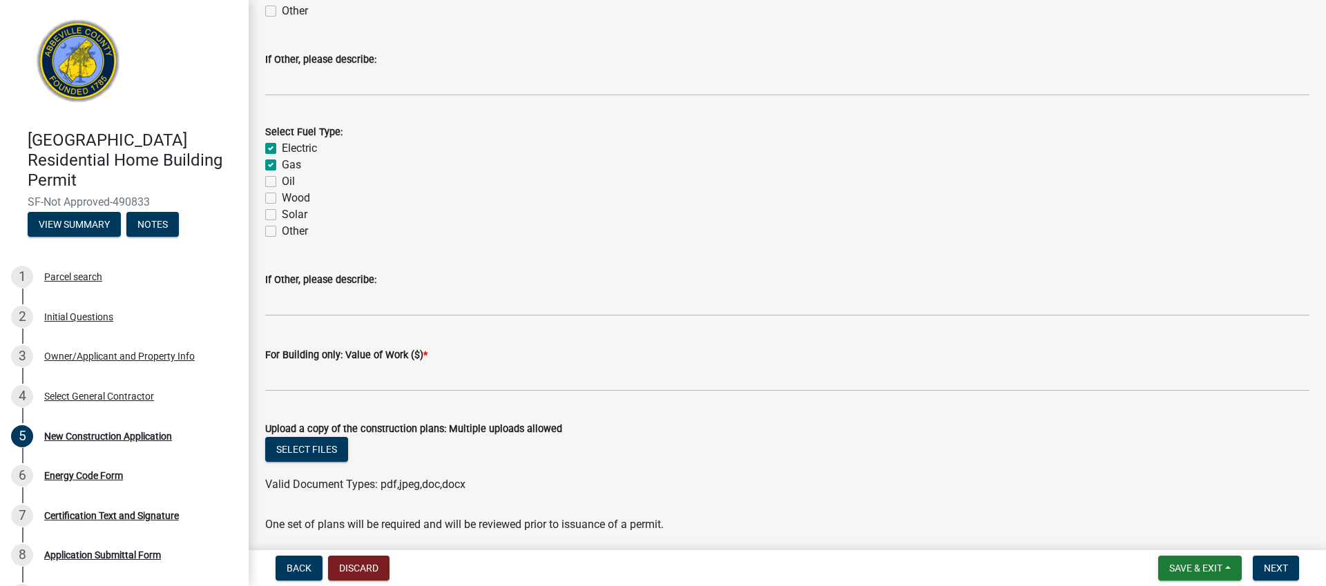
scroll to position [2235, 0]
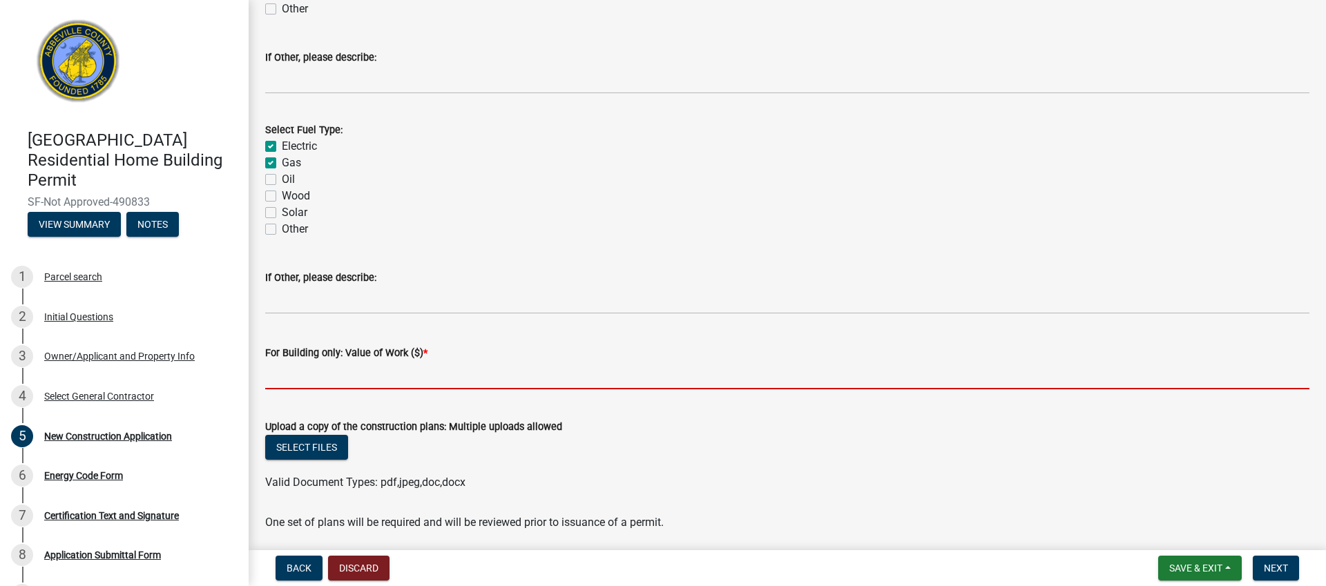
click at [323, 376] on input "text" at bounding box center [787, 375] width 1044 height 28
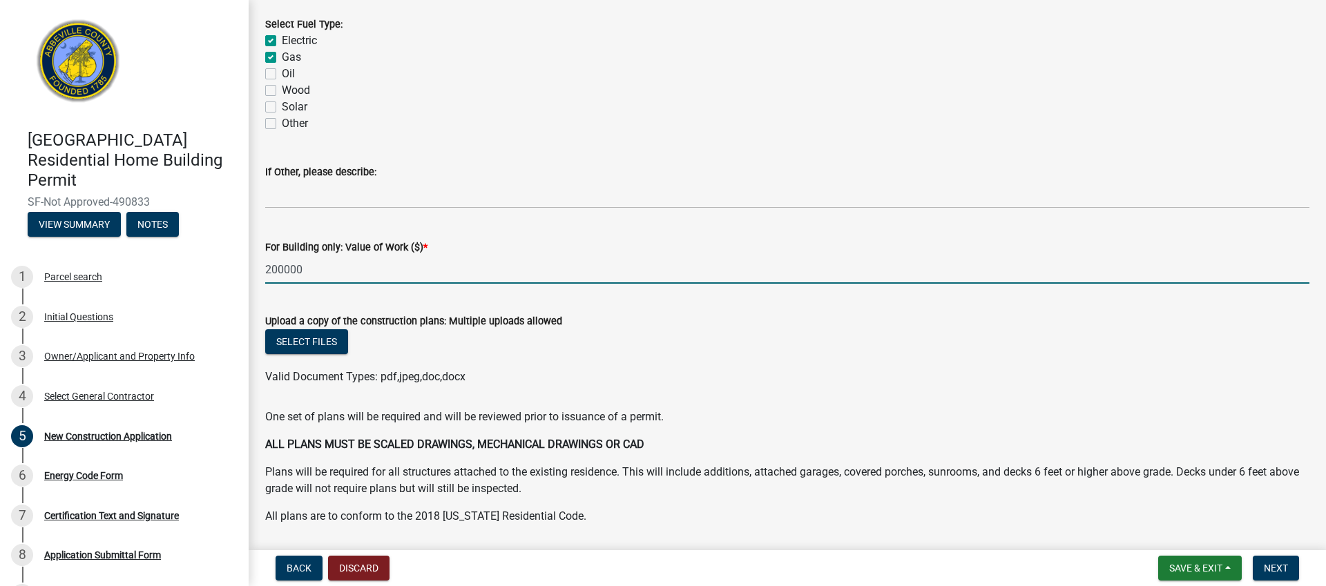
scroll to position [2341, 0]
type input "200000"
click at [323, 341] on button "Select files" at bounding box center [306, 341] width 83 height 25
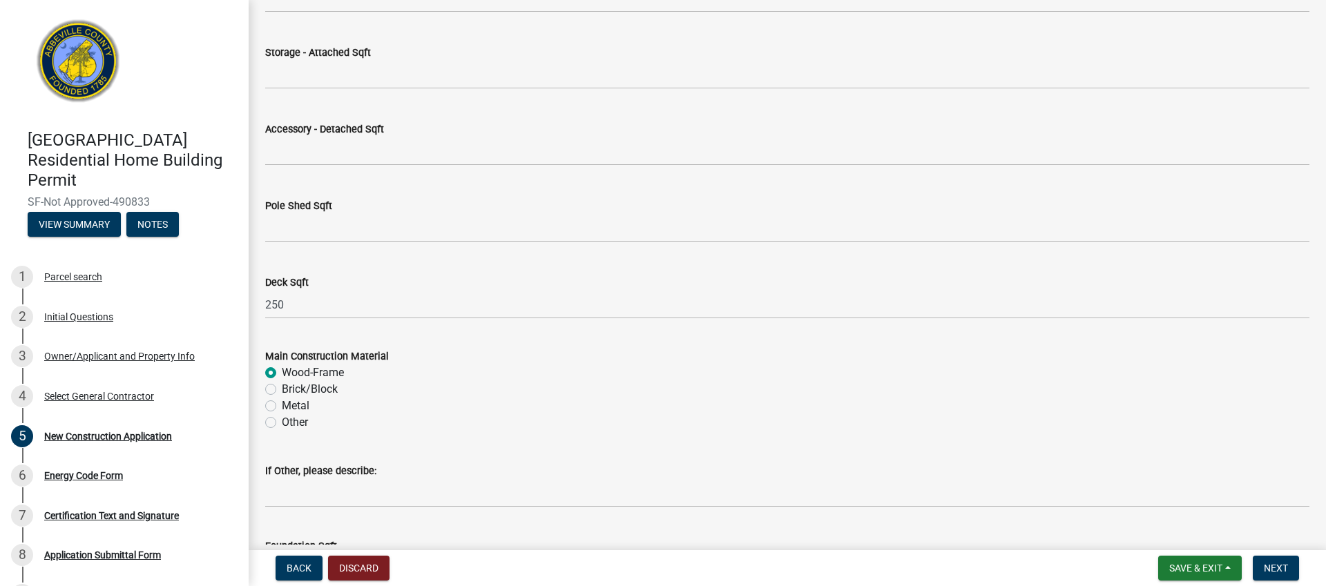
scroll to position [1373, 0]
click at [1274, 566] on span "Next" at bounding box center [1276, 568] width 24 height 11
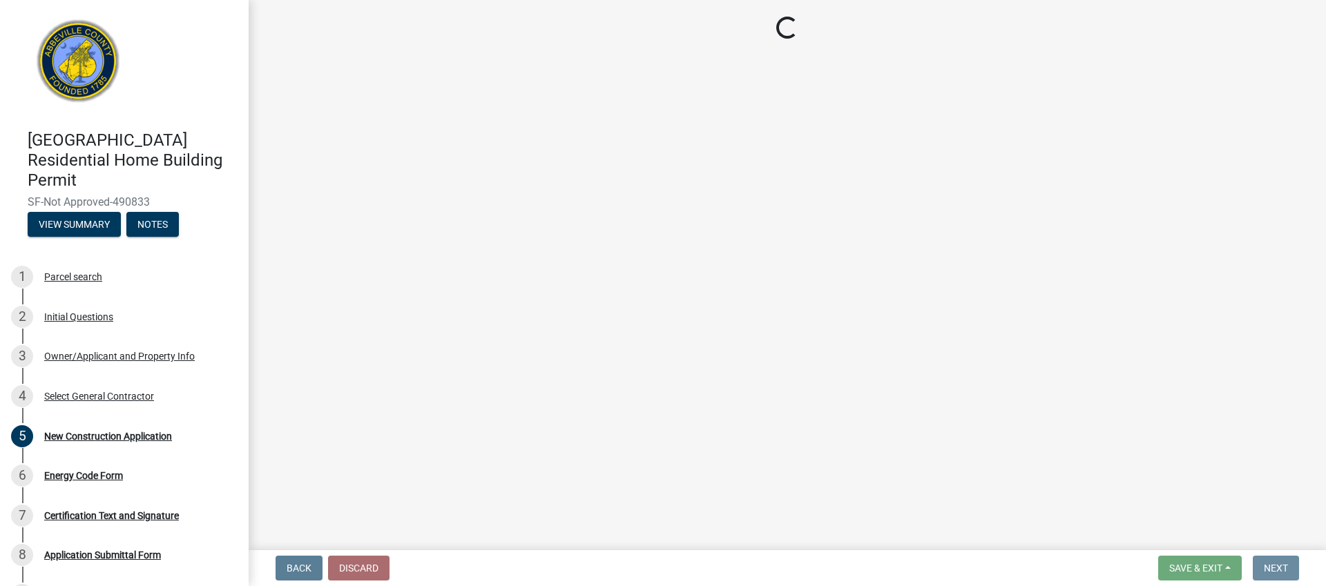
scroll to position [0, 0]
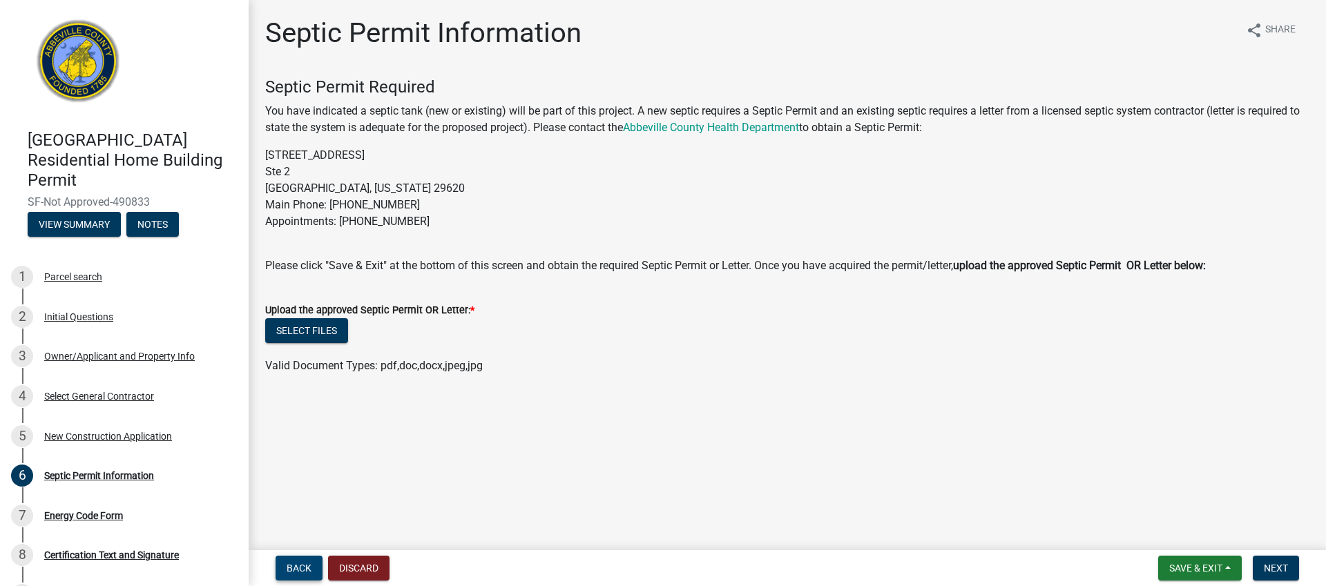
click at [295, 568] on span "Back" at bounding box center [299, 568] width 25 height 11
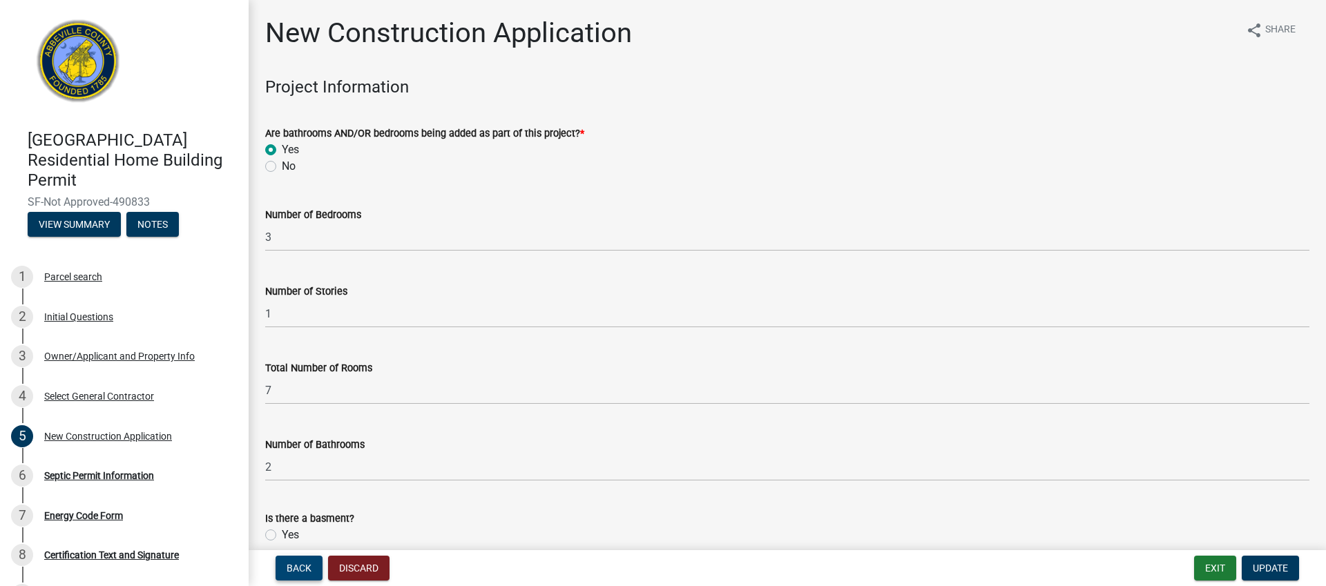
click at [295, 568] on span "Back" at bounding box center [299, 568] width 25 height 11
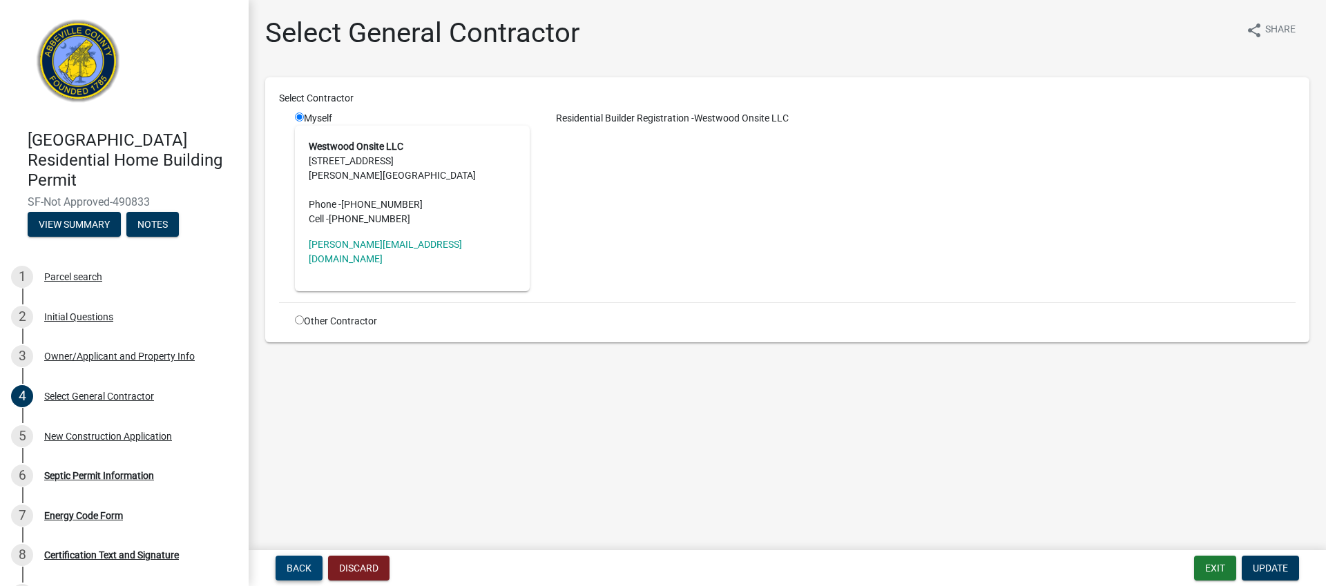
click at [295, 568] on span "Back" at bounding box center [299, 568] width 25 height 11
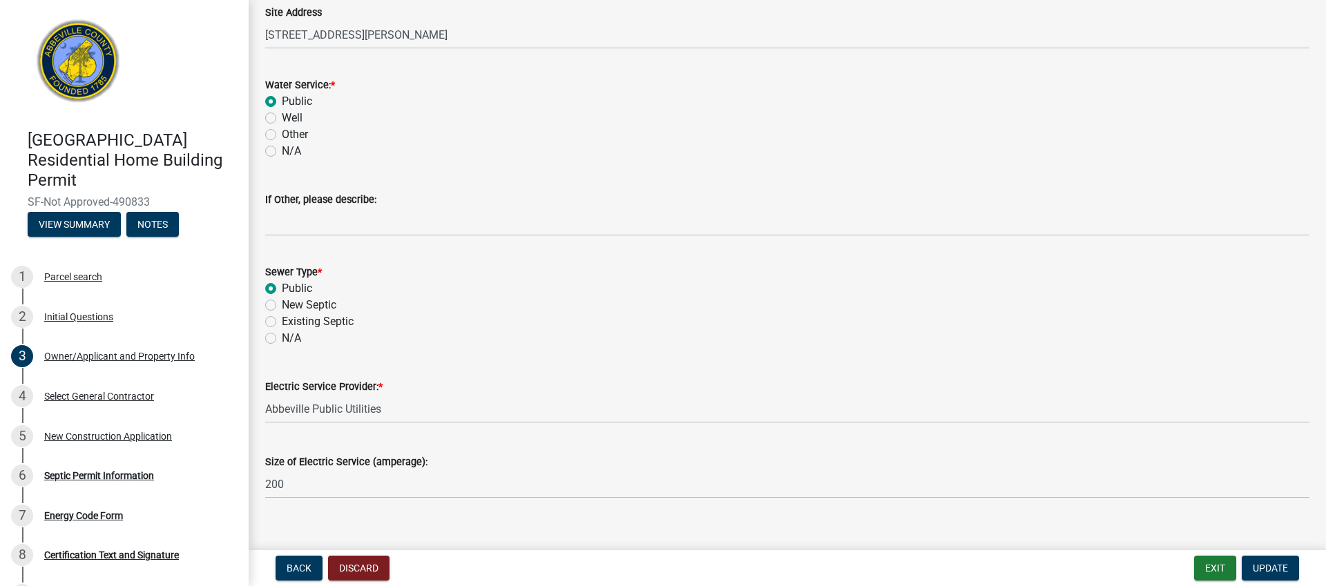
scroll to position [835, 0]
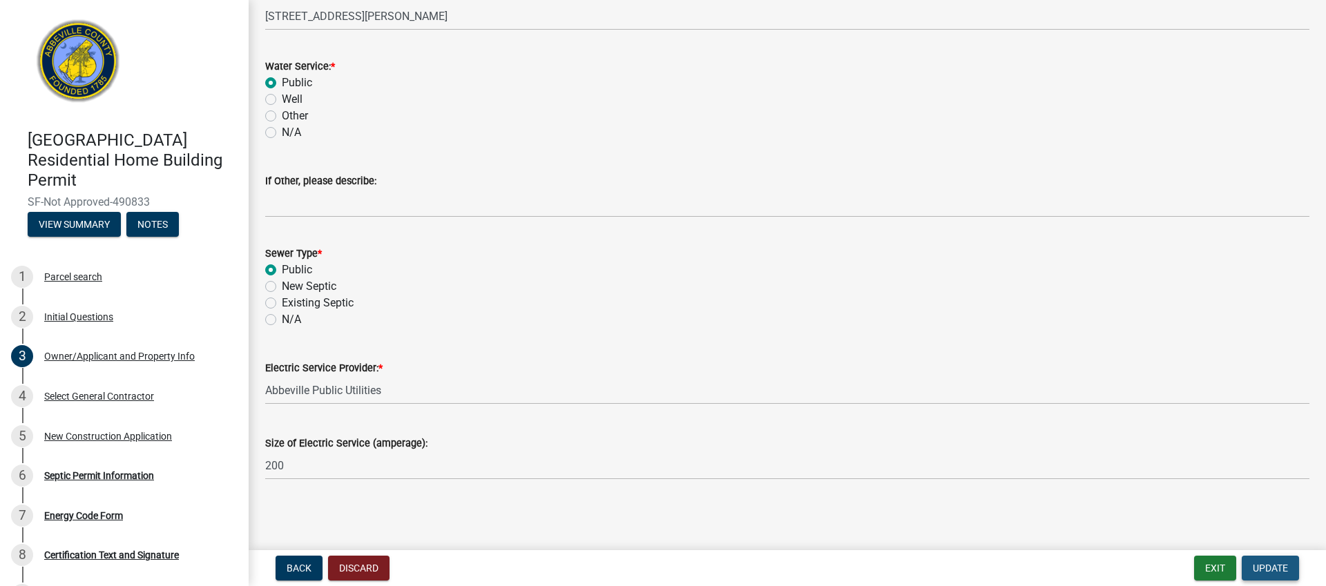
click at [1272, 566] on span "Update" at bounding box center [1270, 568] width 35 height 11
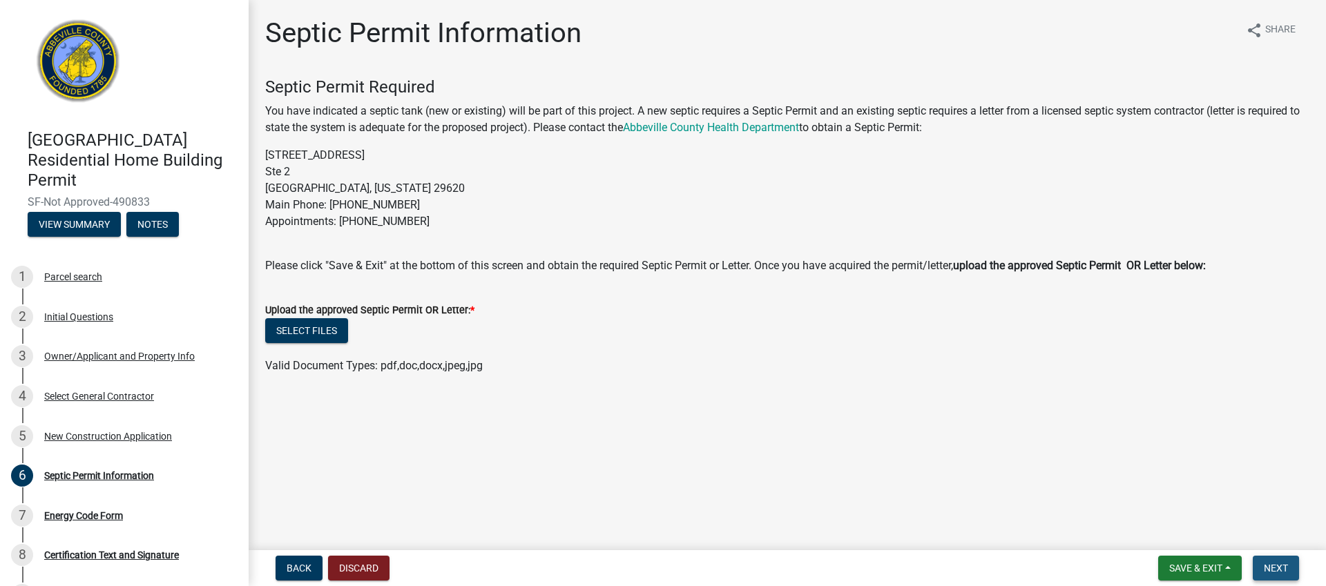
click at [1277, 568] on span "Next" at bounding box center [1276, 568] width 24 height 11
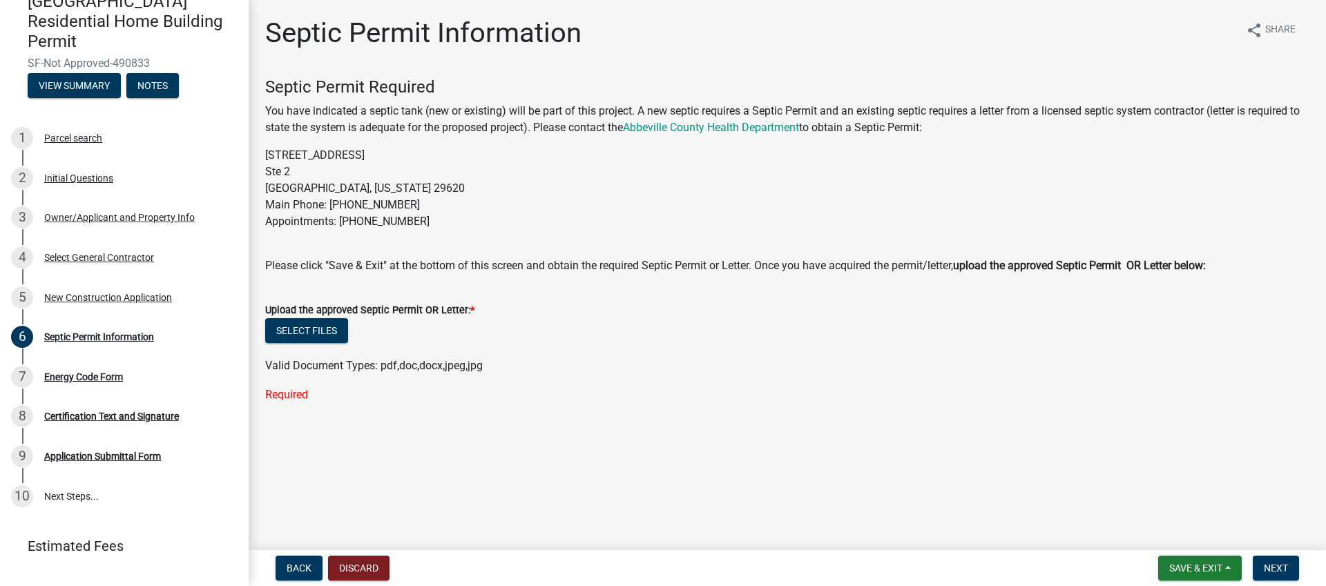
scroll to position [146, 0]
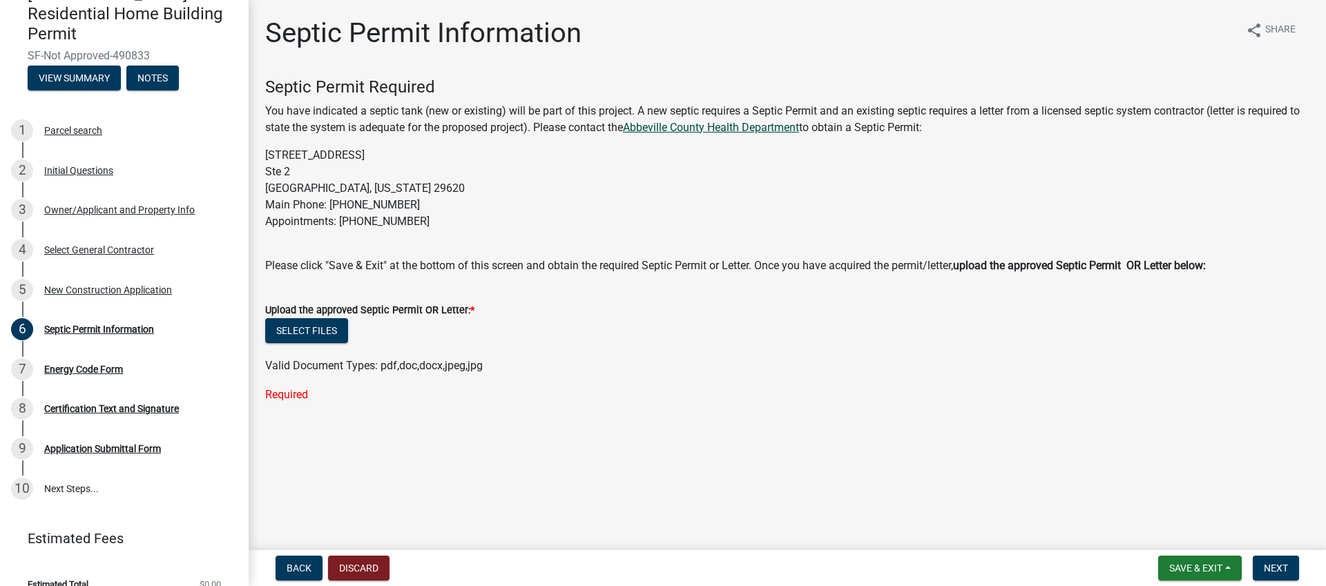
click at [754, 125] on link "Abbeville County Health Department" at bounding box center [711, 127] width 176 height 13
click at [1270, 564] on span "Next" at bounding box center [1276, 568] width 24 height 11
click at [297, 332] on button "Select files" at bounding box center [306, 330] width 83 height 25
click at [327, 330] on button "Select files" at bounding box center [306, 330] width 83 height 25
click at [321, 327] on button "Select files" at bounding box center [306, 330] width 83 height 25
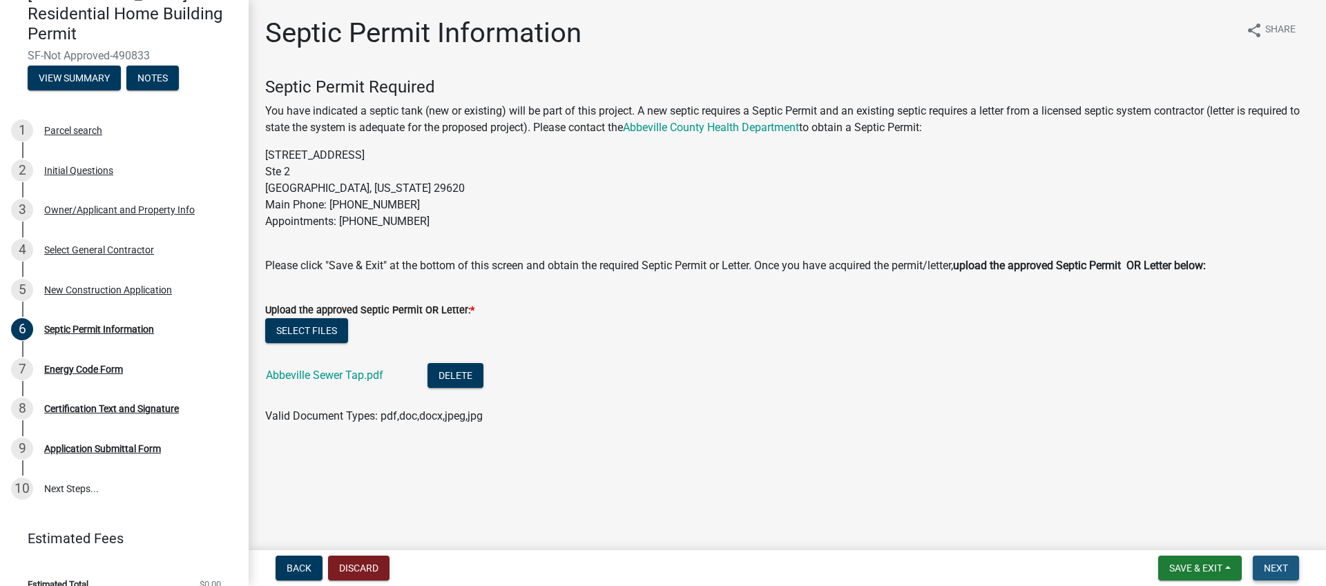
click at [1282, 566] on span "Next" at bounding box center [1276, 568] width 24 height 11
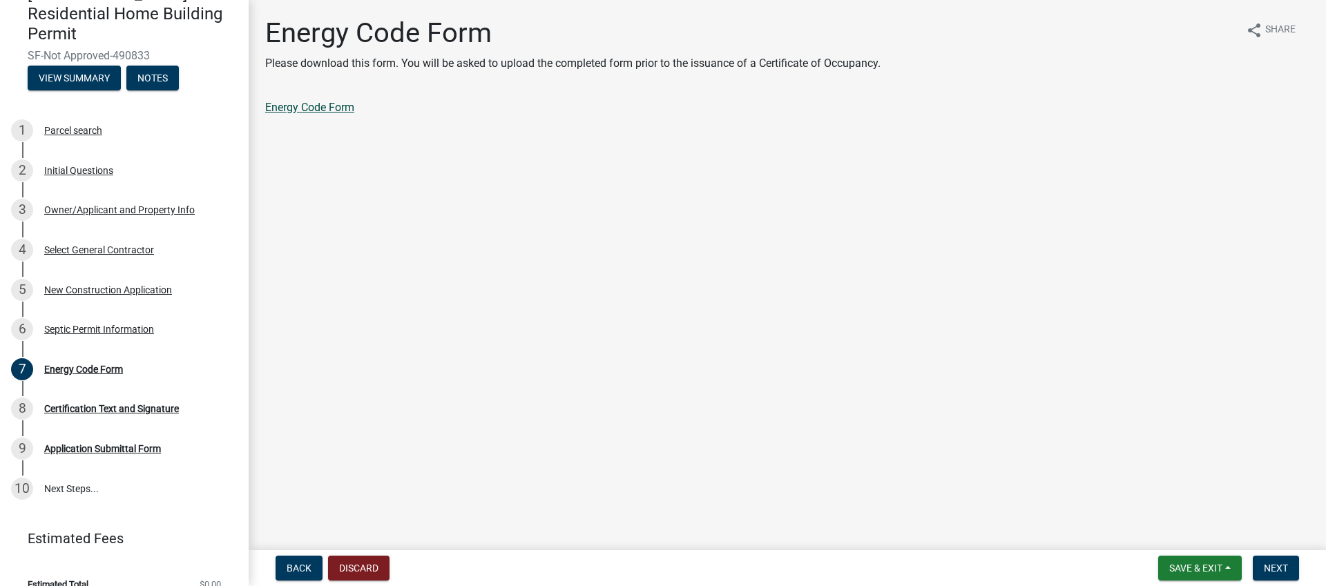
click at [318, 106] on link "Energy Code Form" at bounding box center [309, 107] width 89 height 13
click at [1279, 568] on span "Next" at bounding box center [1276, 568] width 24 height 11
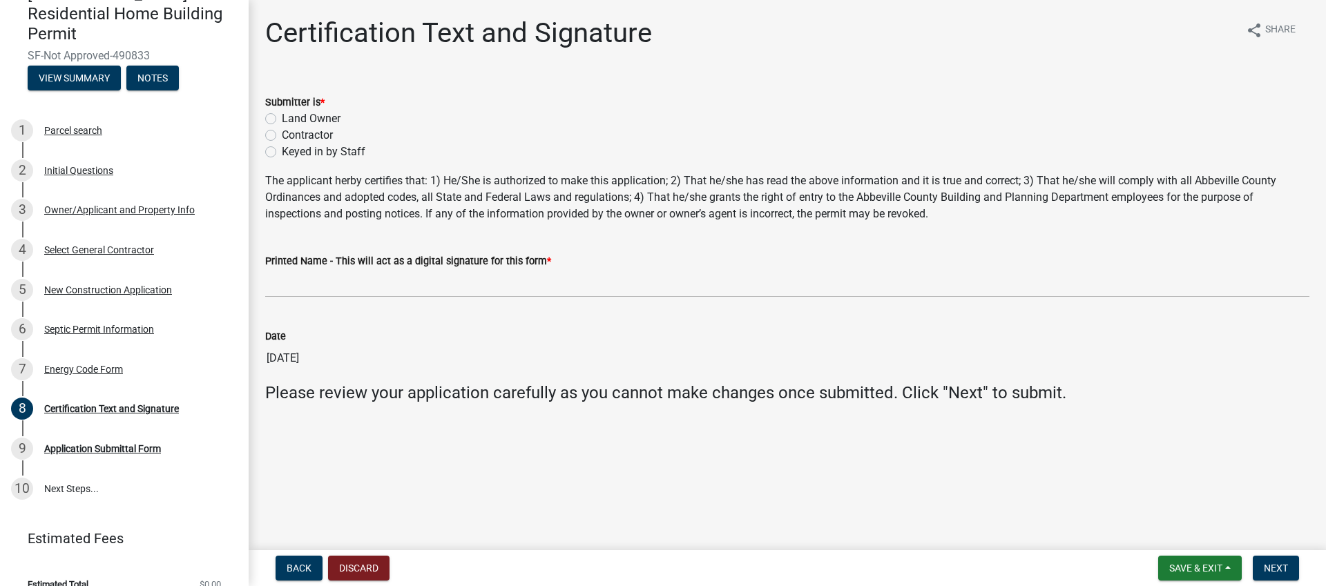
click at [282, 135] on label "Contractor" at bounding box center [307, 135] width 51 height 17
click at [282, 135] on input "Contractor" at bounding box center [286, 131] width 9 height 9
radio input "true"
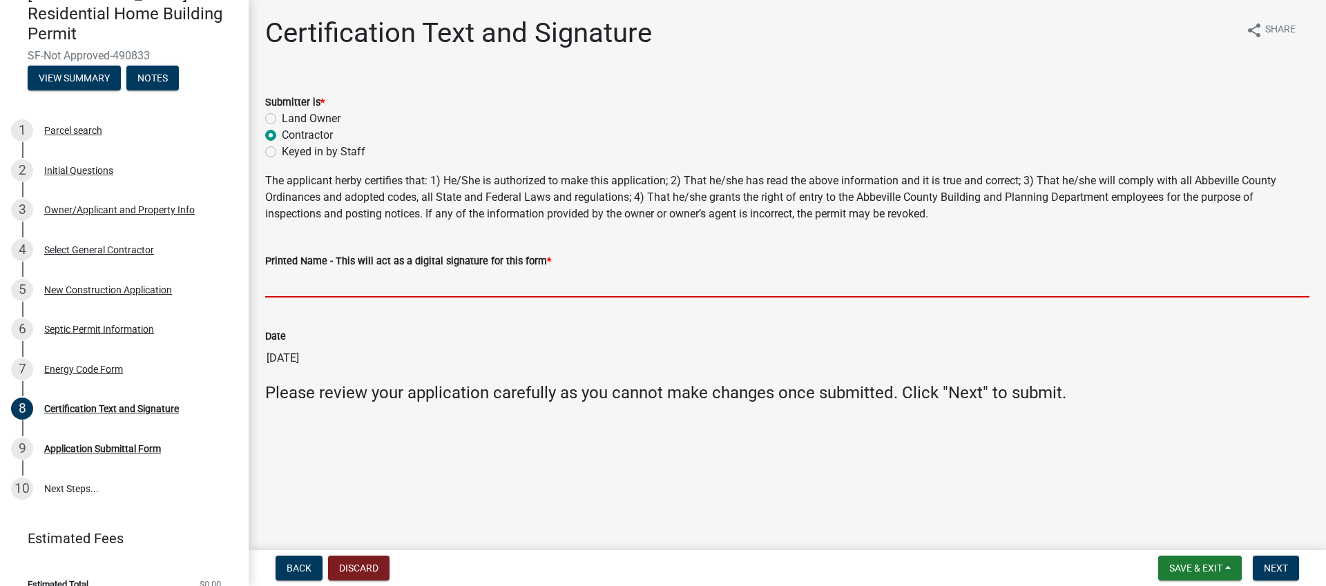
click at [426, 284] on input "Printed Name - This will act as a digital signature for this form *" at bounding box center [787, 283] width 1044 height 28
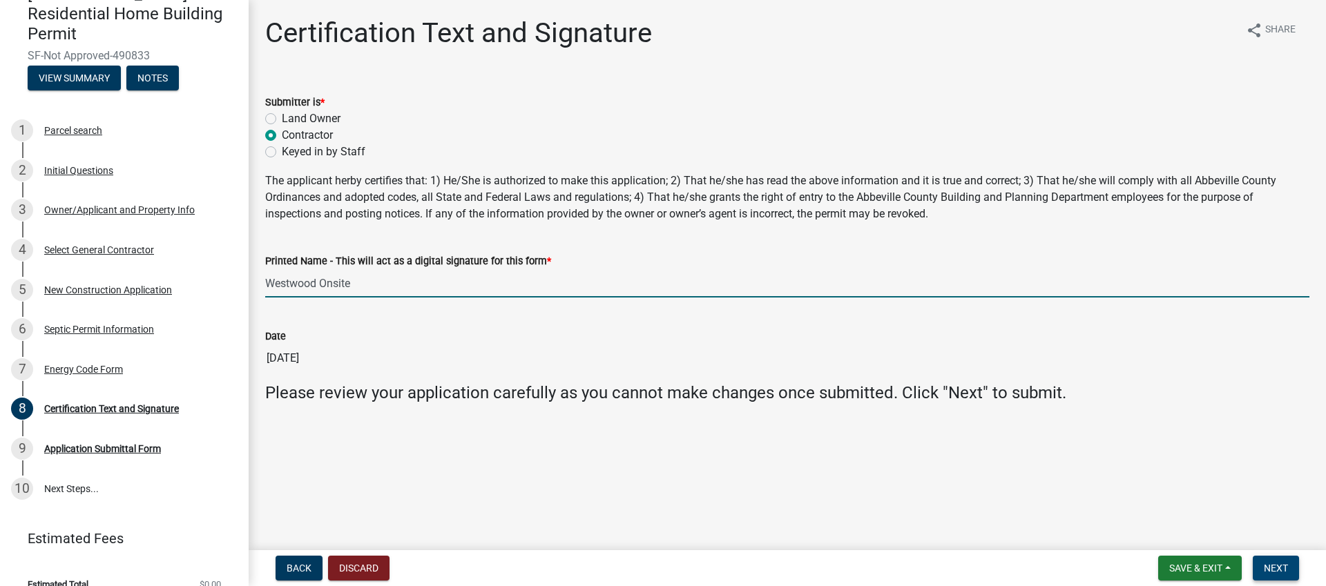
type input "Westwood Onsite"
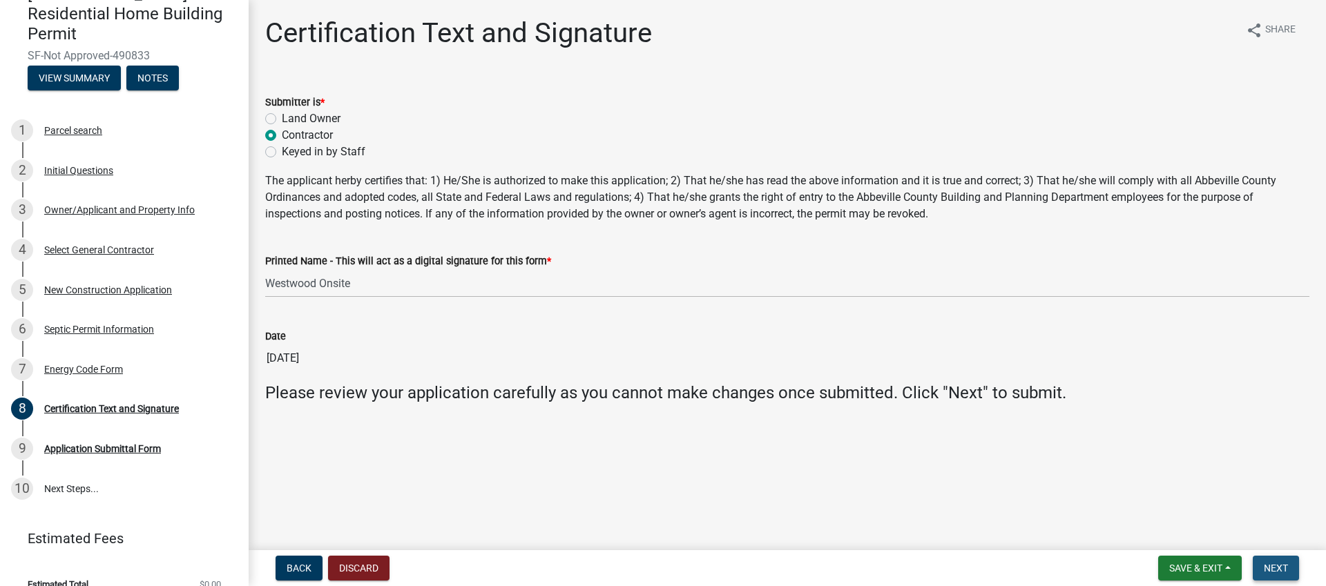
click at [1276, 567] on span "Next" at bounding box center [1276, 568] width 24 height 11
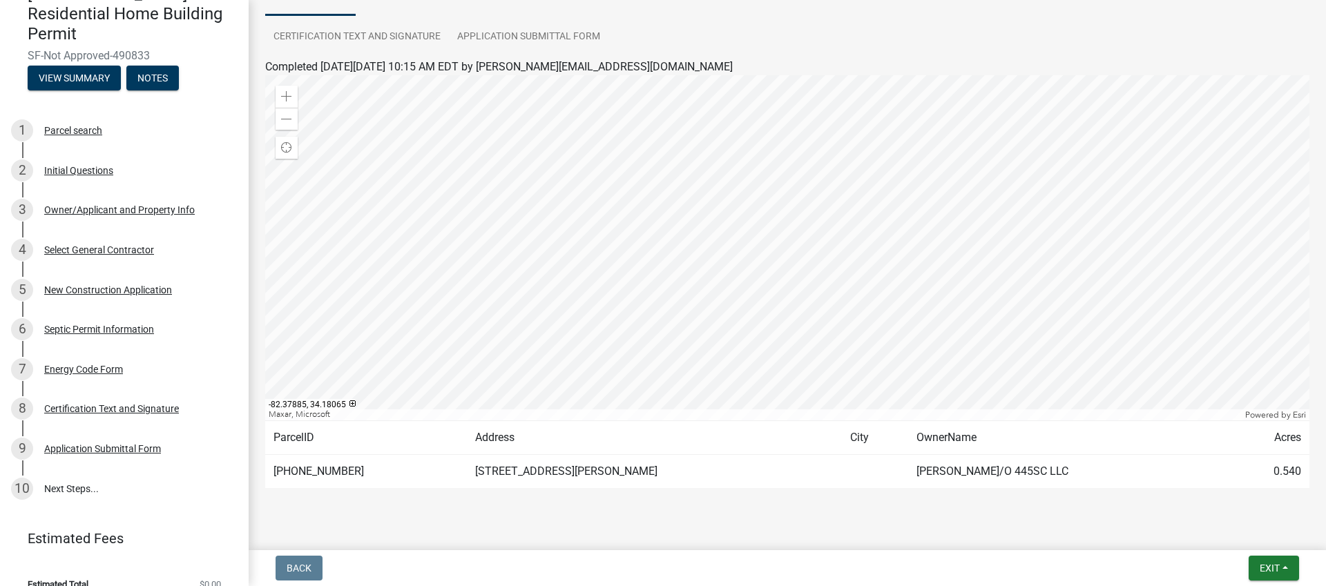
scroll to position [158, 0]
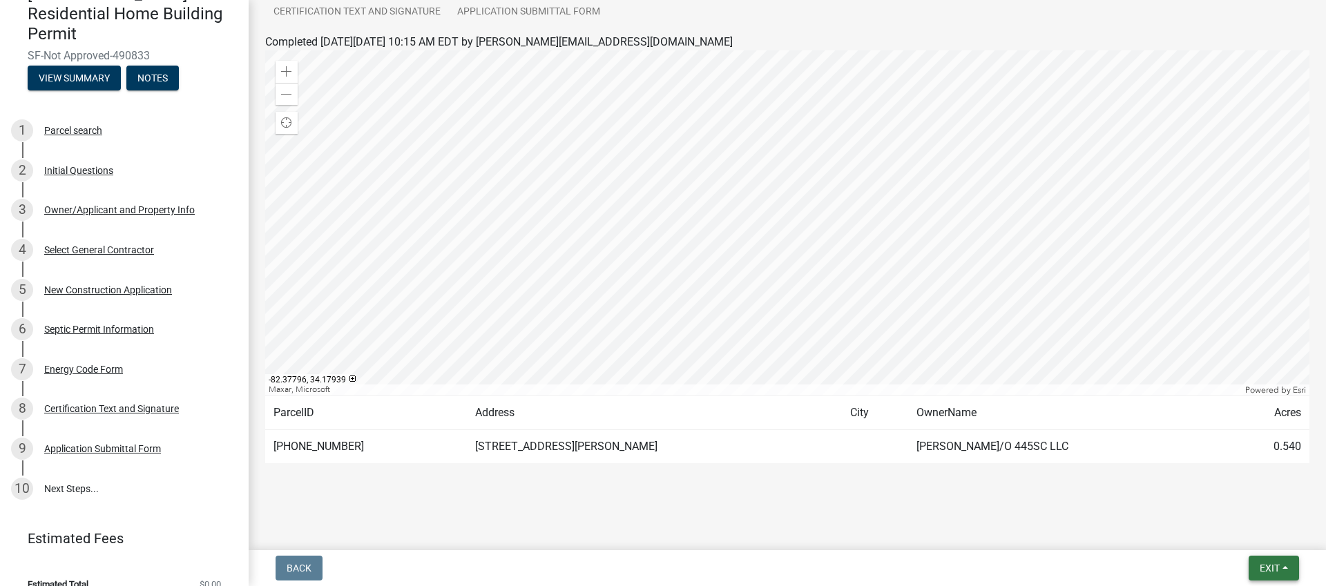
click at [1271, 571] on span "Exit" at bounding box center [1270, 568] width 20 height 11
click at [1240, 527] on button "Save & Exit" at bounding box center [1244, 532] width 111 height 33
